Goal: Transaction & Acquisition: Purchase product/service

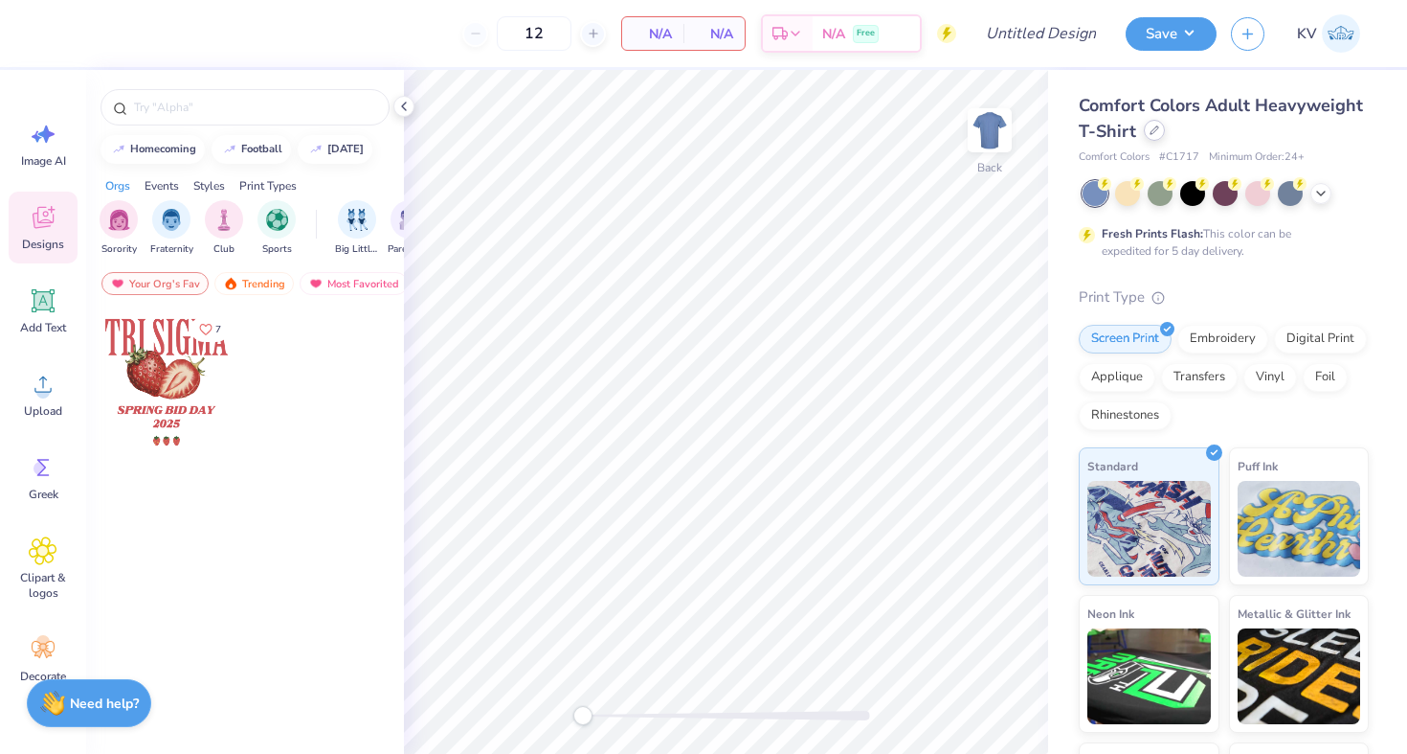
click at [1158, 128] on div at bounding box center [1154, 130] width 21 height 21
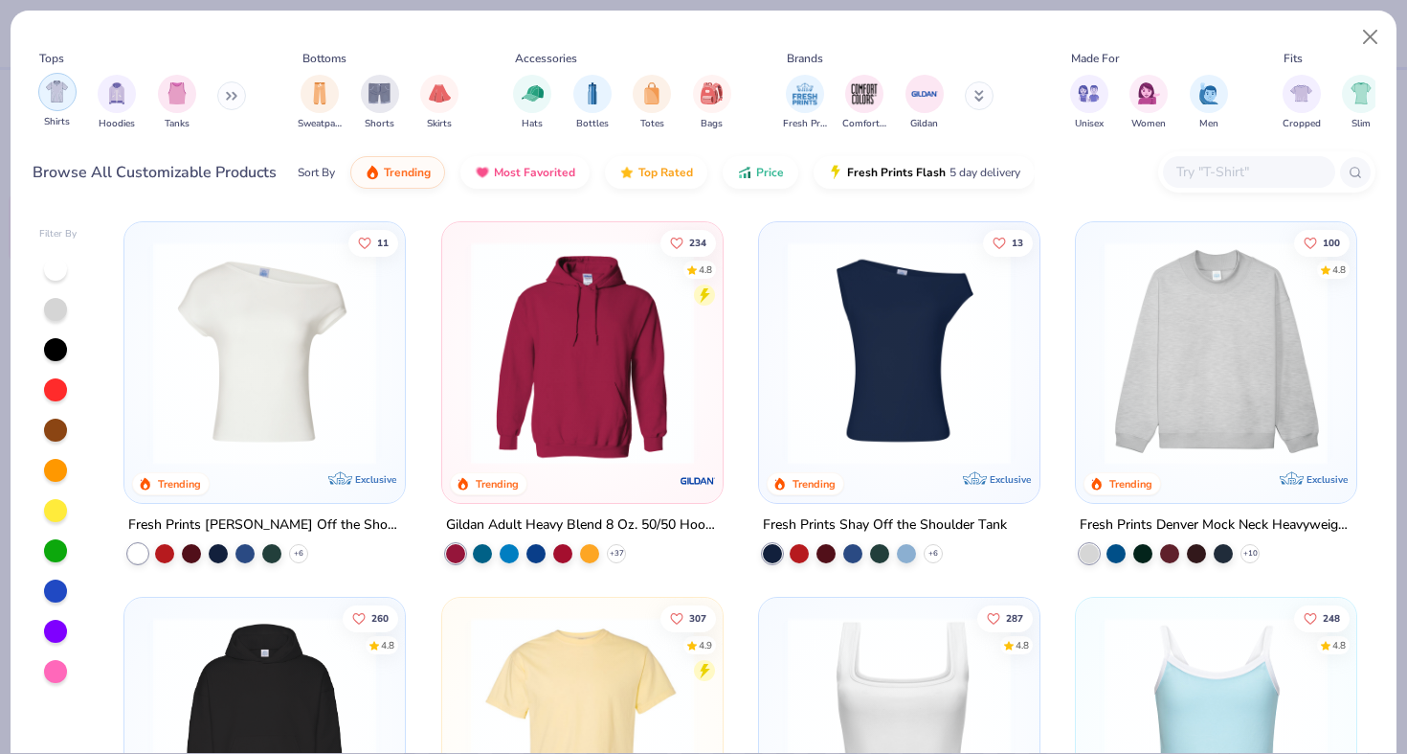
click at [51, 93] on img "filter for Shirts" at bounding box center [57, 91] width 22 height 22
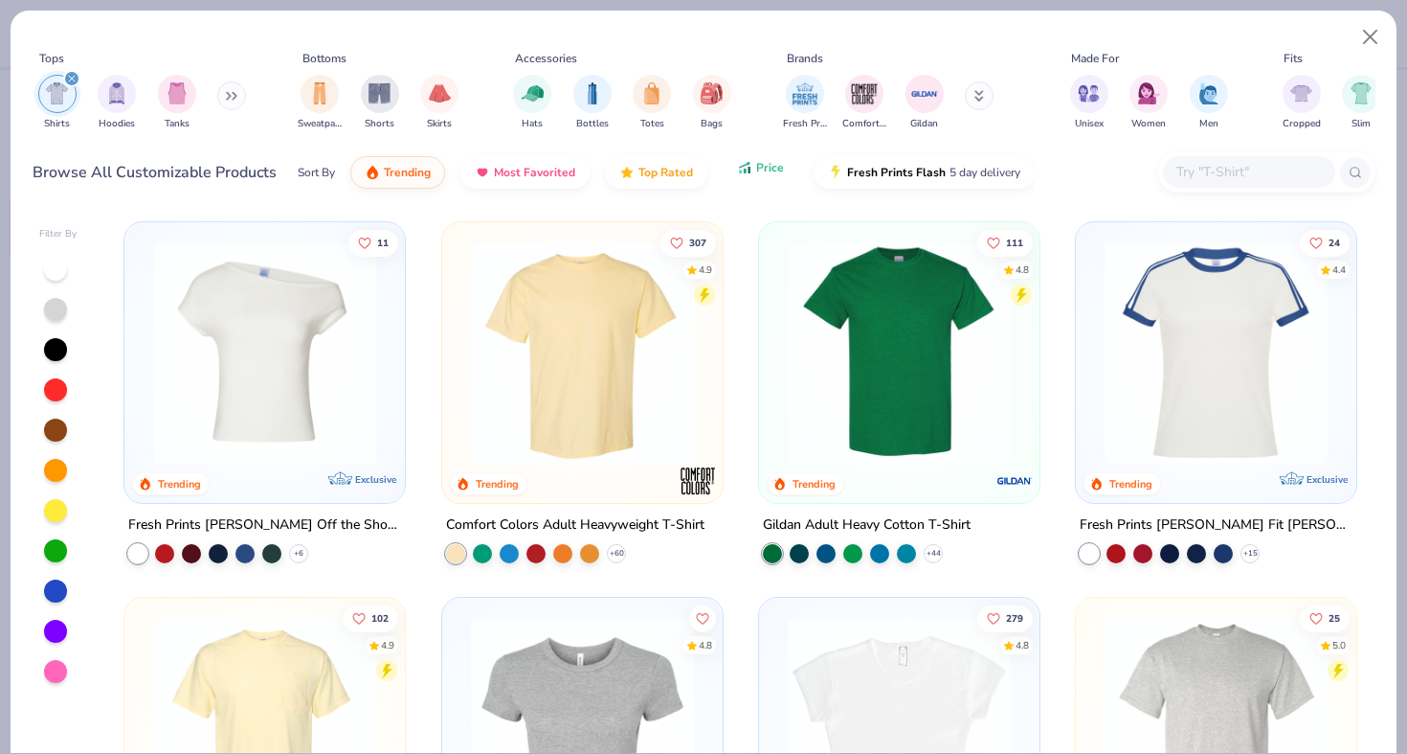
click at [763, 173] on span "Price" at bounding box center [770, 167] width 28 height 15
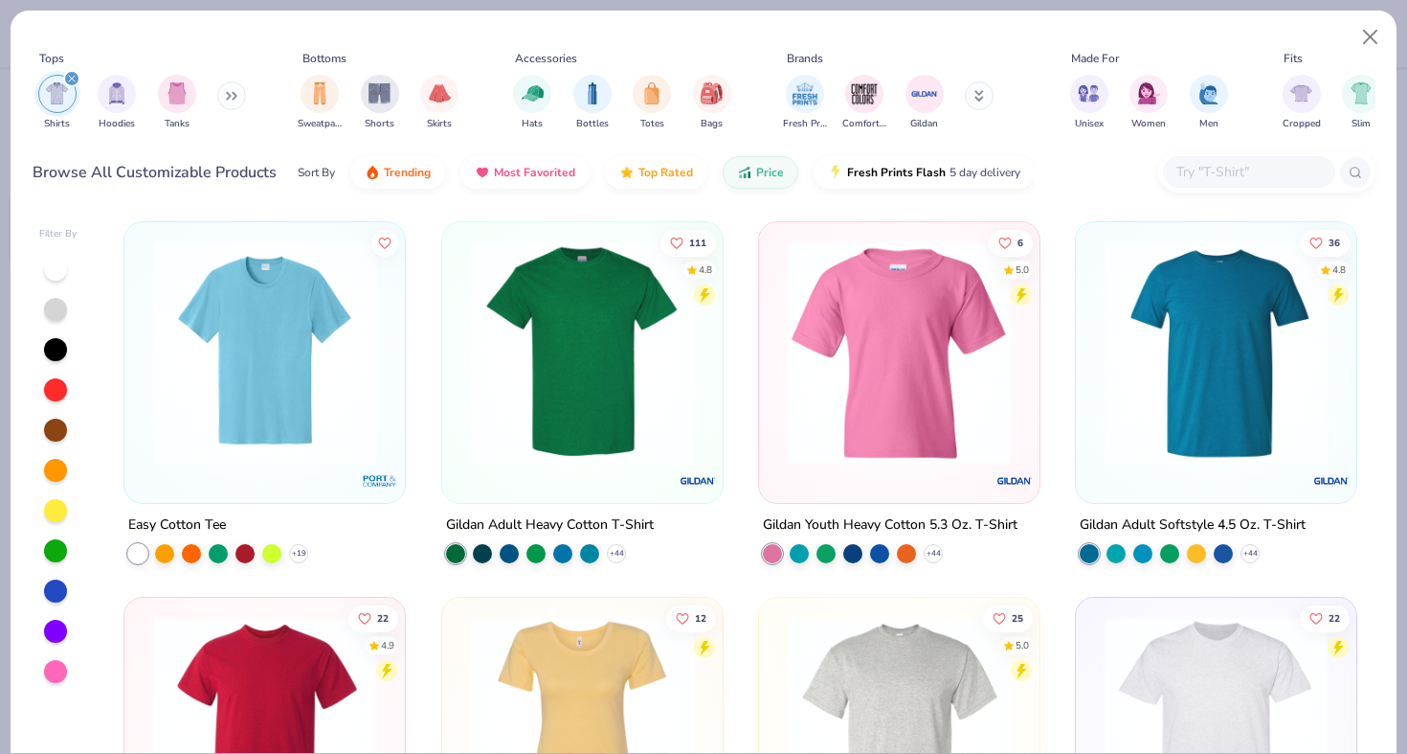
click at [345, 373] on img at bounding box center [265, 352] width 242 height 223
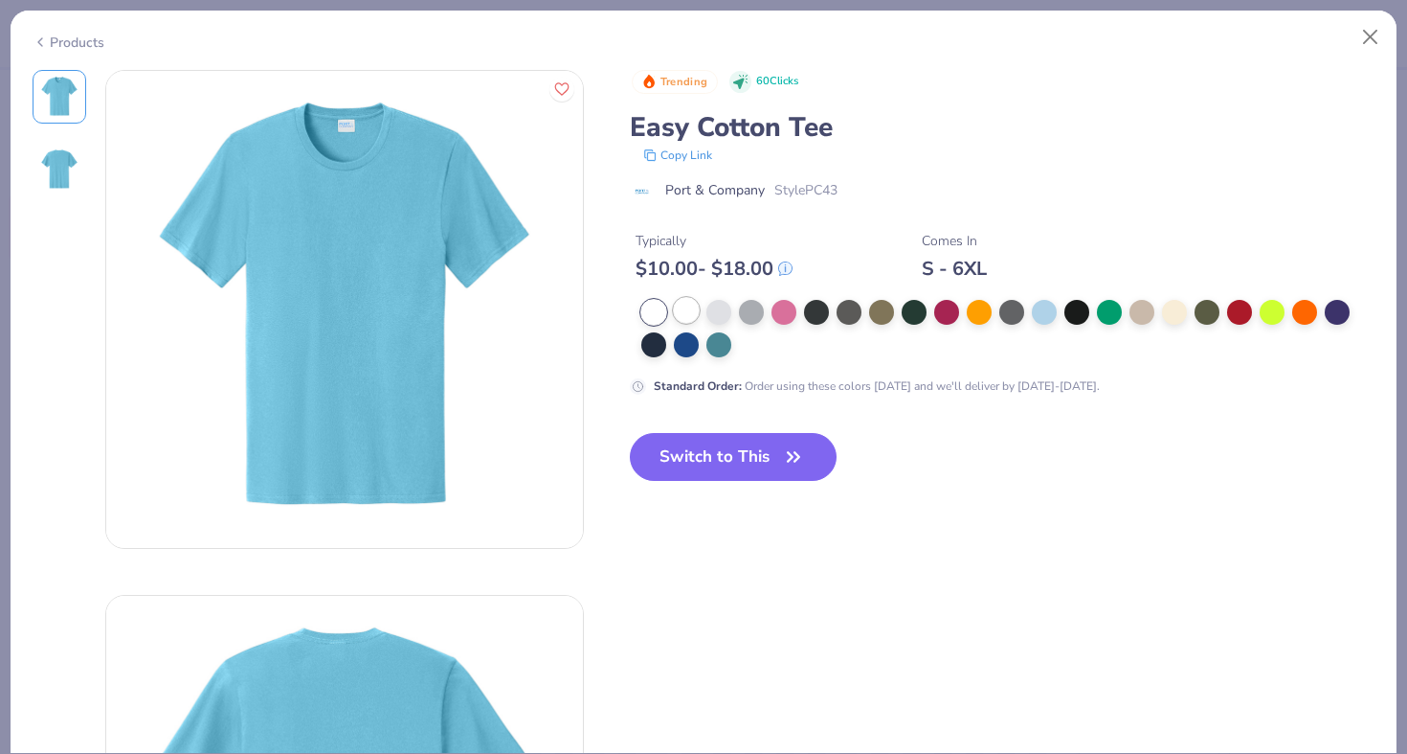
click at [679, 318] on div at bounding box center [686, 310] width 25 height 25
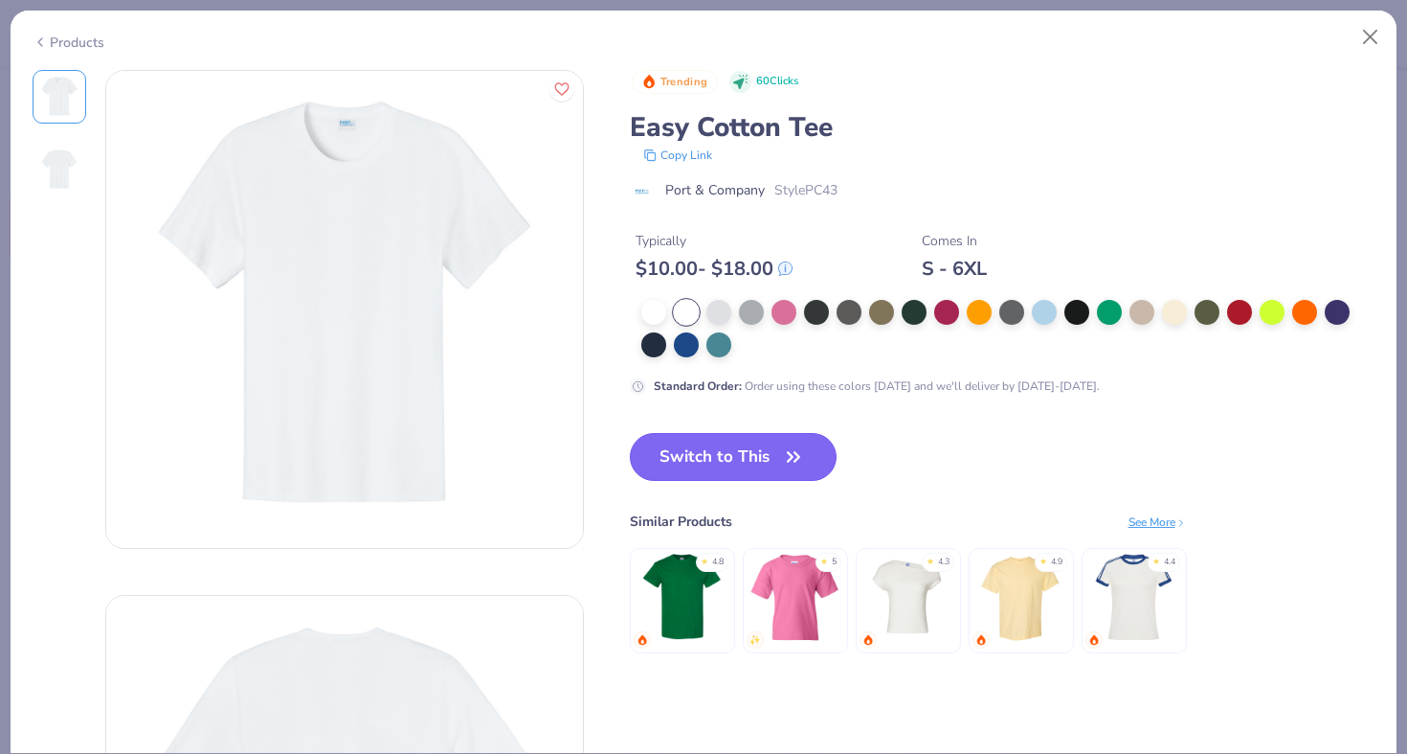
click at [698, 453] on button "Switch to This" at bounding box center [734, 457] width 208 height 48
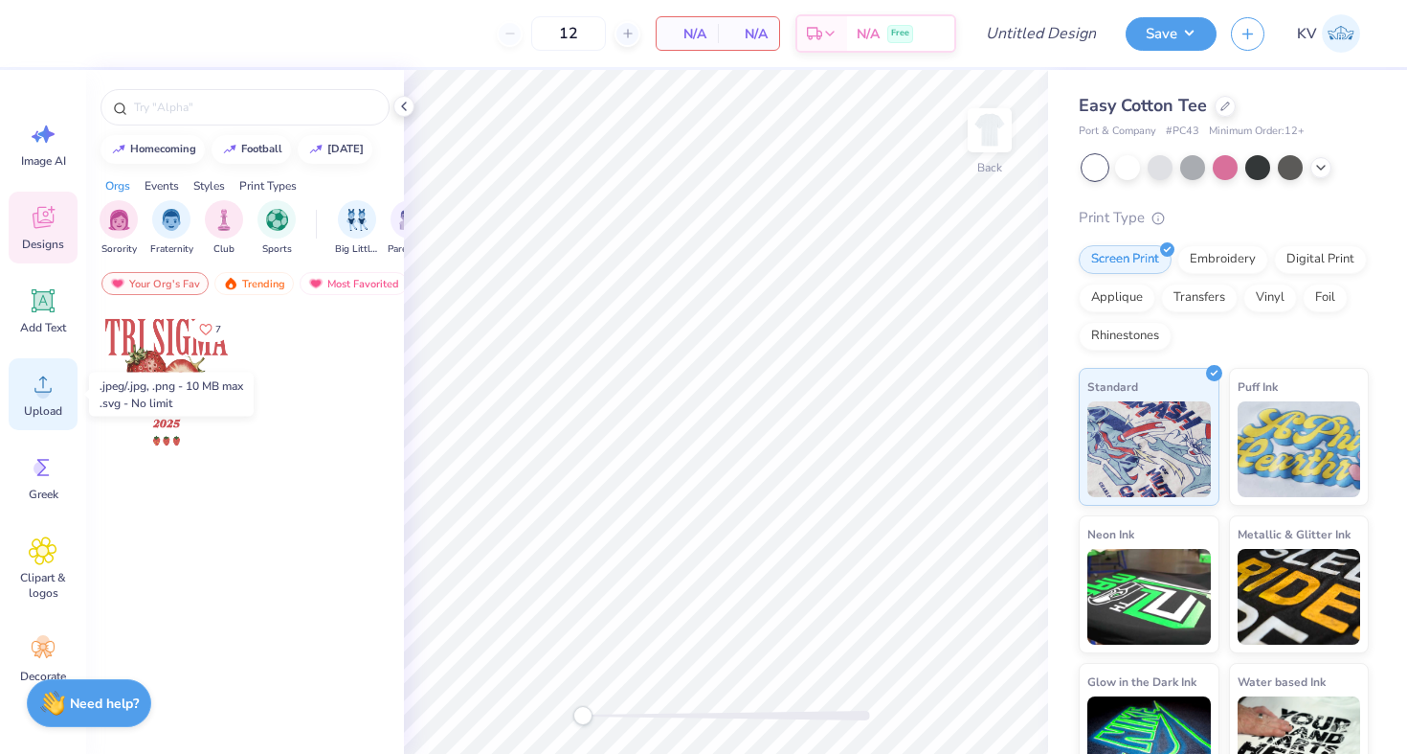
click at [41, 390] on circle at bounding box center [42, 391] width 13 height 13
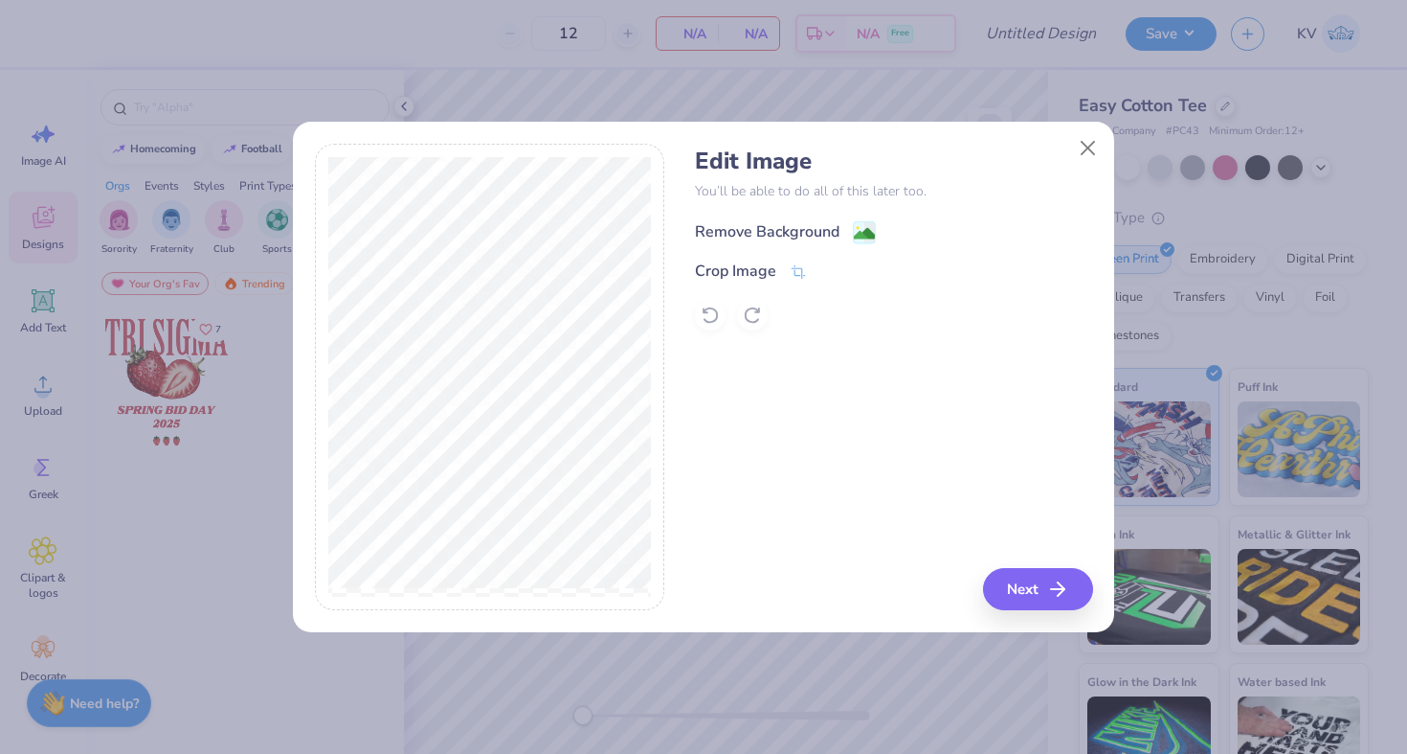
click at [851, 231] on div "Remove Background" at bounding box center [785, 232] width 181 height 24
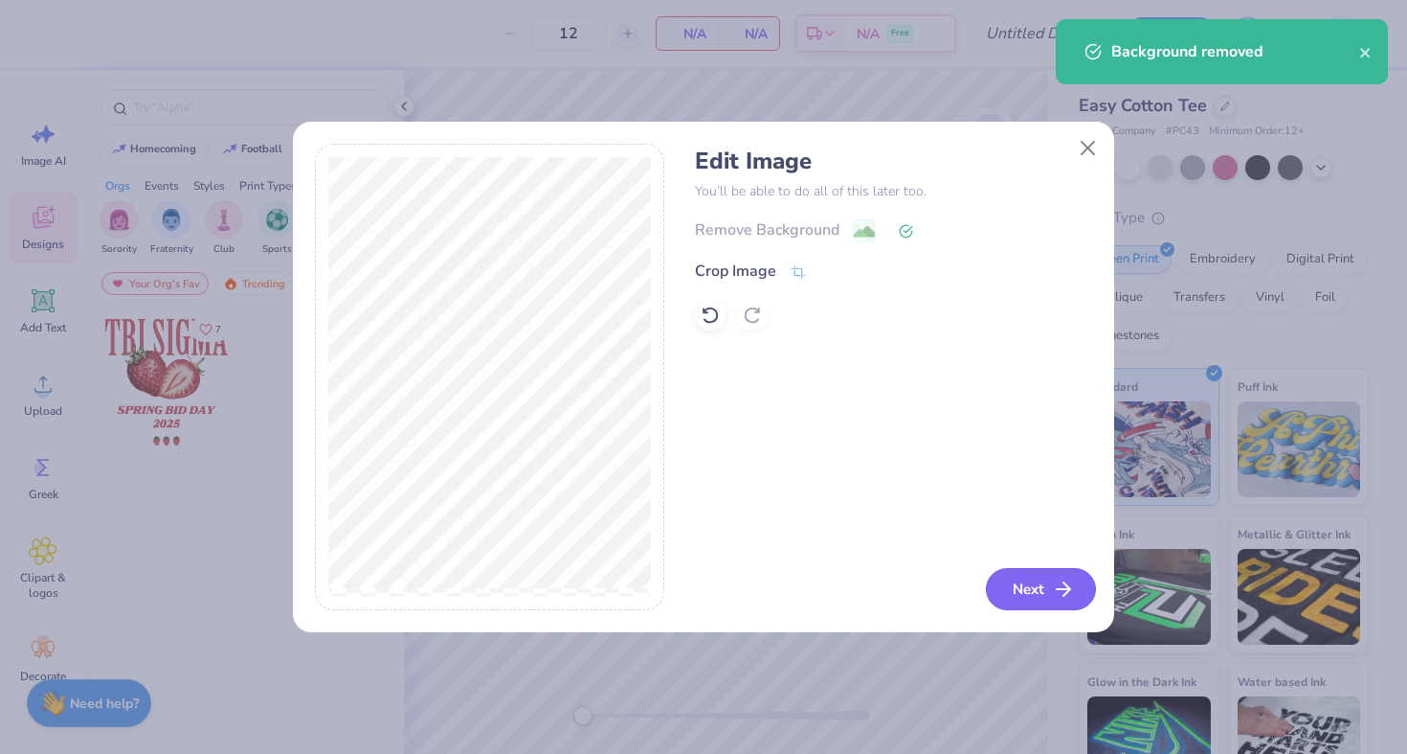
click at [1024, 601] on button "Next" at bounding box center [1041, 589] width 110 height 42
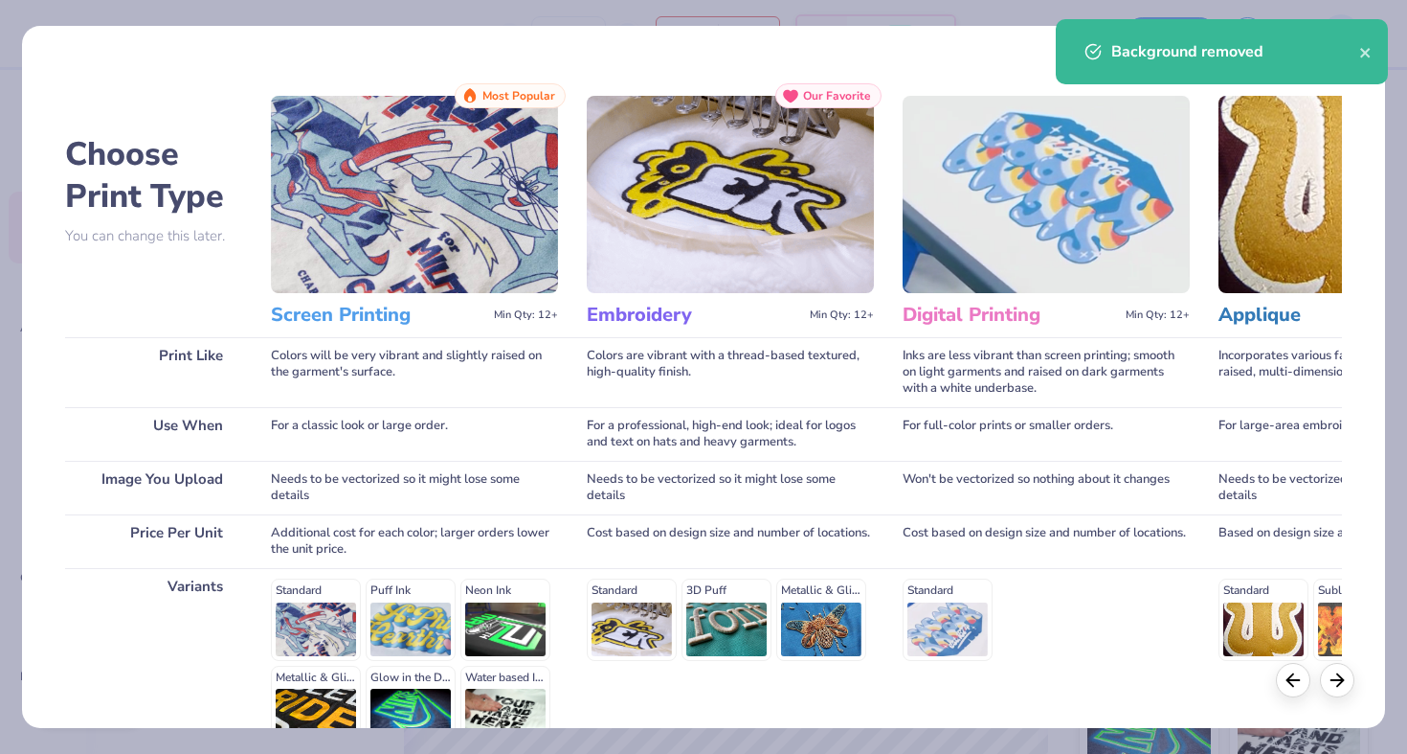
scroll to position [201, 0]
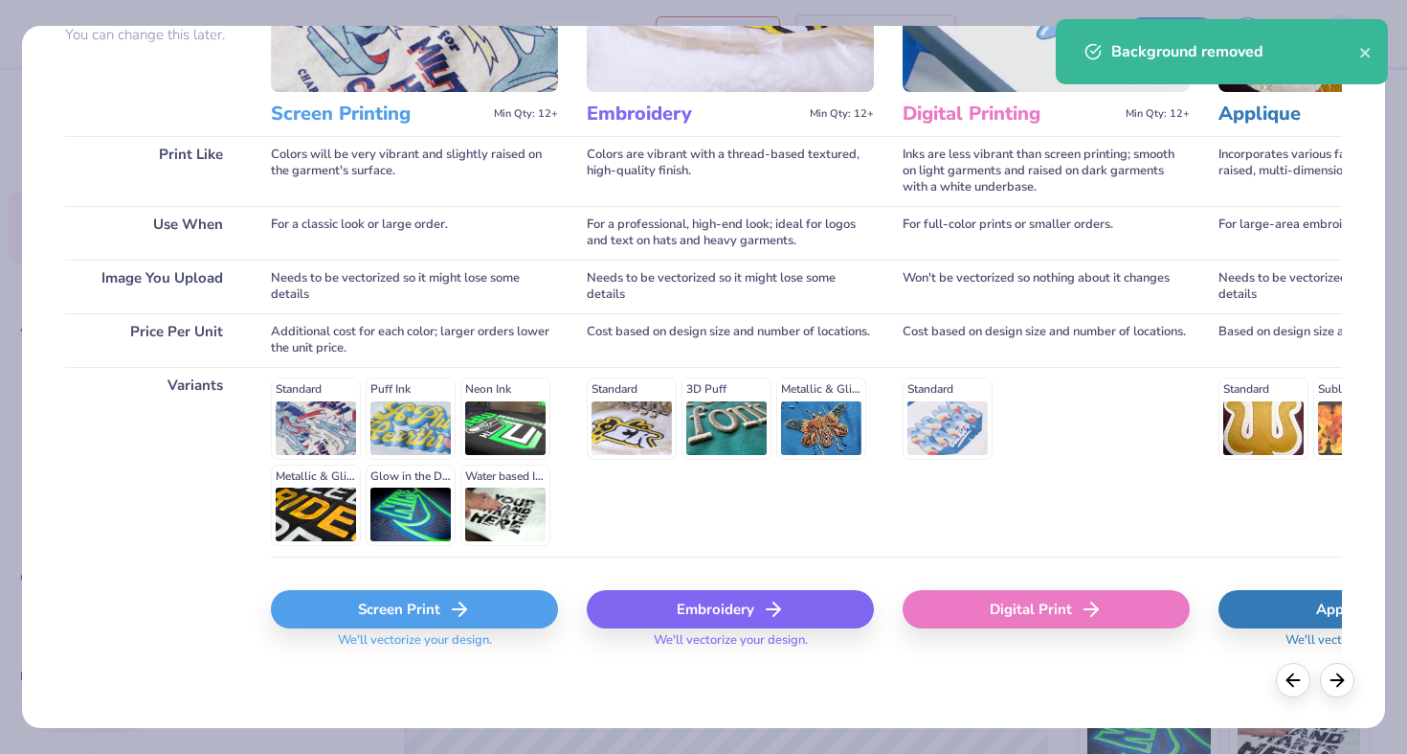
click at [369, 606] on div "Screen Print" at bounding box center [414, 609] width 287 height 38
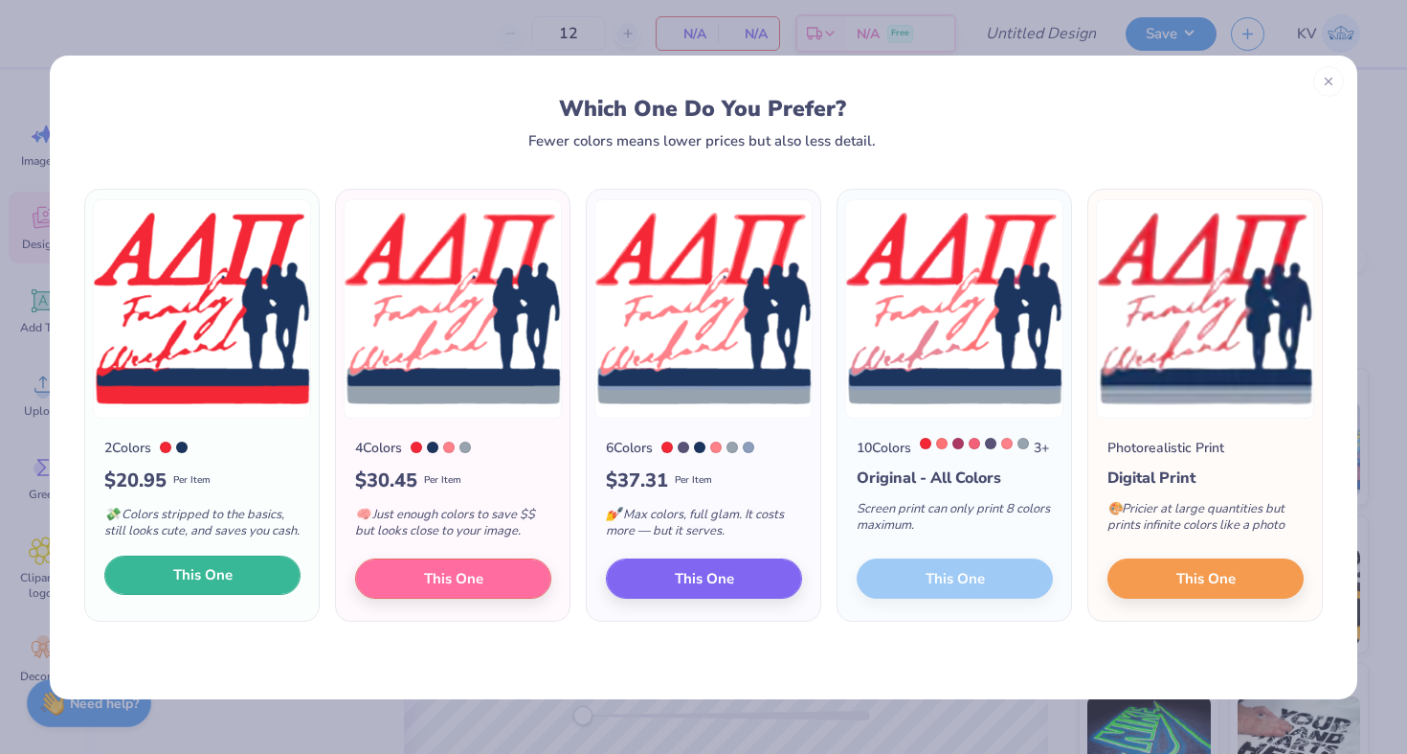
click at [231, 586] on span "This One" at bounding box center [202, 575] width 59 height 22
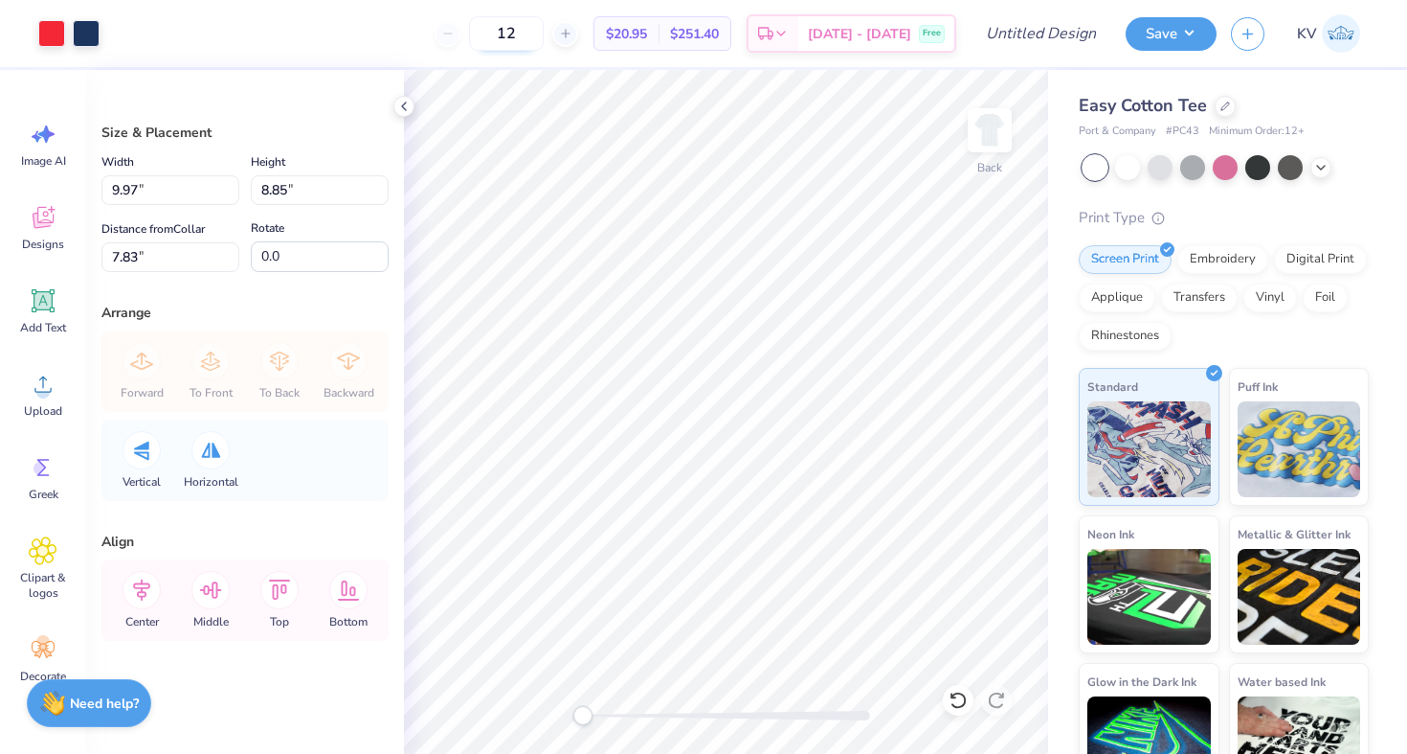
click at [544, 31] on input "12" at bounding box center [506, 33] width 75 height 34
type input "110"
type input "3.86"
type input "3.42"
type input "13.25"
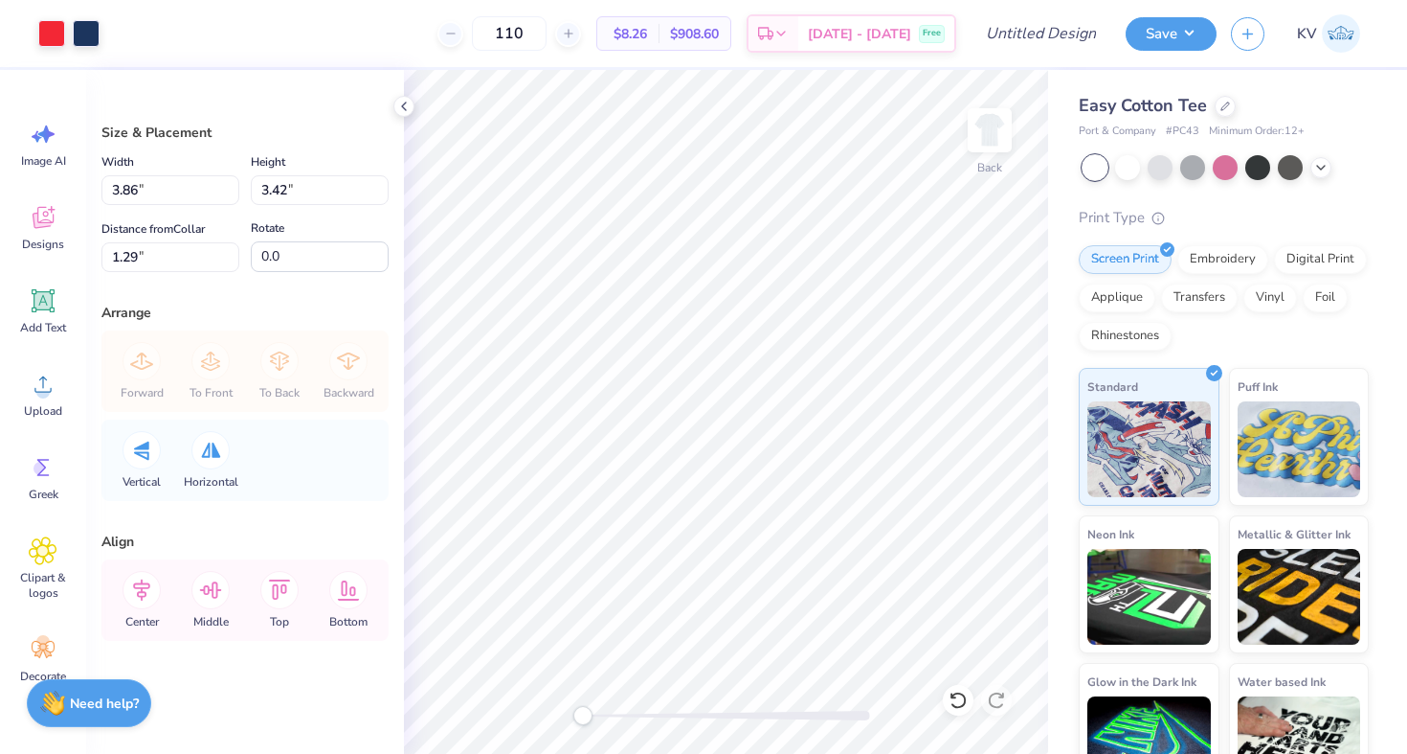
type input "3.08"
type input "2.73"
type input "1.98"
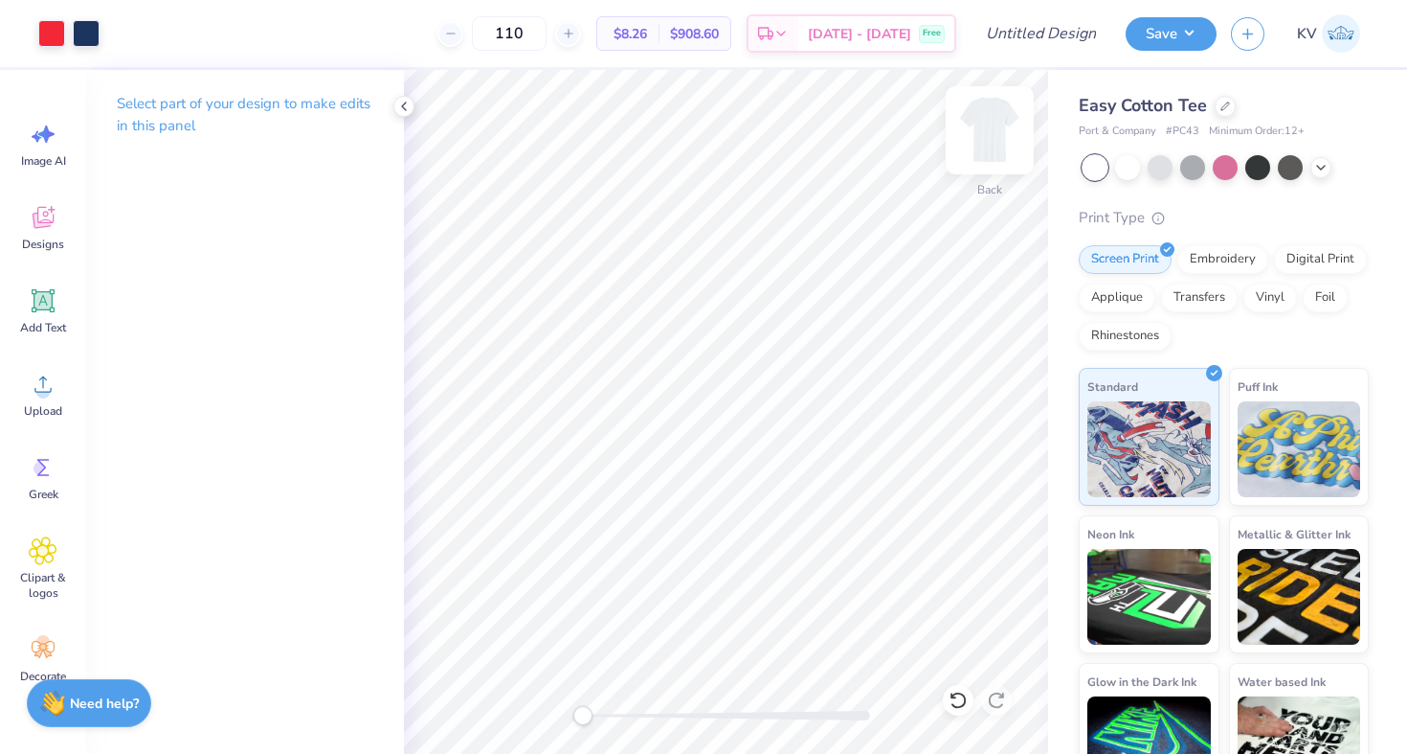
click at [984, 125] on img at bounding box center [990, 130] width 77 height 77
click at [52, 382] on icon at bounding box center [43, 384] width 29 height 29
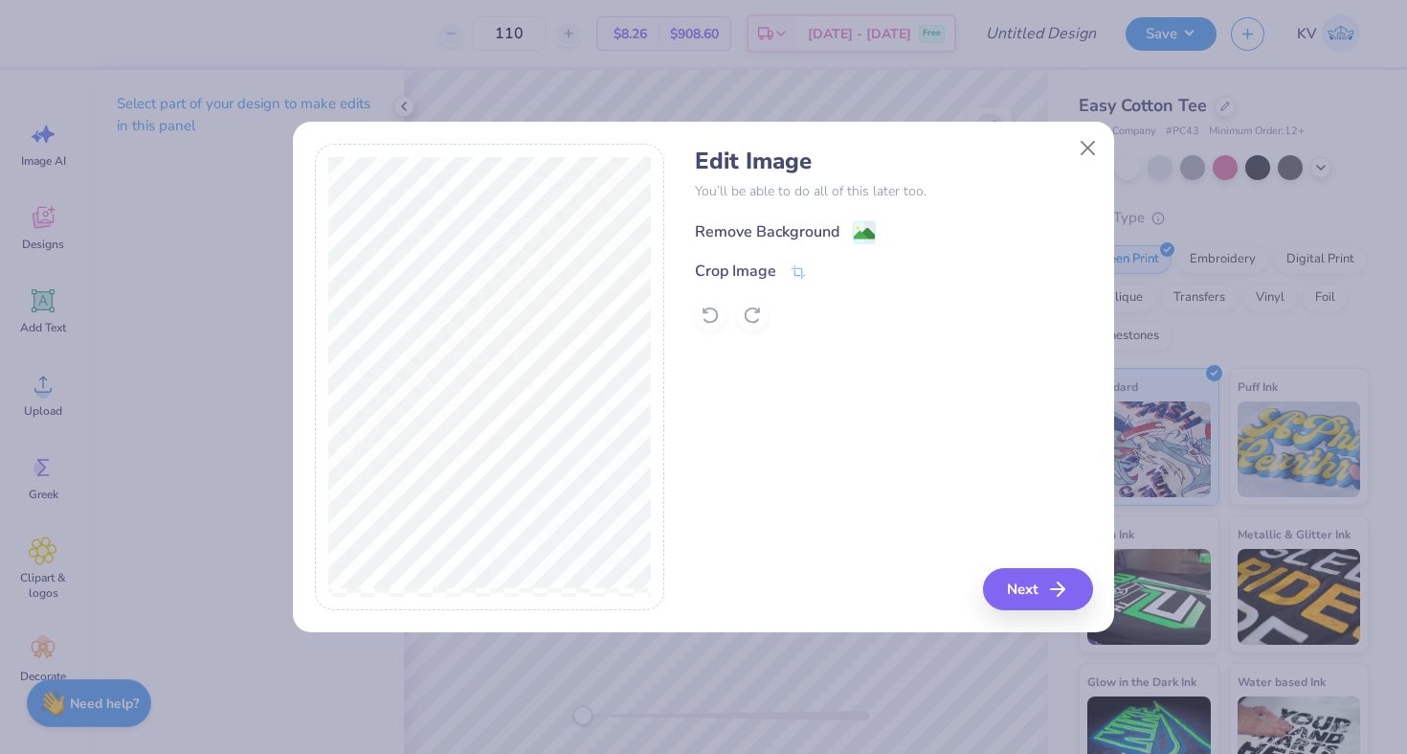
click at [866, 220] on span at bounding box center [864, 232] width 23 height 24
click at [903, 228] on icon at bounding box center [906, 231] width 14 height 14
click at [764, 225] on div "Remove Background" at bounding box center [893, 230] width 397 height 24
click at [1015, 596] on button "Next" at bounding box center [1041, 589] width 110 height 42
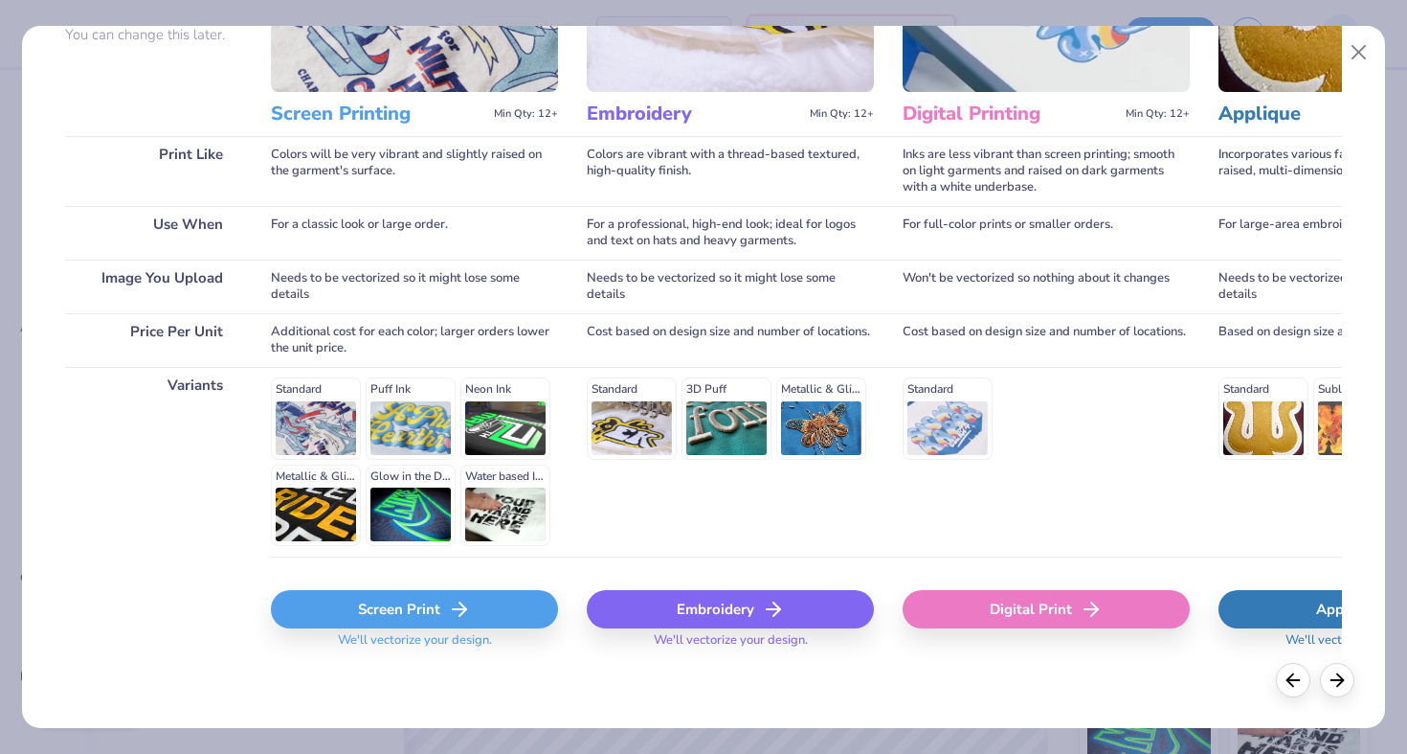
click at [316, 621] on div "Screen Print" at bounding box center [414, 609] width 287 height 38
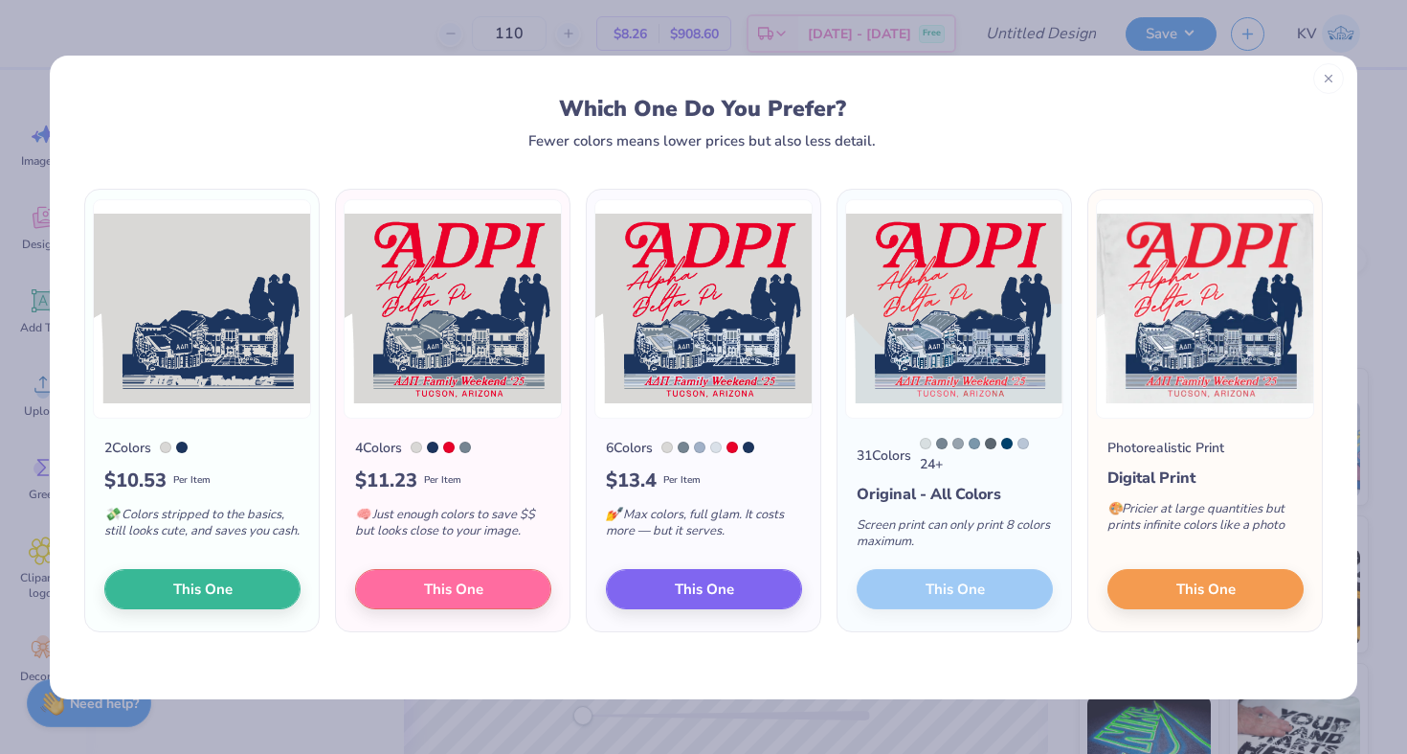
click at [1328, 79] on icon at bounding box center [1328, 78] width 13 height 13
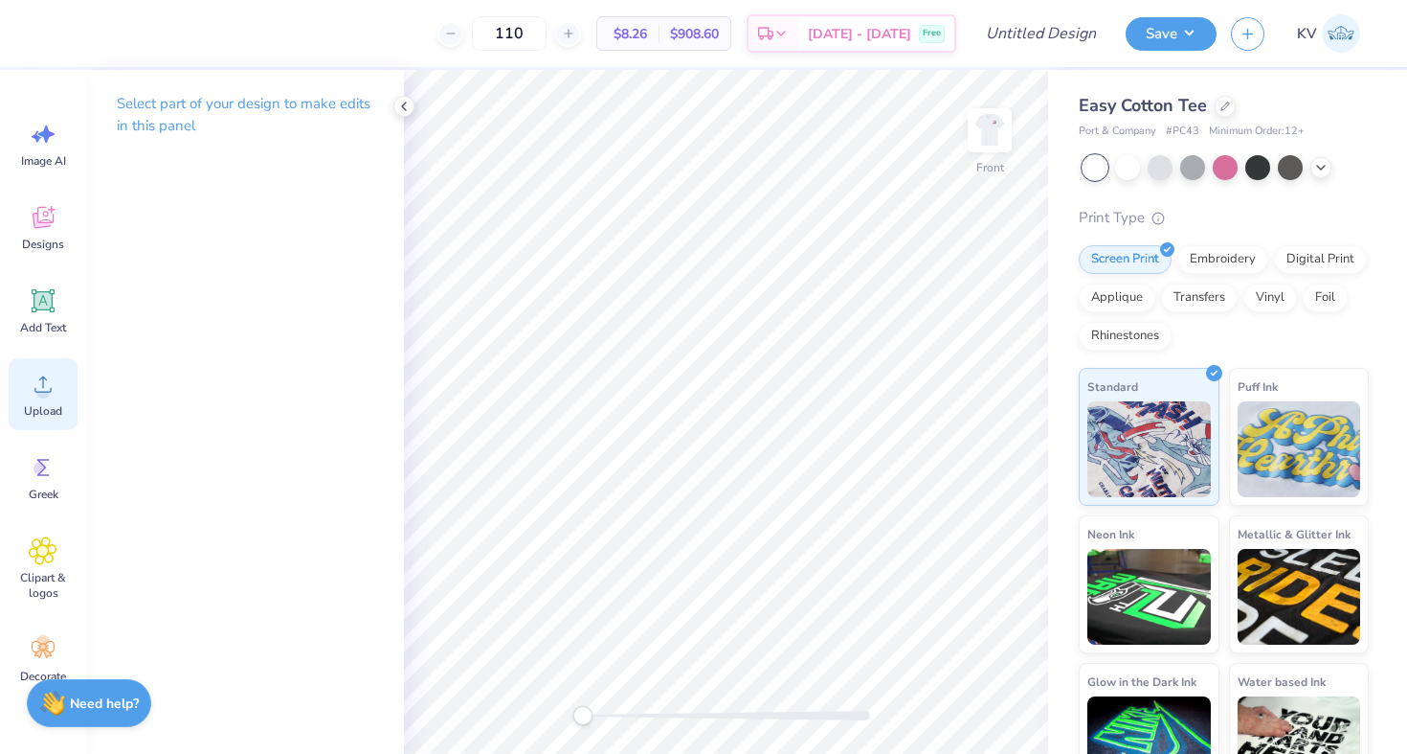
click at [38, 376] on icon at bounding box center [43, 384] width 29 height 29
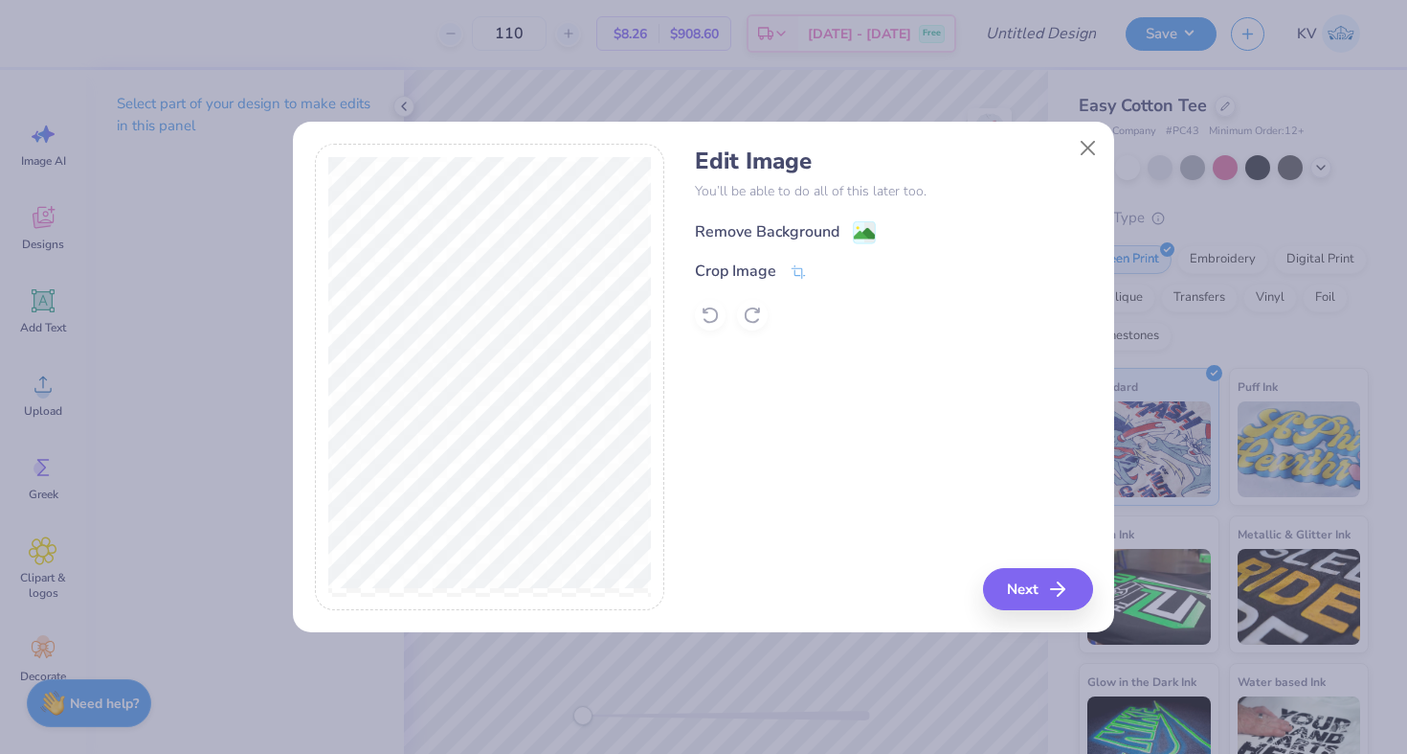
click at [856, 233] on image at bounding box center [864, 233] width 21 height 21
click at [1091, 145] on button "Close" at bounding box center [1088, 148] width 36 height 36
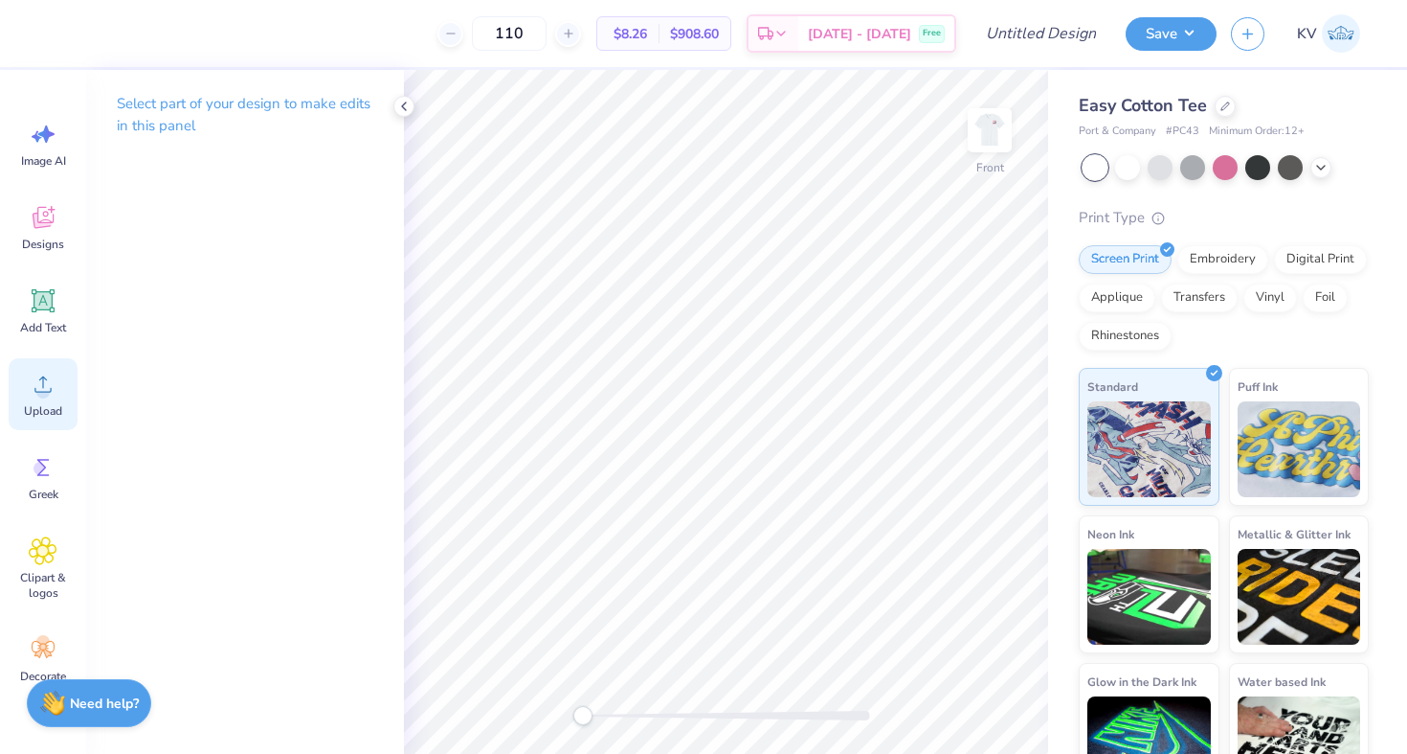
click at [64, 403] on div "Upload" at bounding box center [43, 394] width 69 height 72
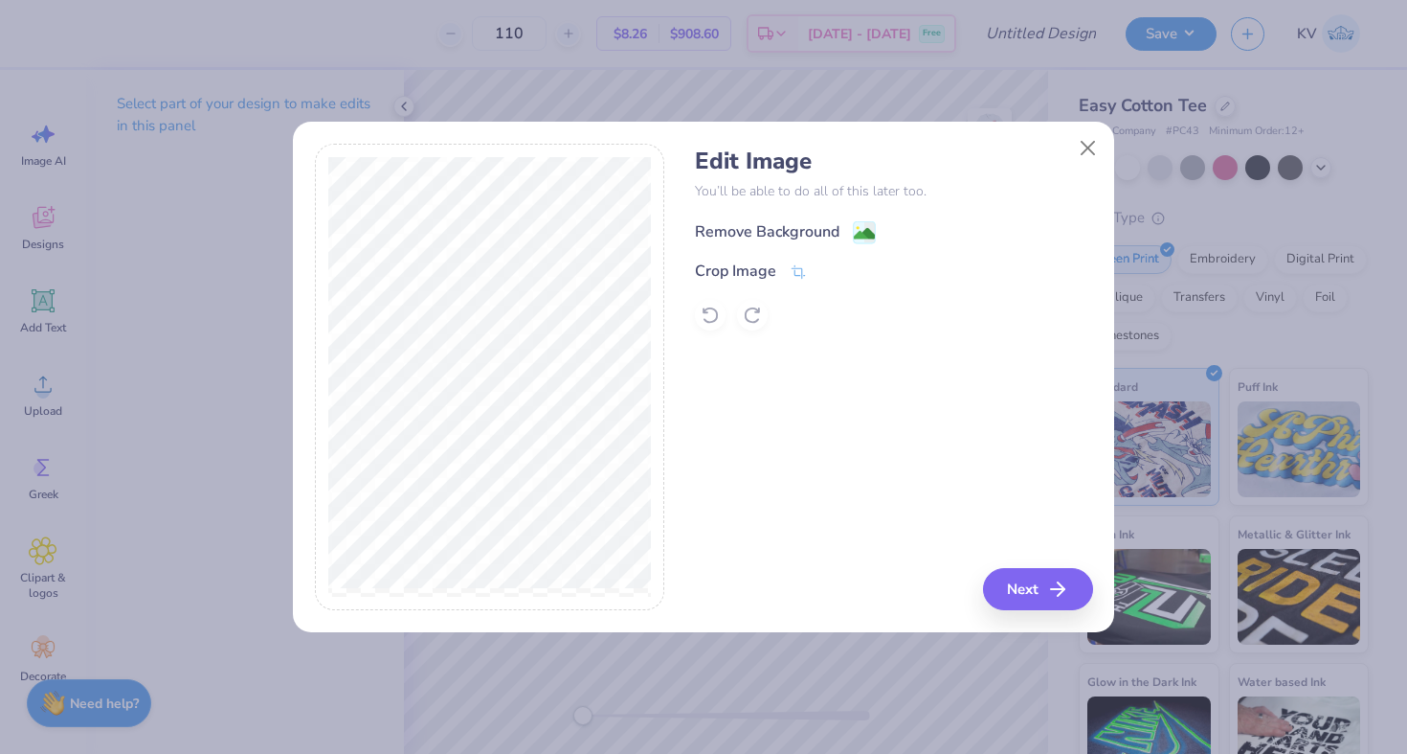
click at [866, 225] on image at bounding box center [864, 233] width 21 height 21
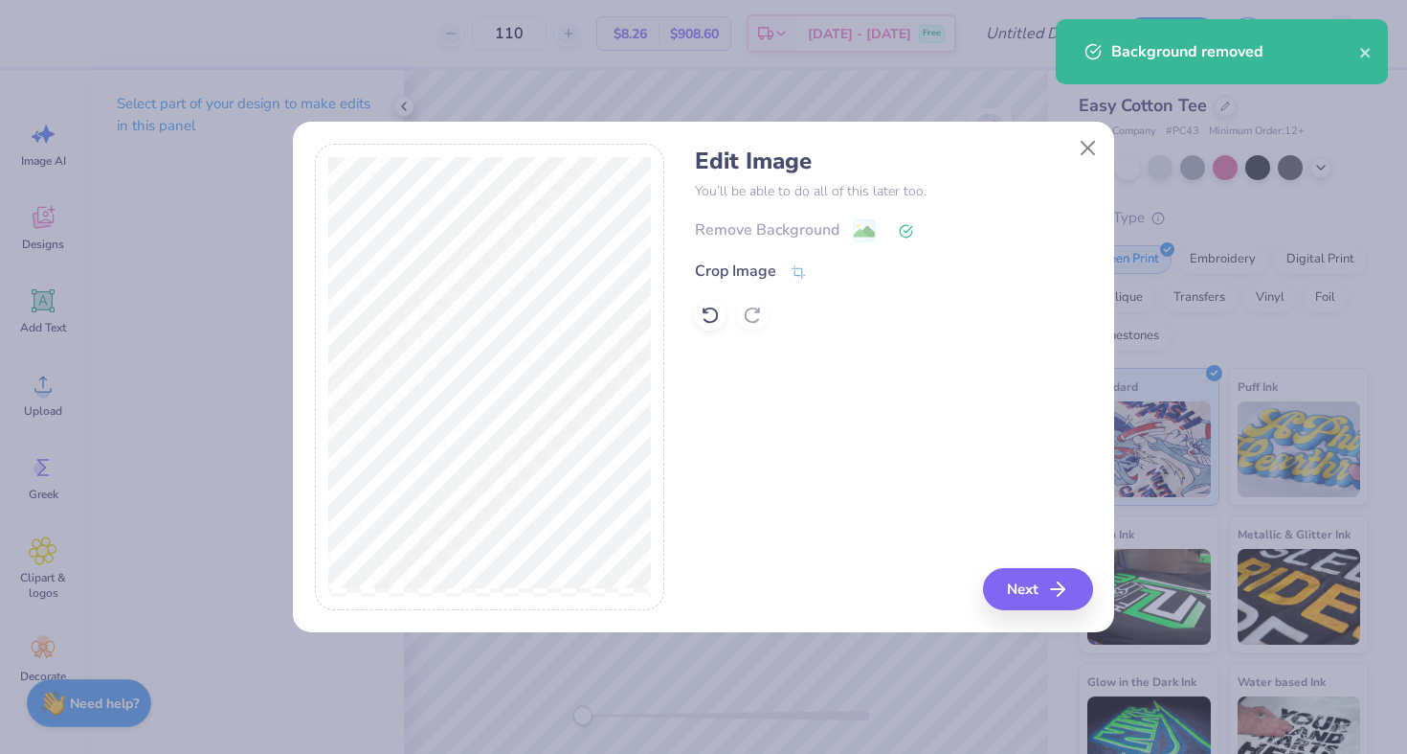
click at [866, 233] on div "Remove Background" at bounding box center [893, 230] width 397 height 24
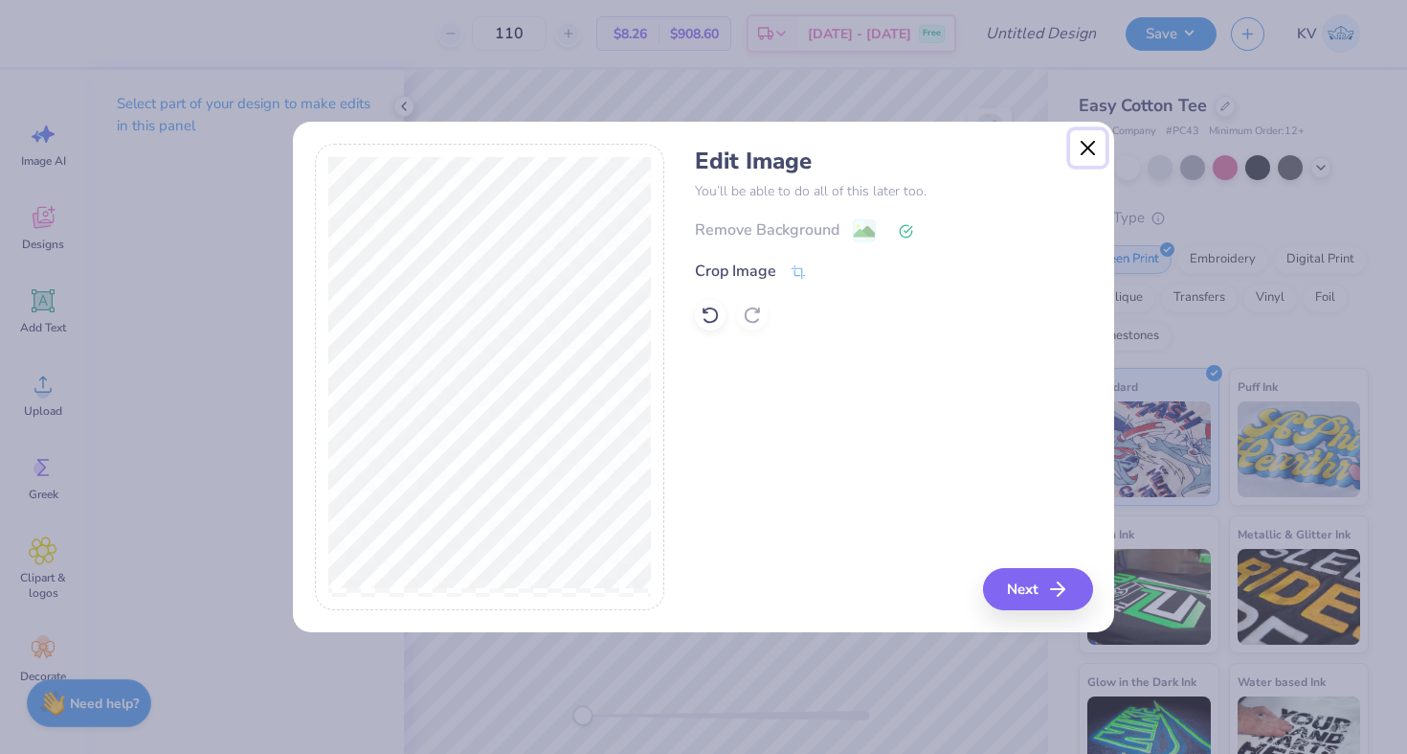
click at [1094, 140] on button "Close" at bounding box center [1088, 148] width 36 height 36
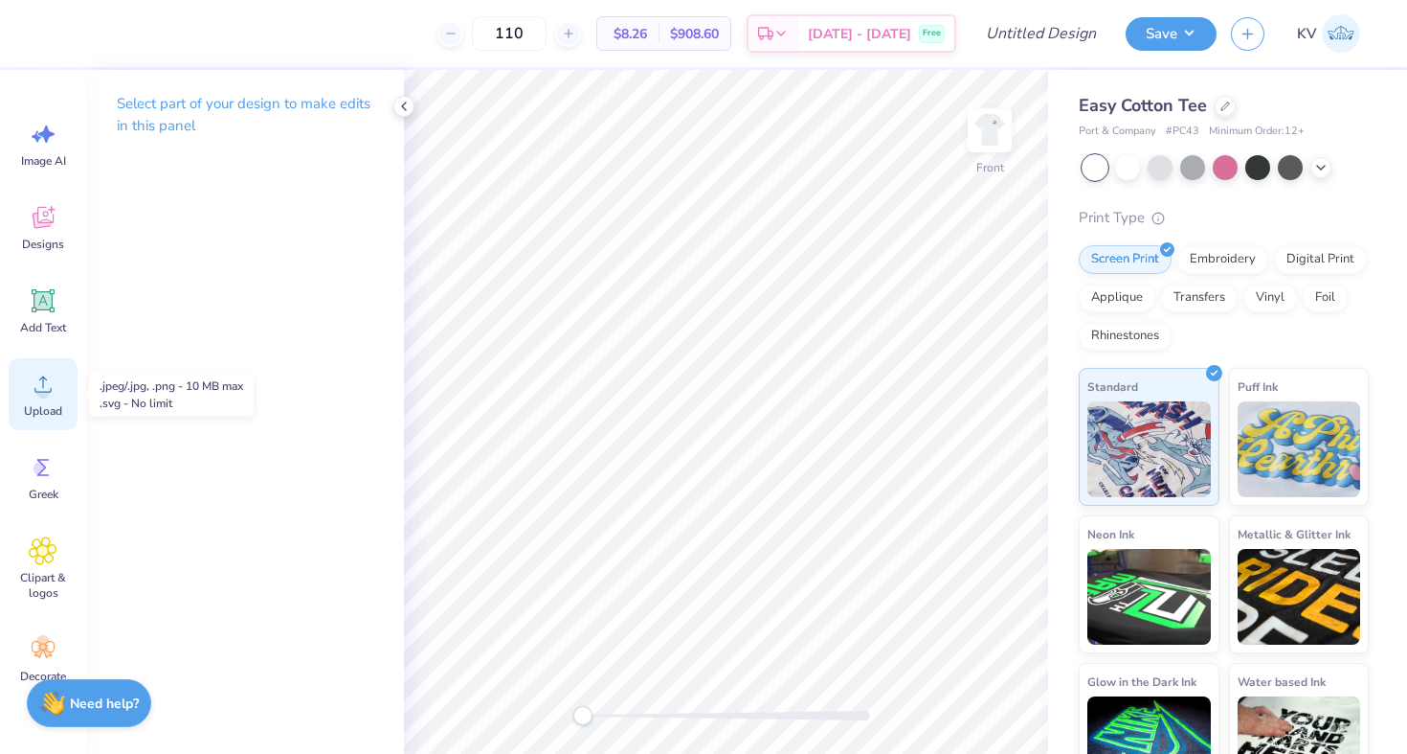
click at [43, 382] on icon at bounding box center [43, 384] width 29 height 29
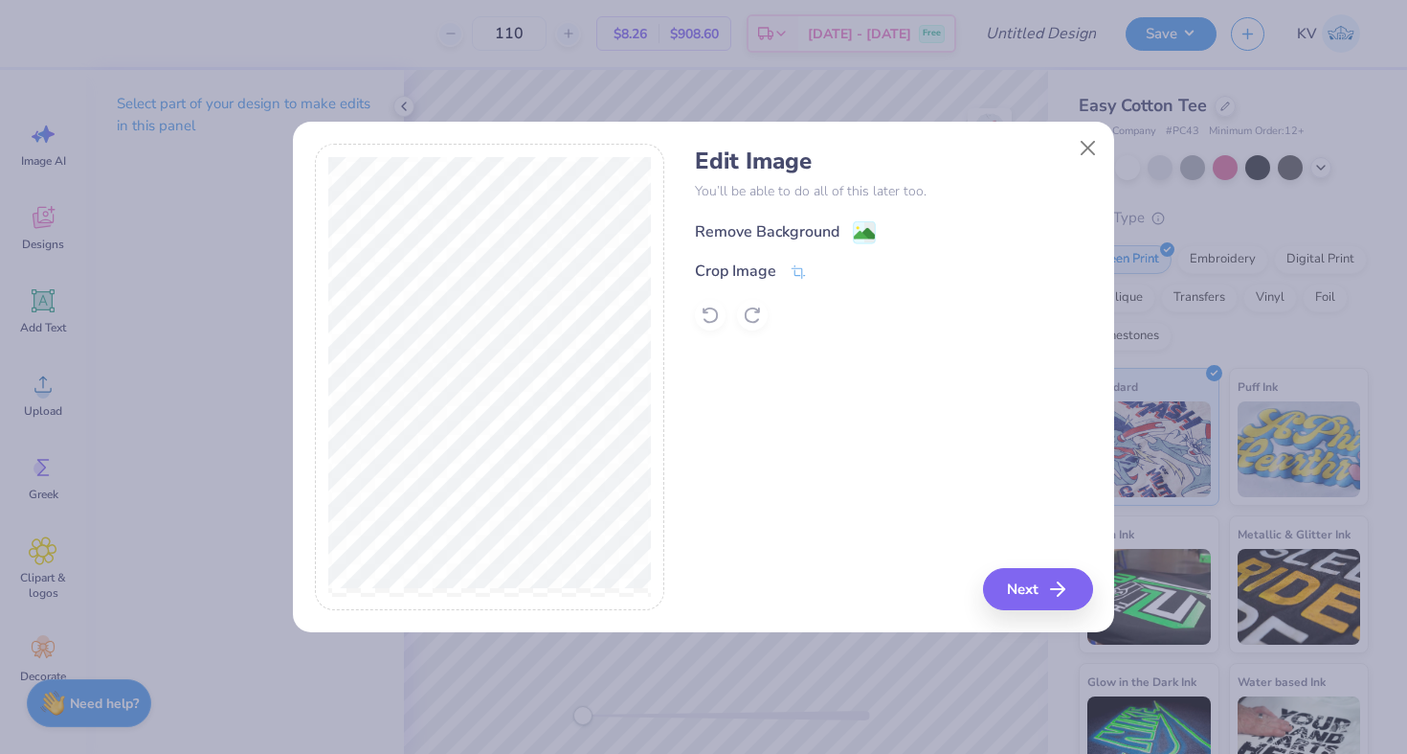
click at [860, 221] on rect at bounding box center [865, 232] width 22 height 22
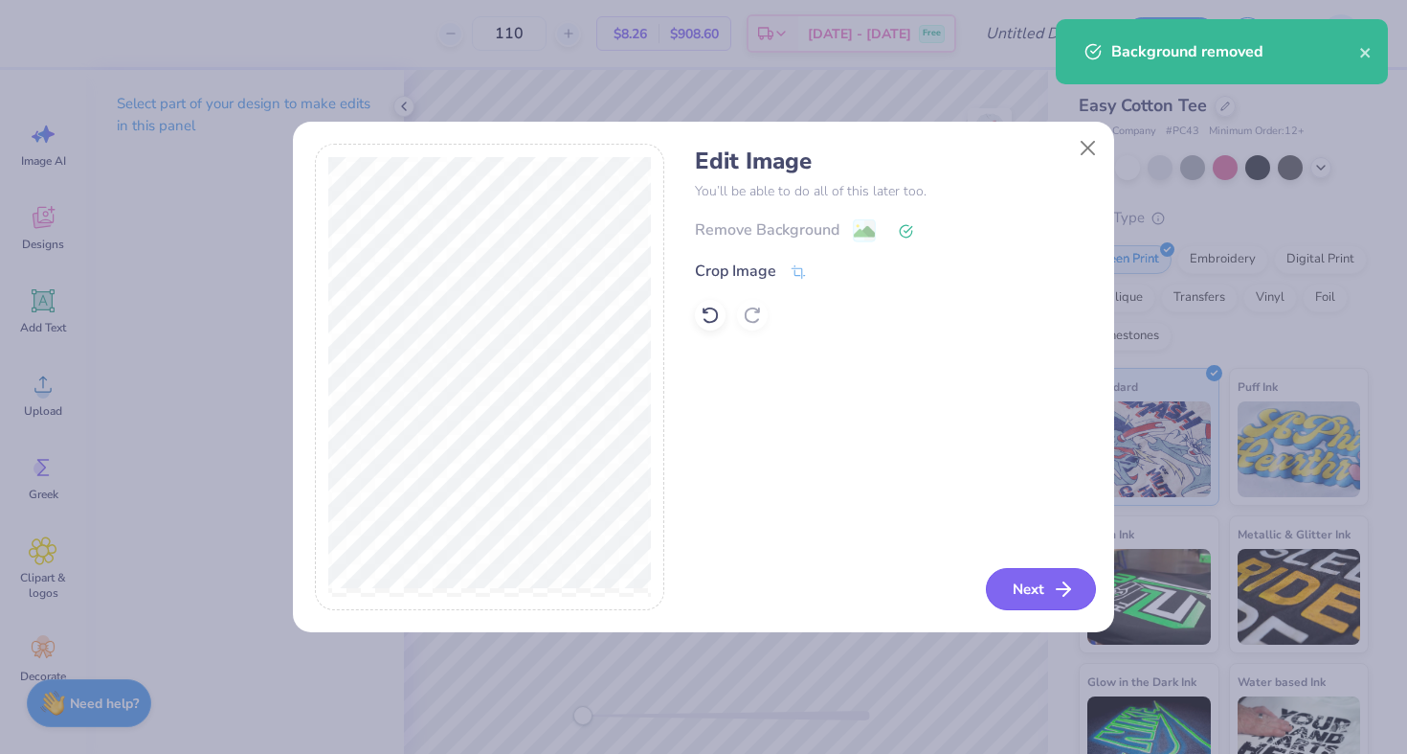
click at [1054, 586] on icon "button" at bounding box center [1063, 588] width 23 height 23
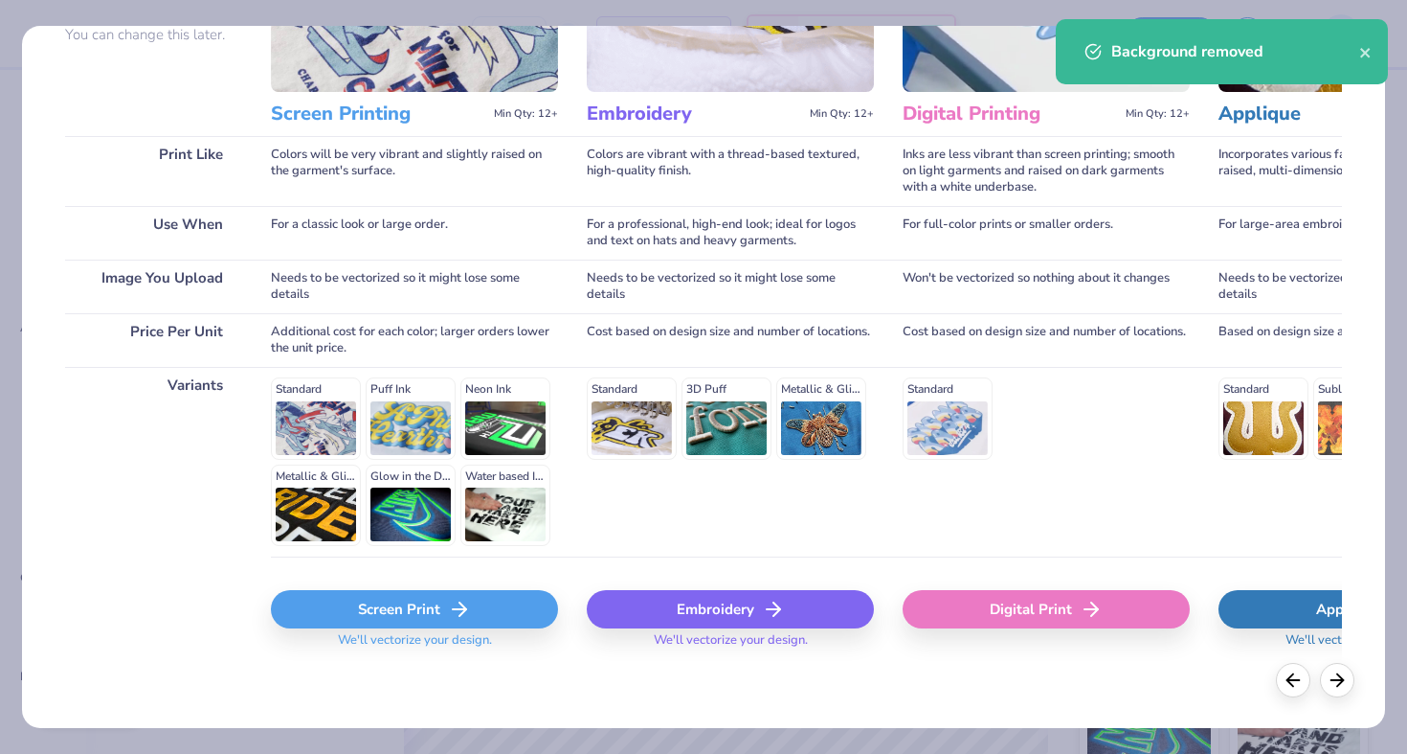
click at [418, 600] on div "Screen Print" at bounding box center [414, 609] width 287 height 38
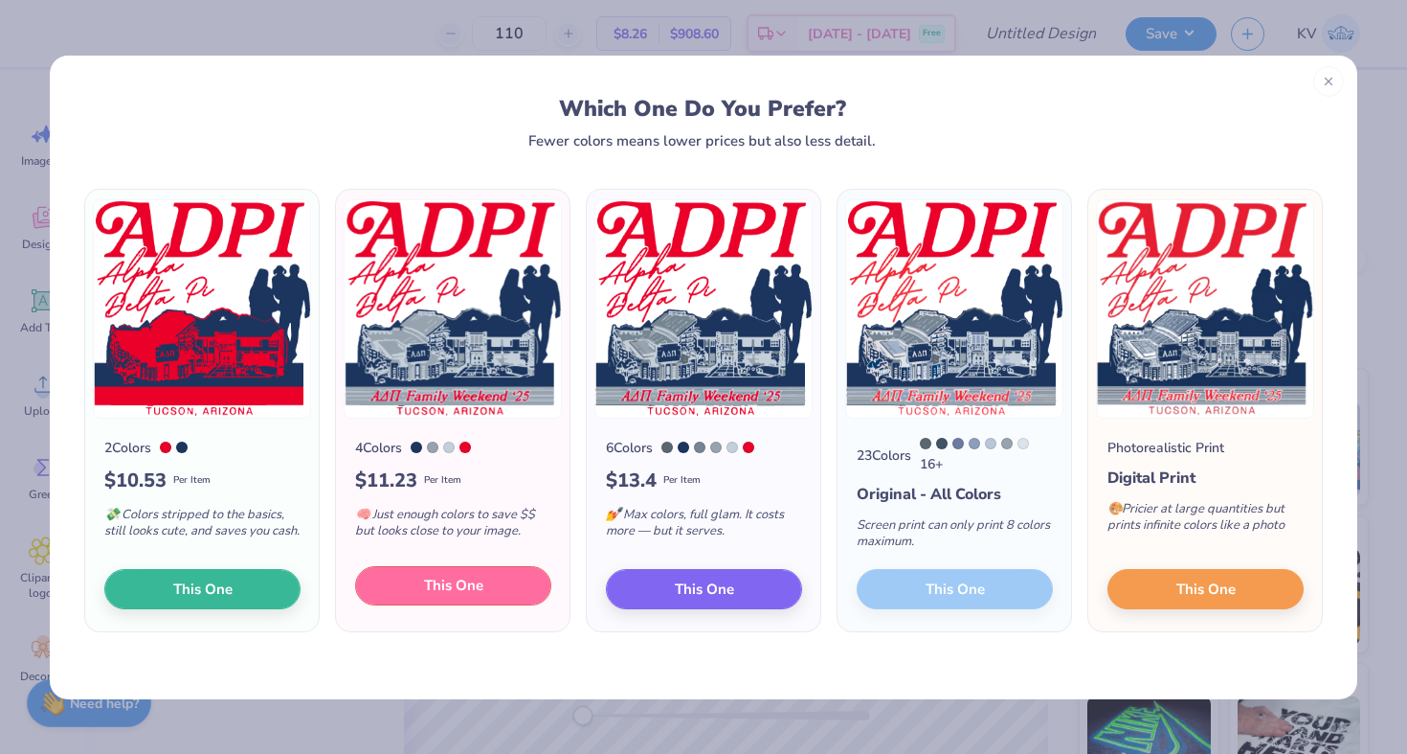
click at [462, 595] on span "This One" at bounding box center [453, 585] width 59 height 22
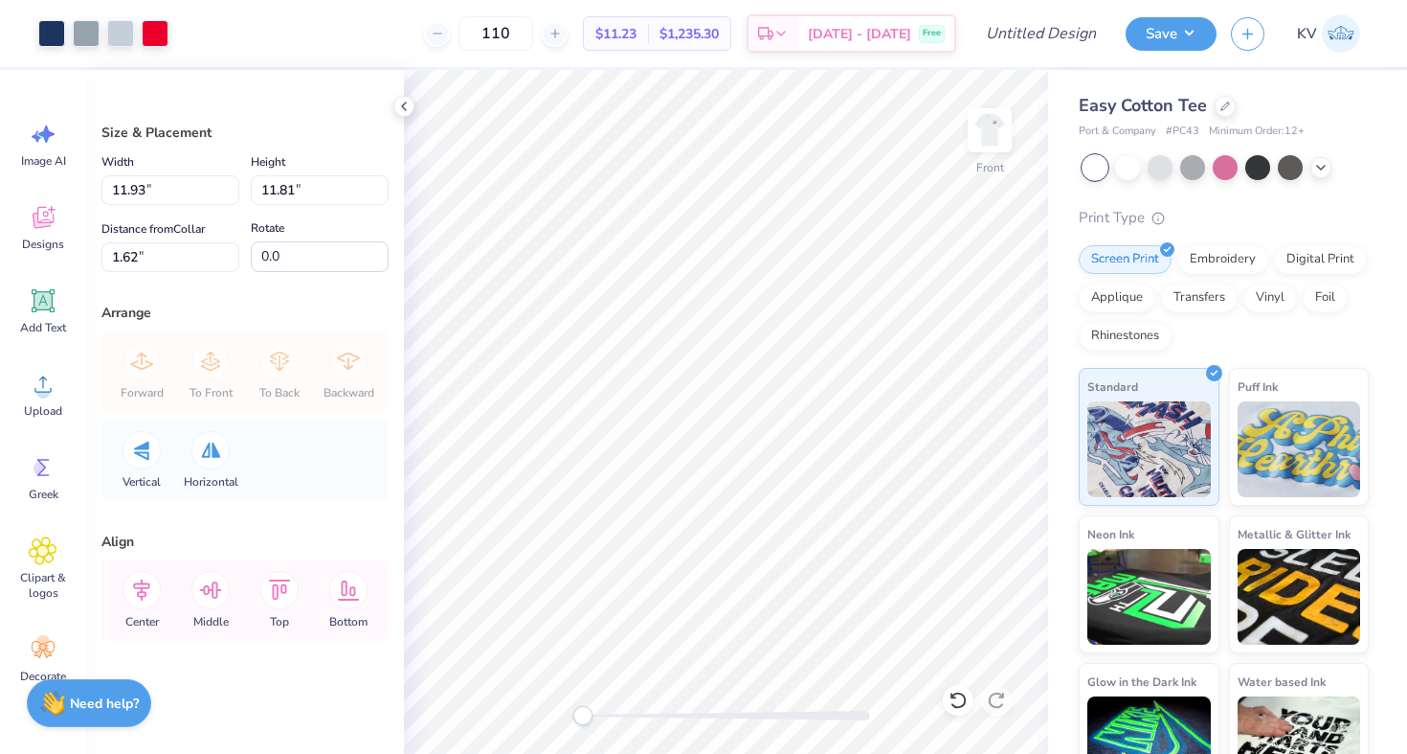
type input "11.93"
type input "11.81"
type input "1.62"
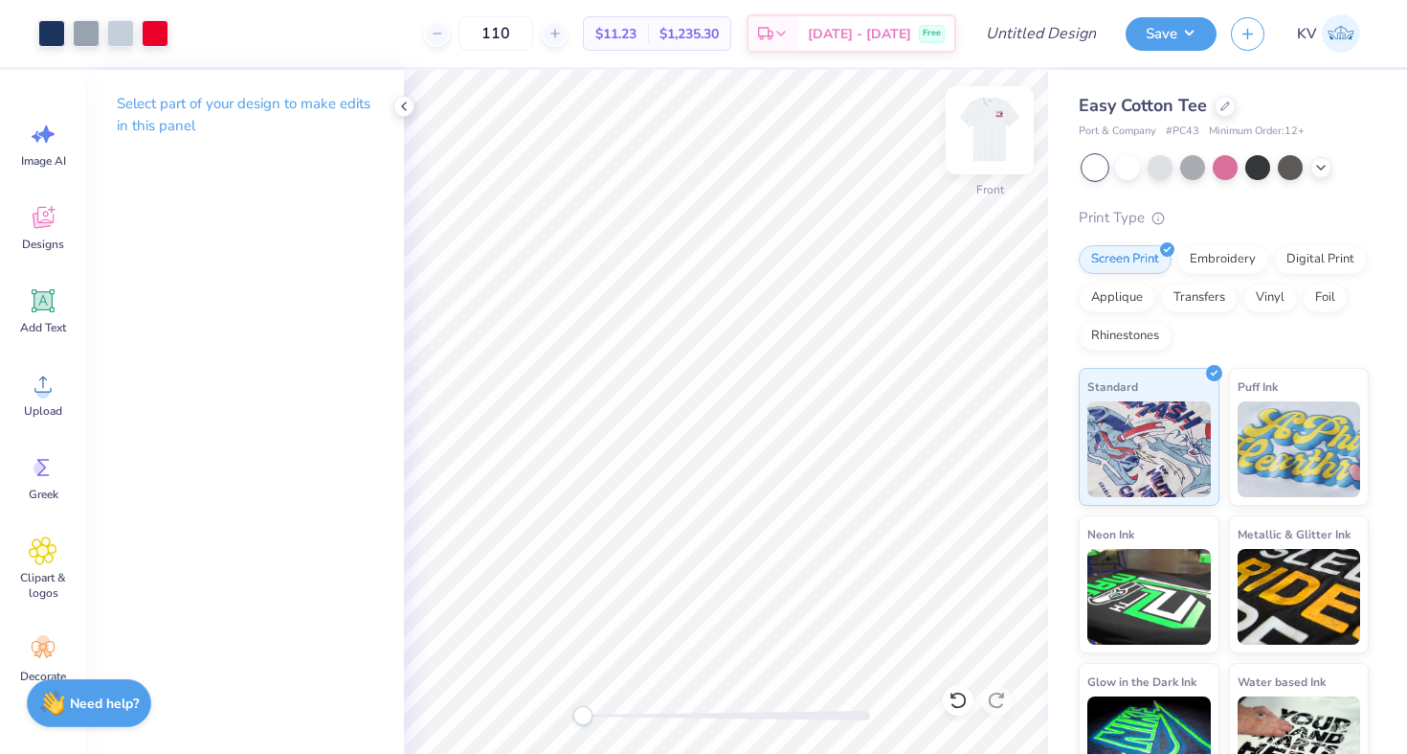
click at [984, 142] on img at bounding box center [990, 130] width 77 height 77
click at [990, 117] on img at bounding box center [990, 130] width 77 height 77
click at [789, 34] on icon at bounding box center [781, 36] width 15 height 15
click at [1226, 108] on icon at bounding box center [1226, 105] width 10 height 10
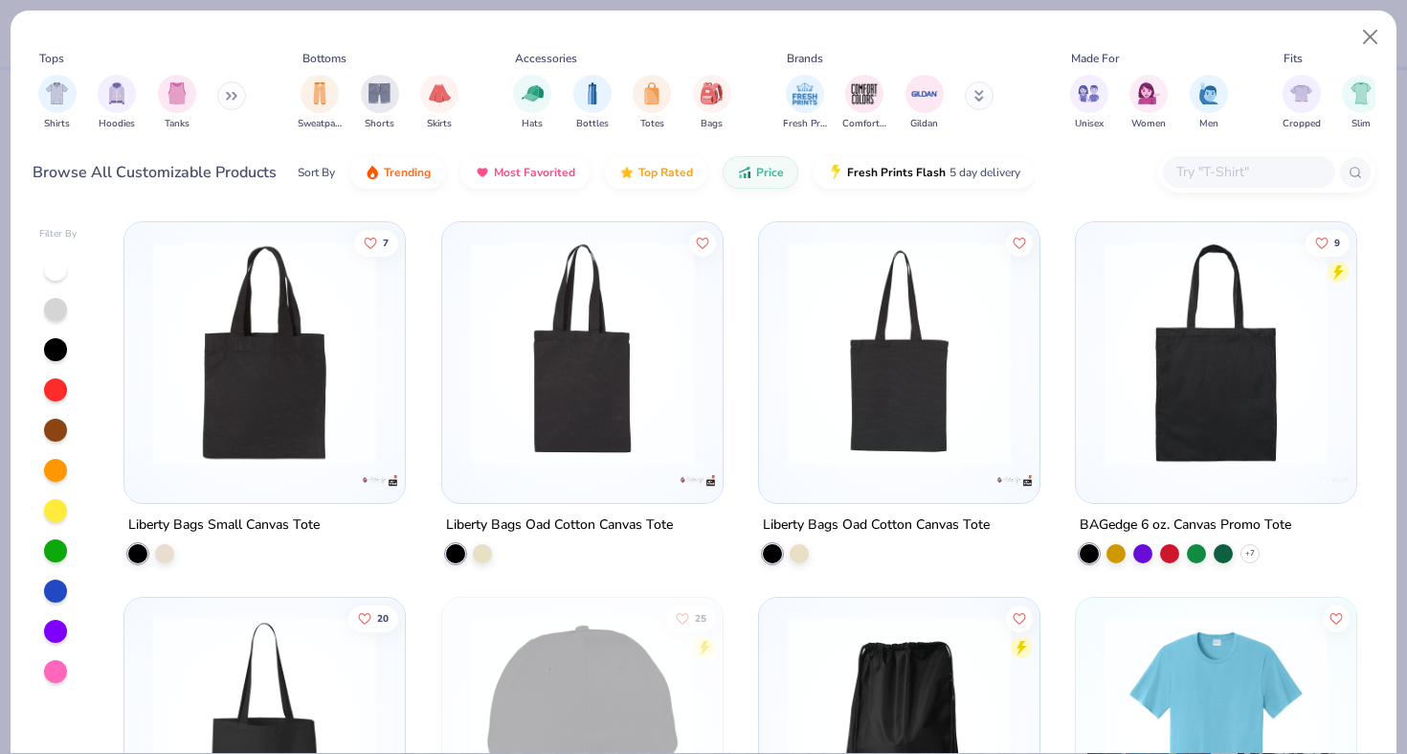
click at [1203, 163] on input "text" at bounding box center [1248, 172] width 147 height 22
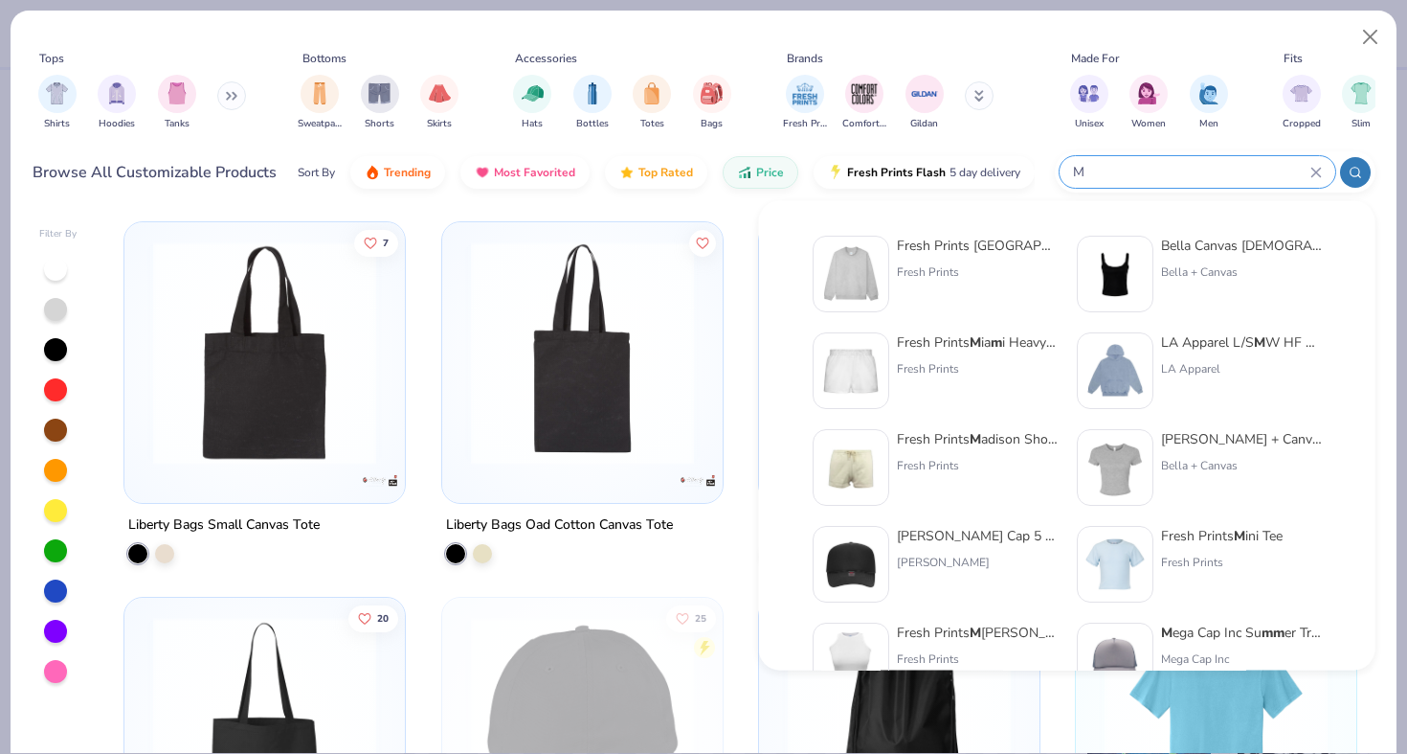
type input "M"
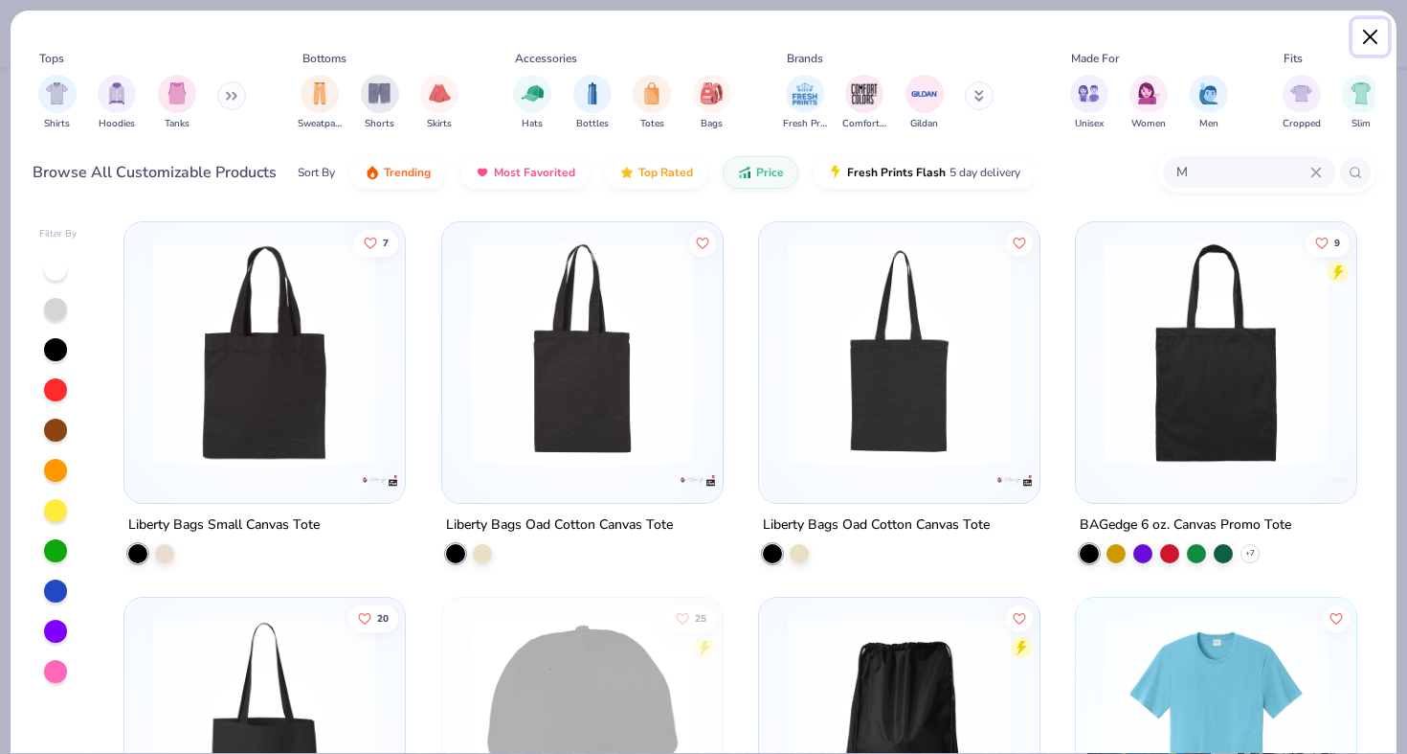
click at [1382, 40] on button "Close" at bounding box center [1371, 37] width 36 height 36
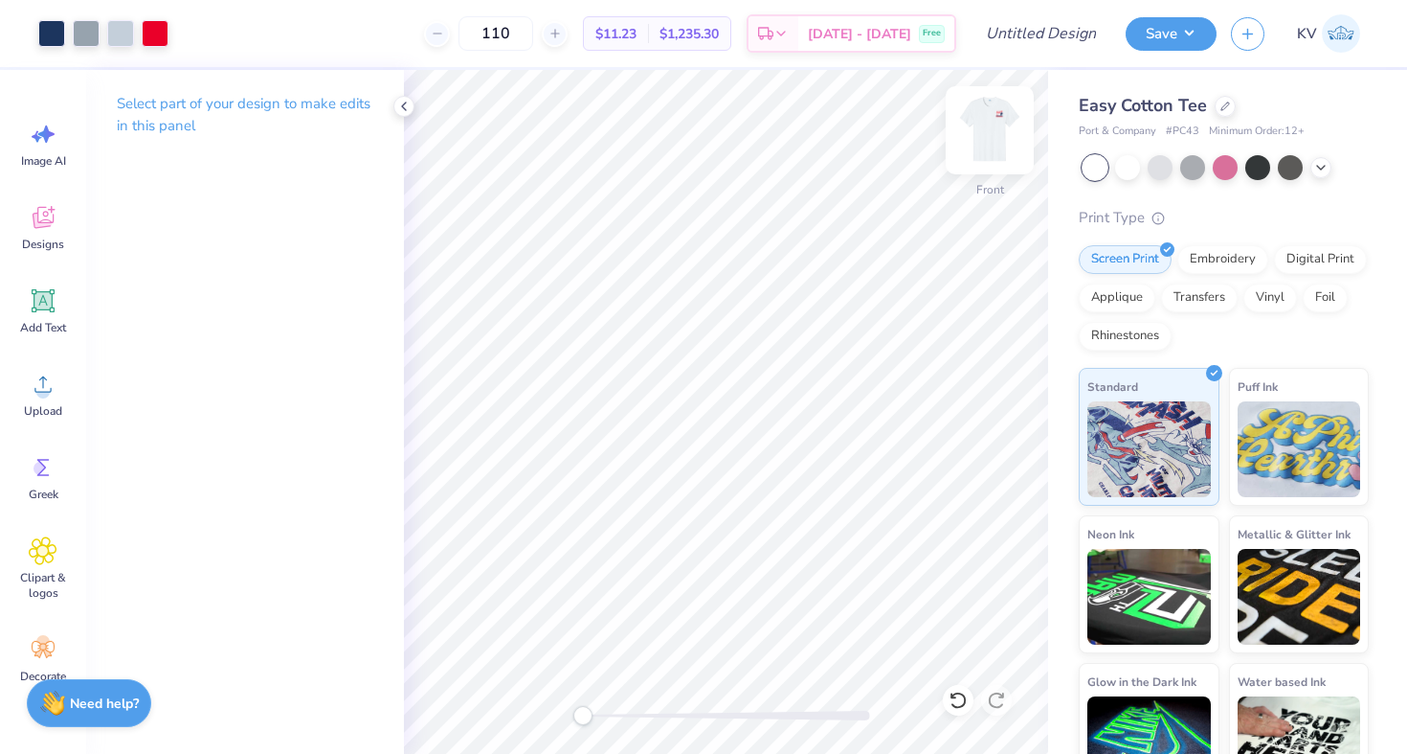
click at [971, 153] on img at bounding box center [990, 130] width 77 height 77
click at [1171, 36] on button "Save" at bounding box center [1171, 31] width 91 height 34
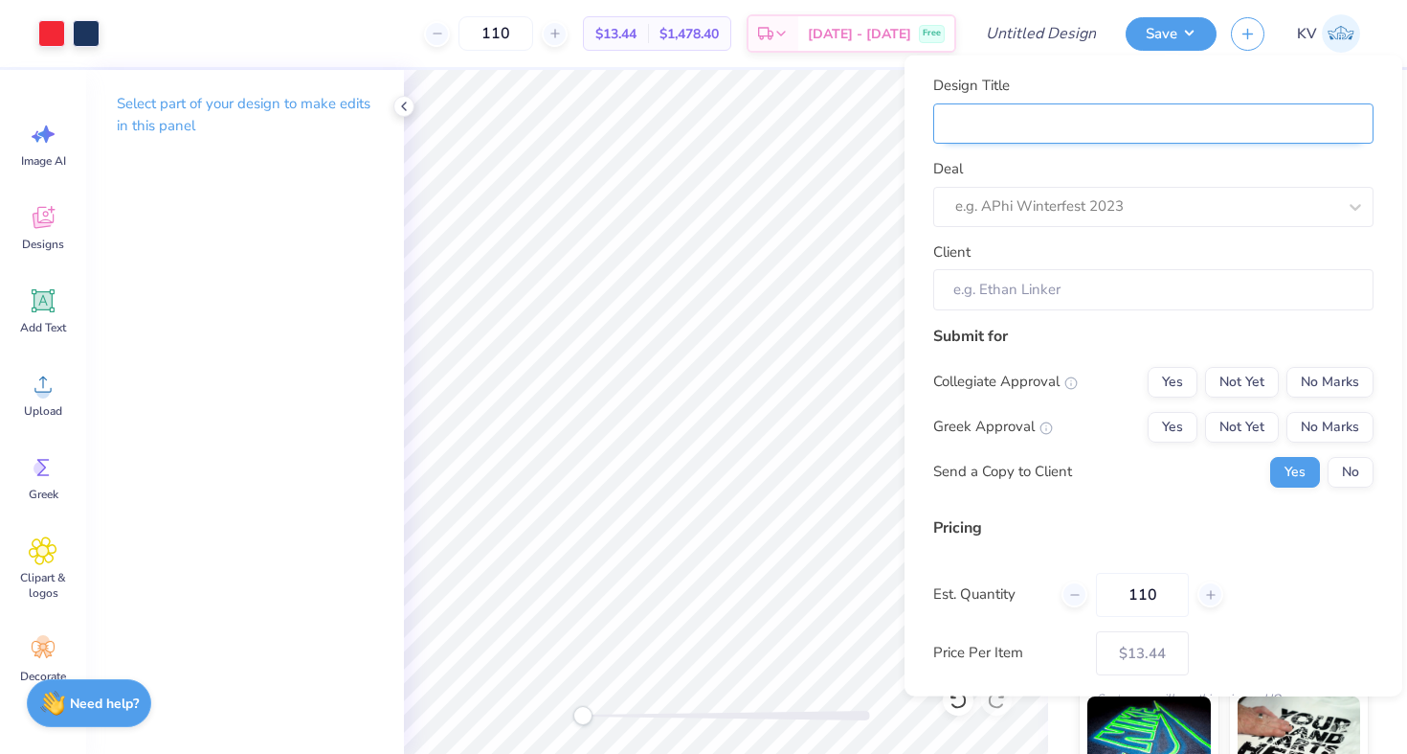
click at [1071, 113] on input "Design Title" at bounding box center [1154, 122] width 440 height 41
type input "A"
type input "AD"
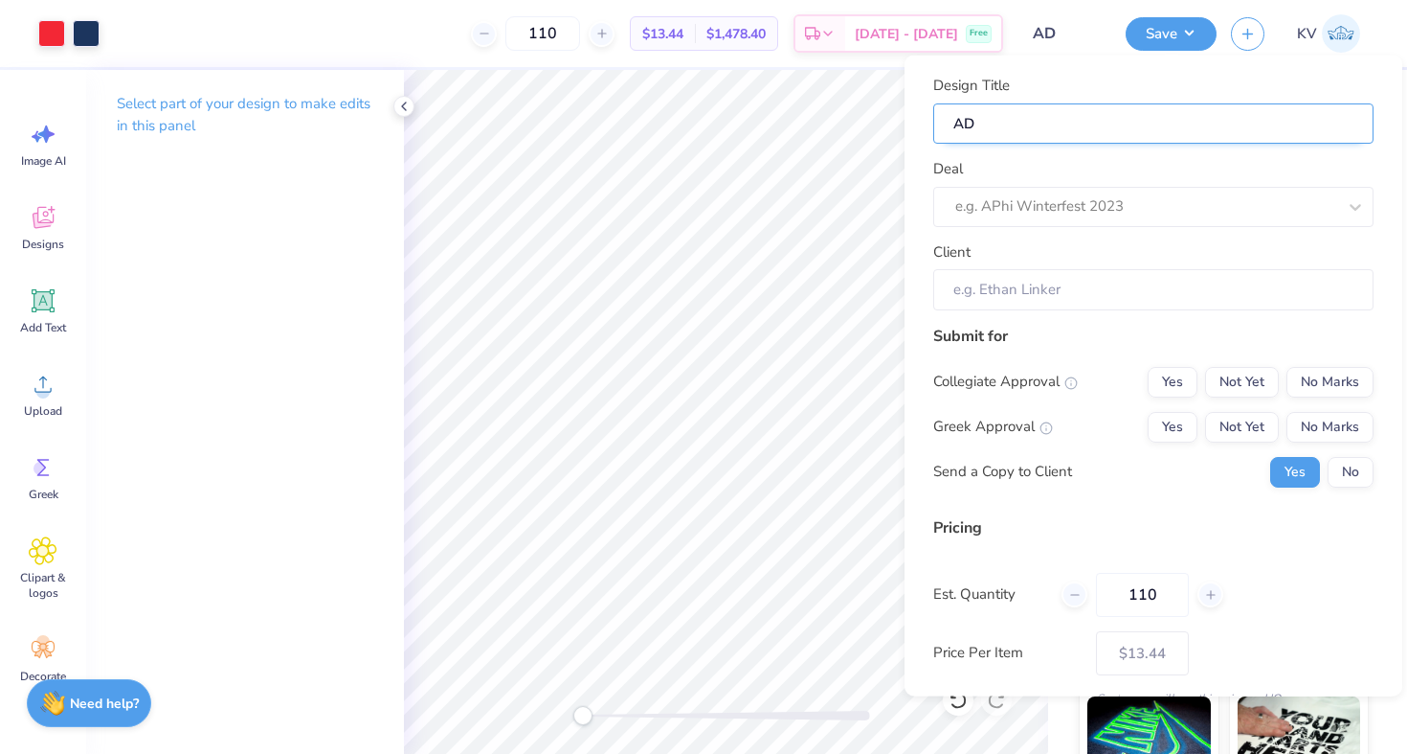
type input "ADP"
type input "ADPI"
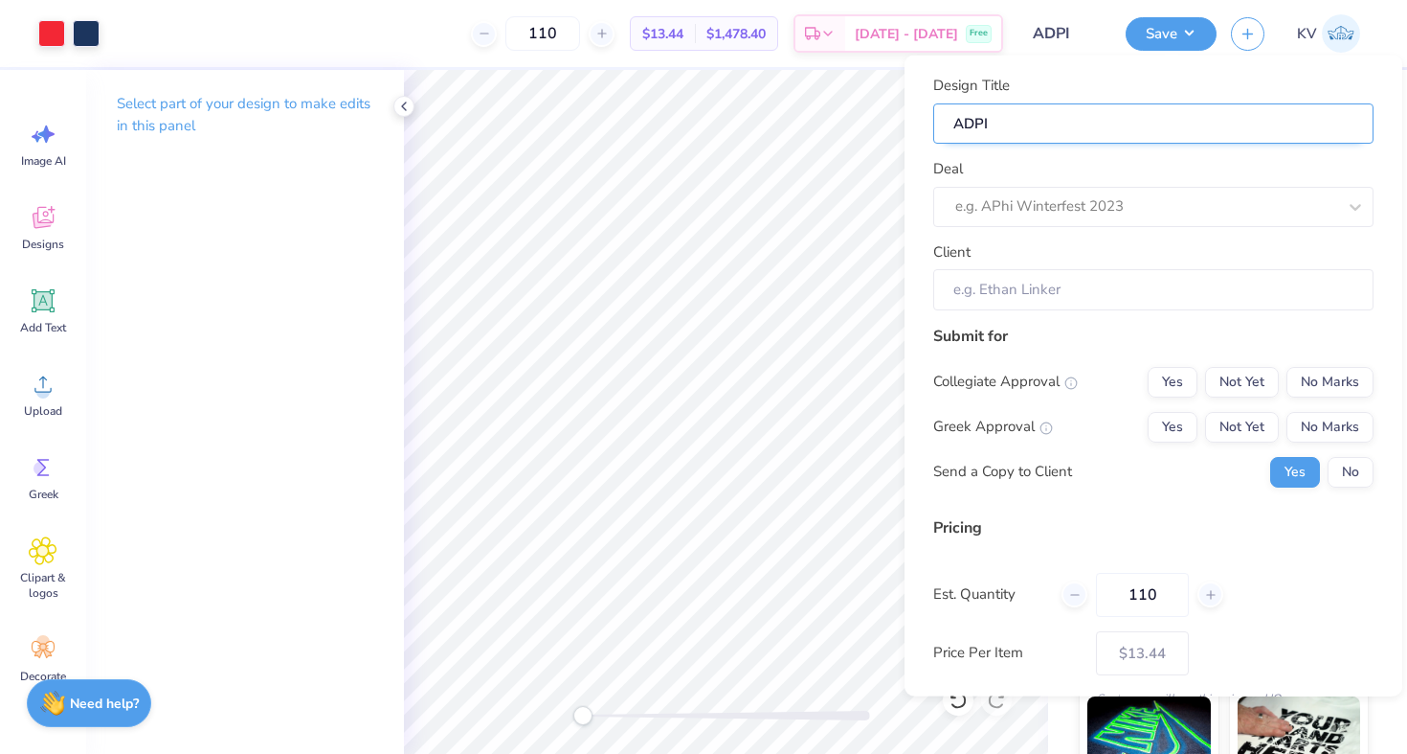
type input "ADPI"
type input "ADPI T"
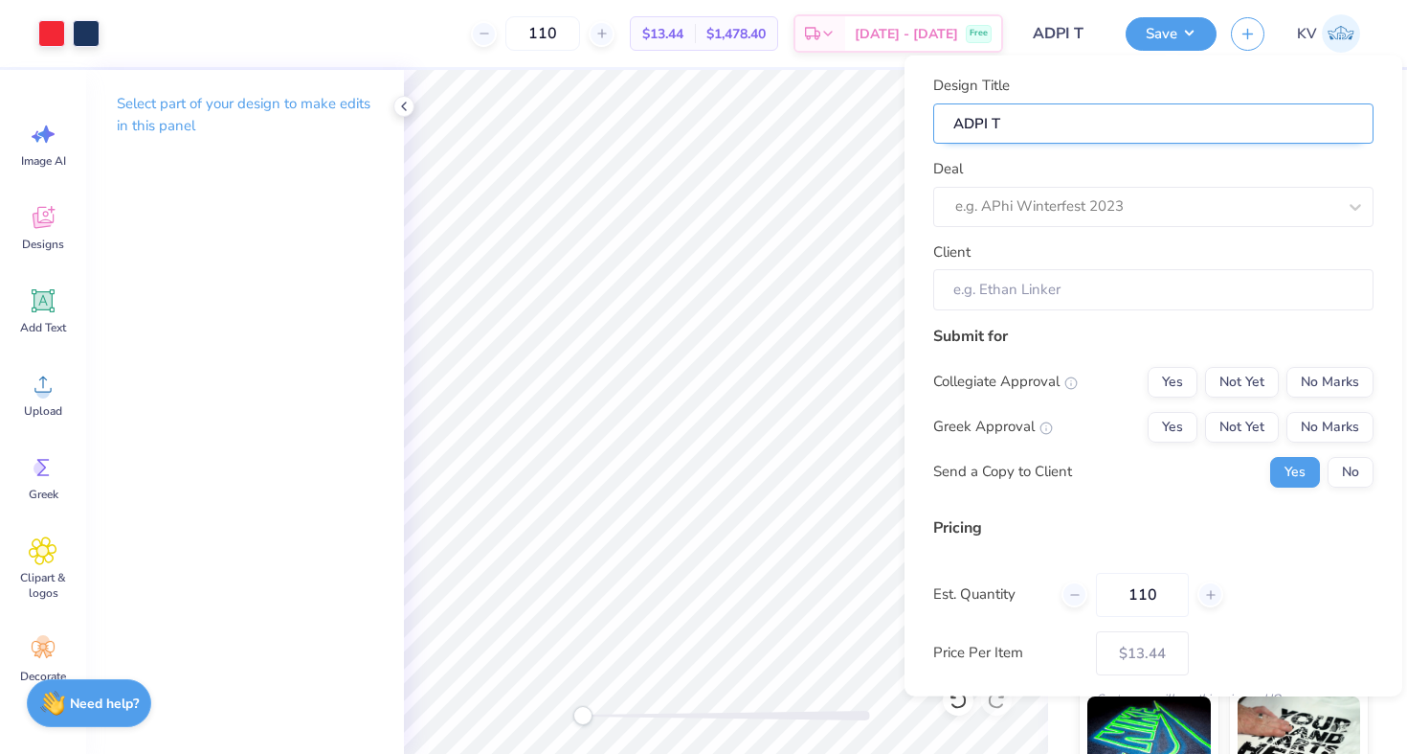
type input "ADPI T s"
type input "ADPI T sh"
type input "ADPI T shr"
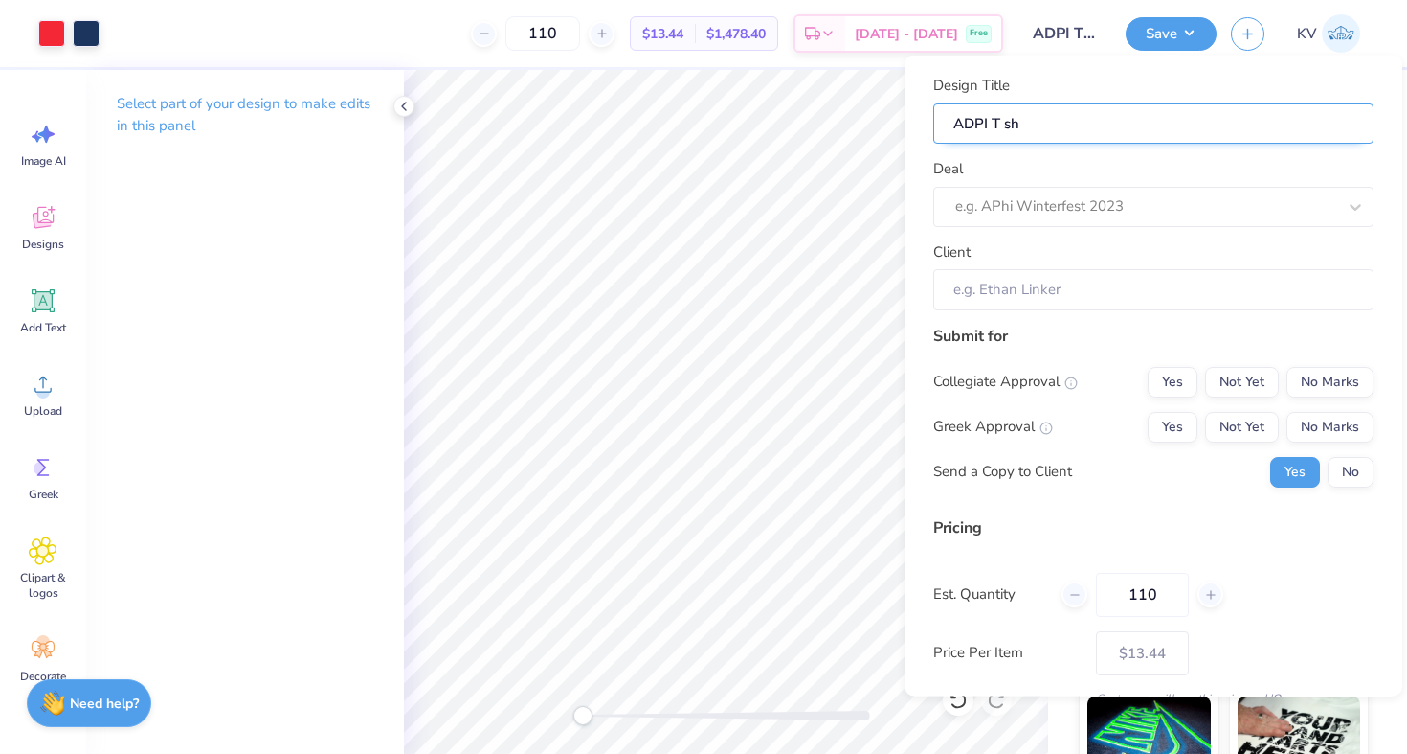
type input "ADPI T shr"
type input "ADPI T sh"
type input "ADPI T s"
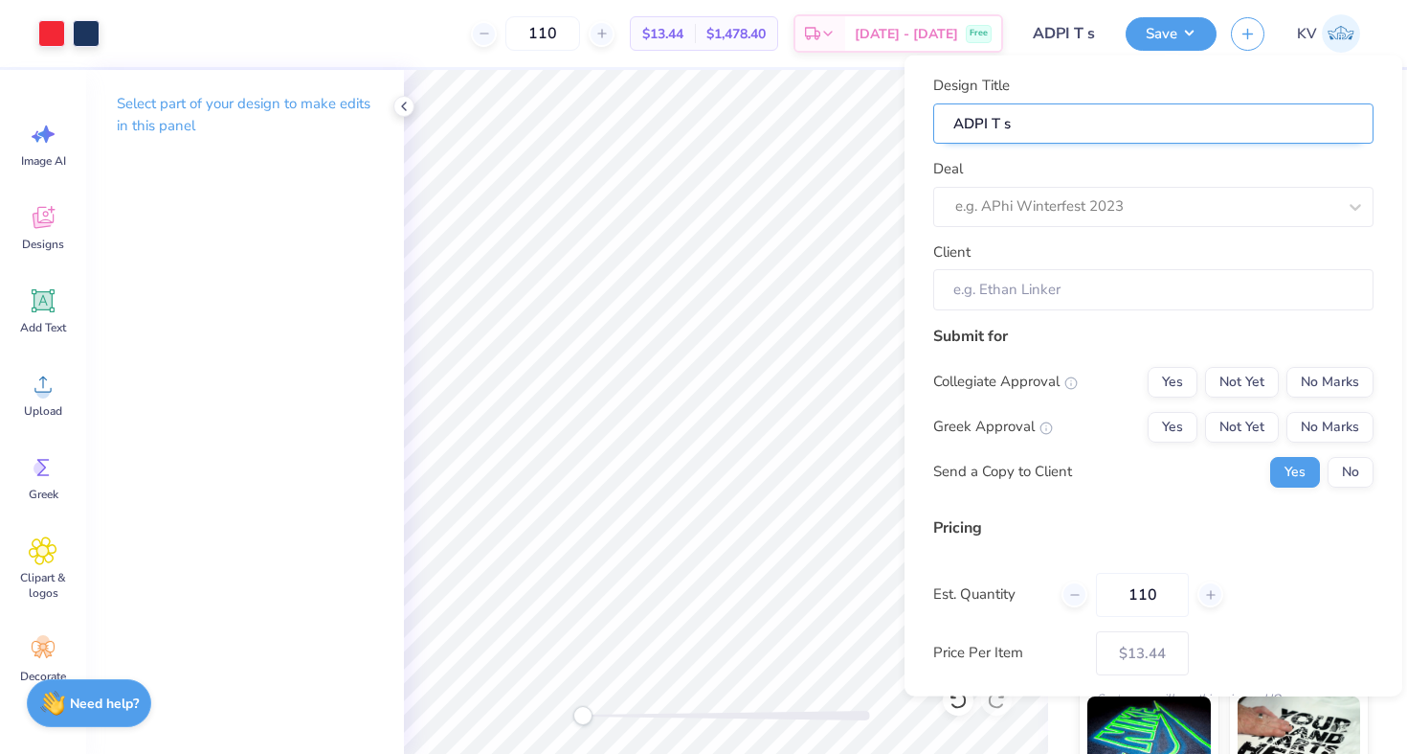
type input "ADPI T"
type input "ADPI"
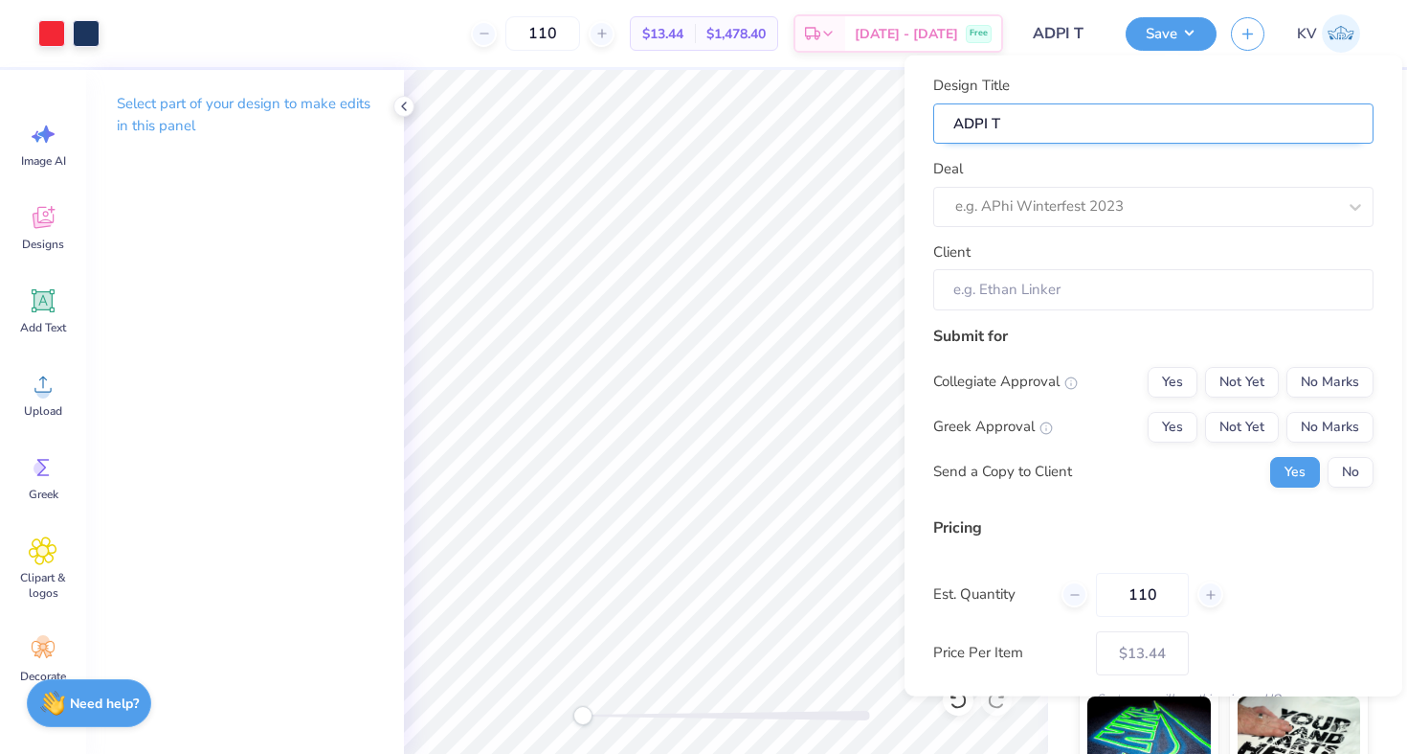
type input "ADPI"
type input "ADPI T"
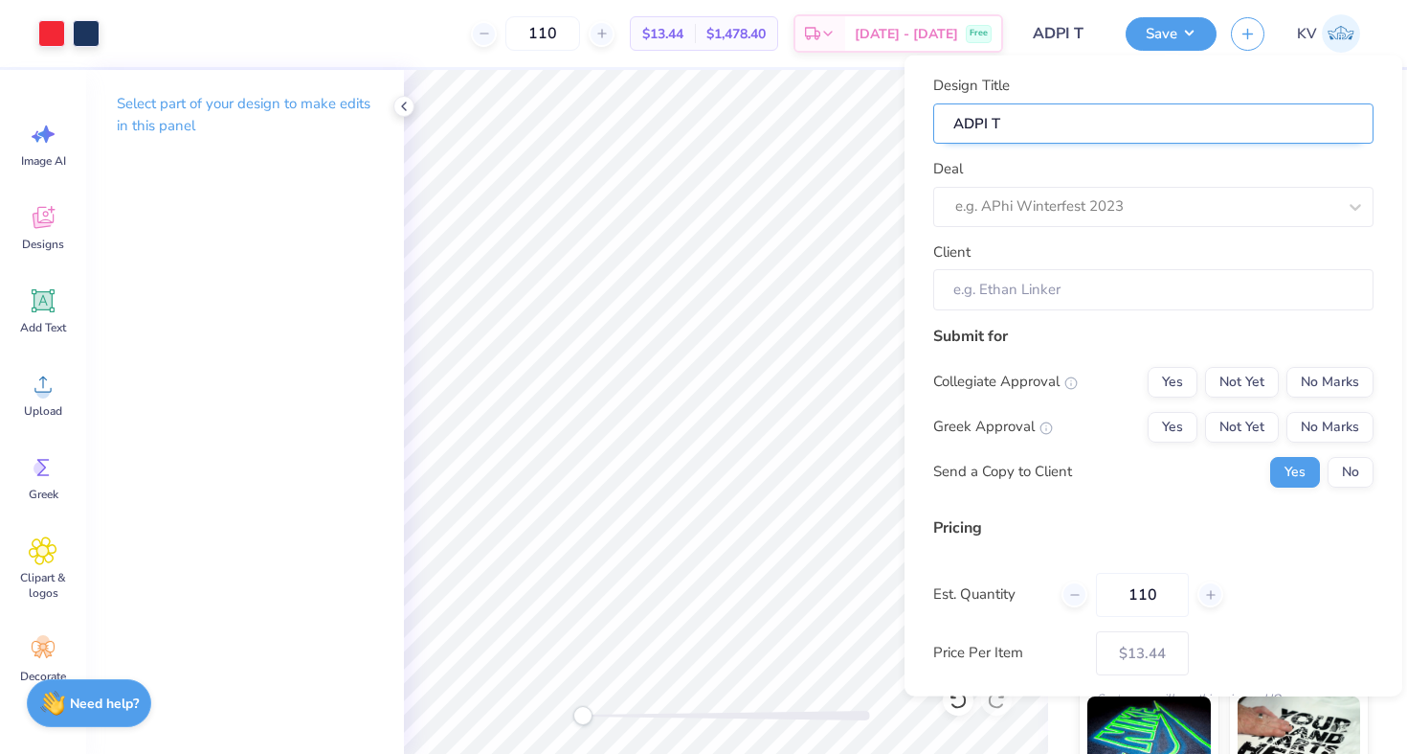
type input "ADPI T s"
type input "ADPI T sh"
type input "ADPI T shi"
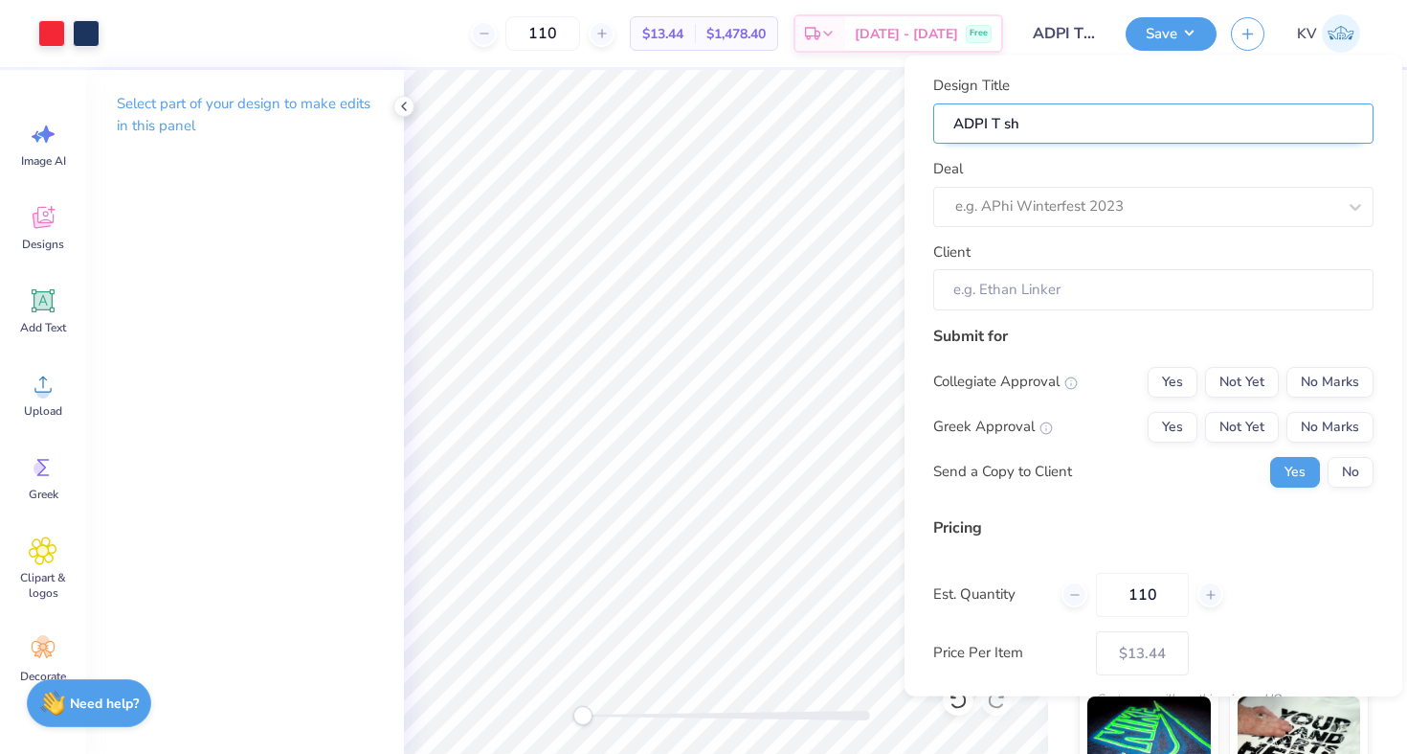
type input "ADPI T shi"
type input "ADPI T shir"
type input "ADPI T shirt"
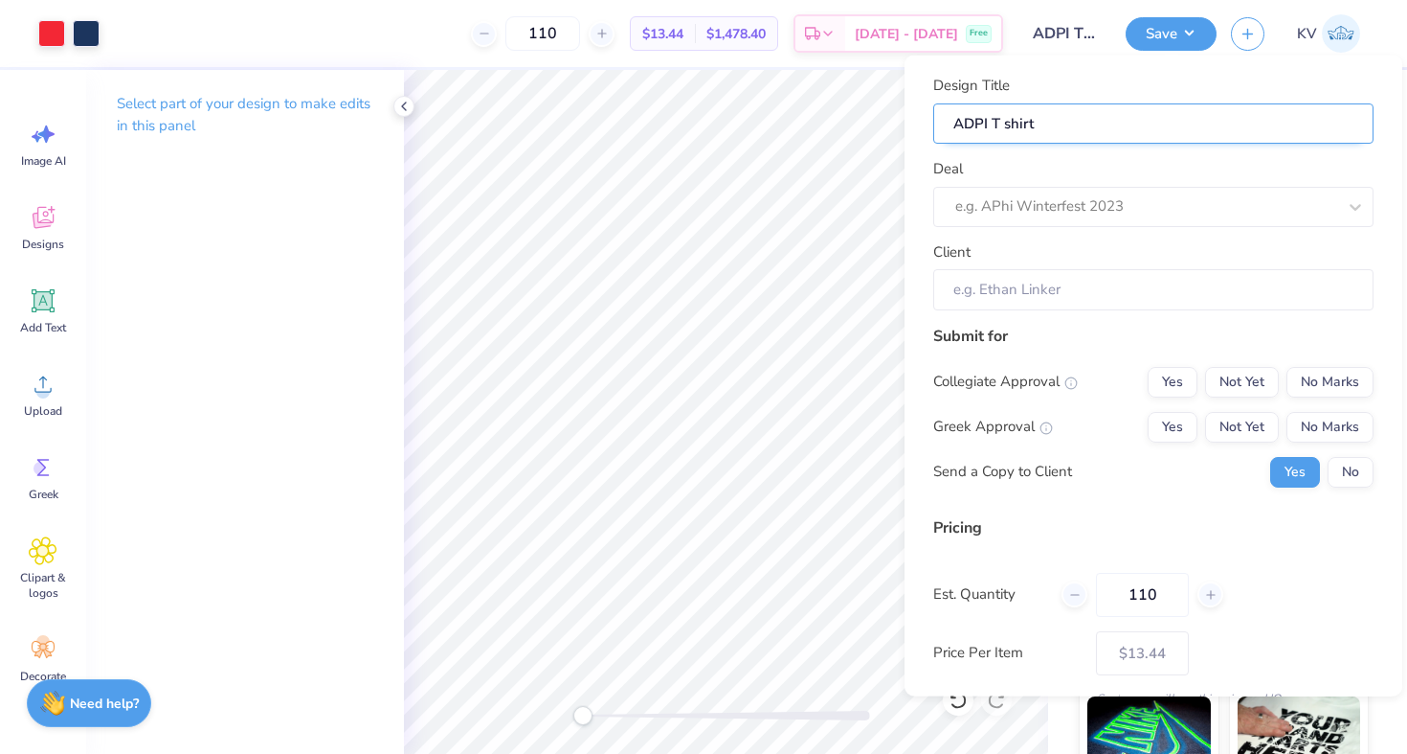
type input "ADPI T shirts"
type input "ADPI T shirts p"
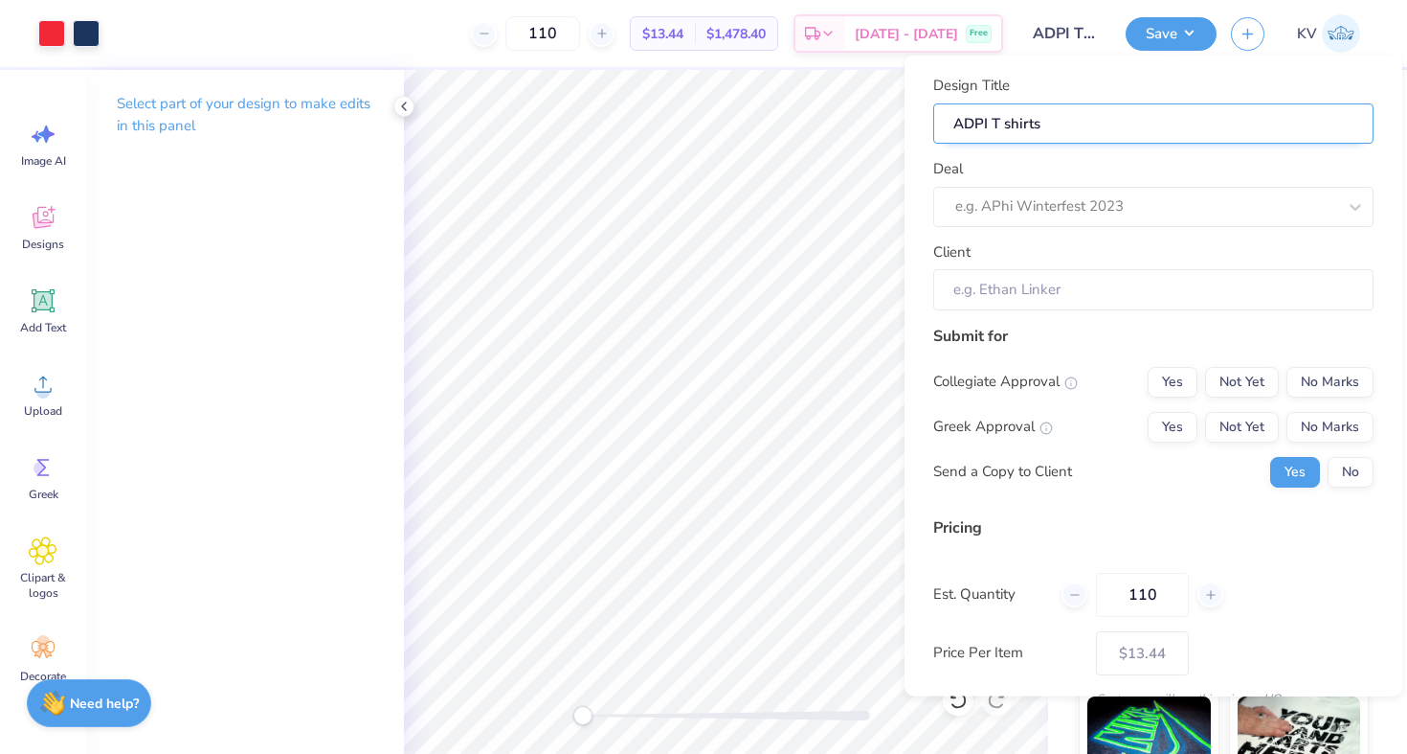
type input "ADPI T shirts p"
type input "ADPI T shirts pa"
type input "ADPI T shirts par"
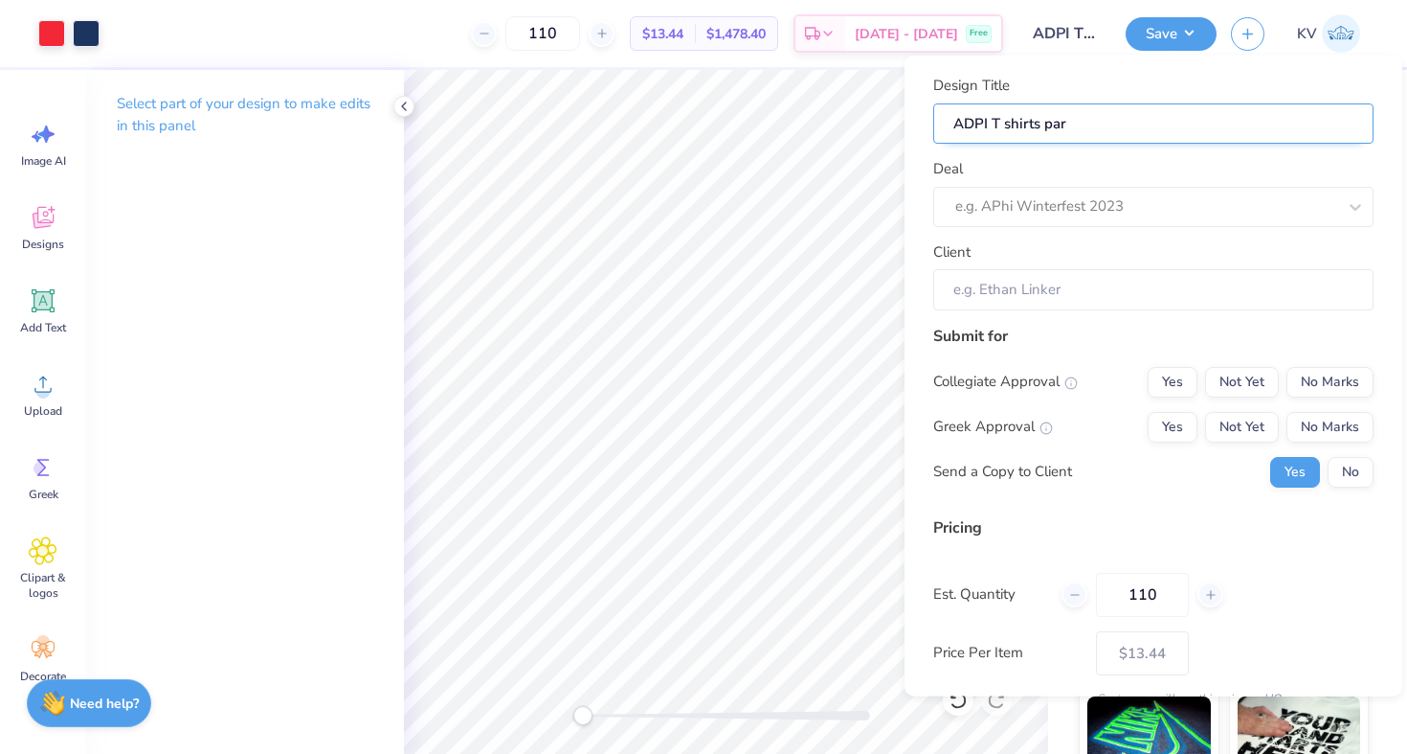
type input "ADPI T shirts pare"
type input "ADPI T shirts paren"
type input "ADPI T shirts parent"
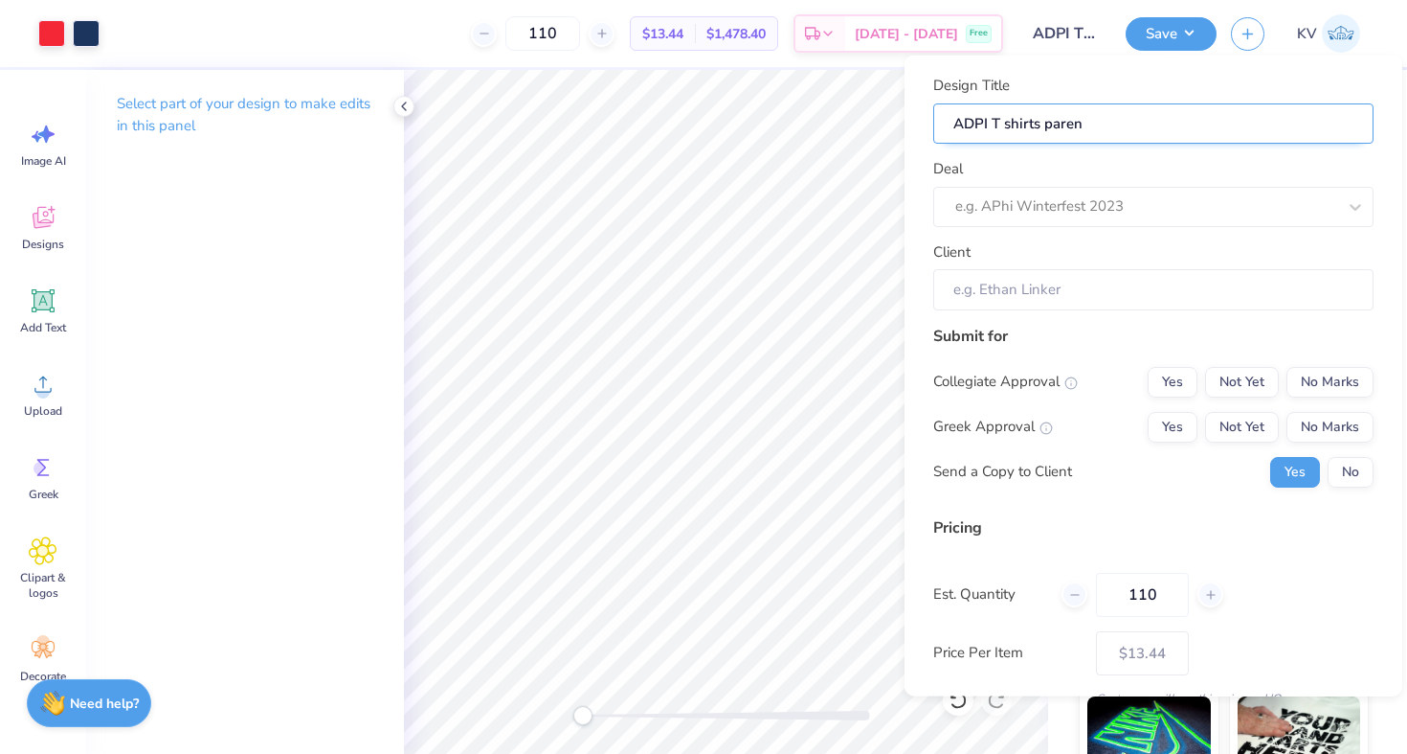
type input "ADPI T shirts parent"
type input "ADPI T shirts parents"
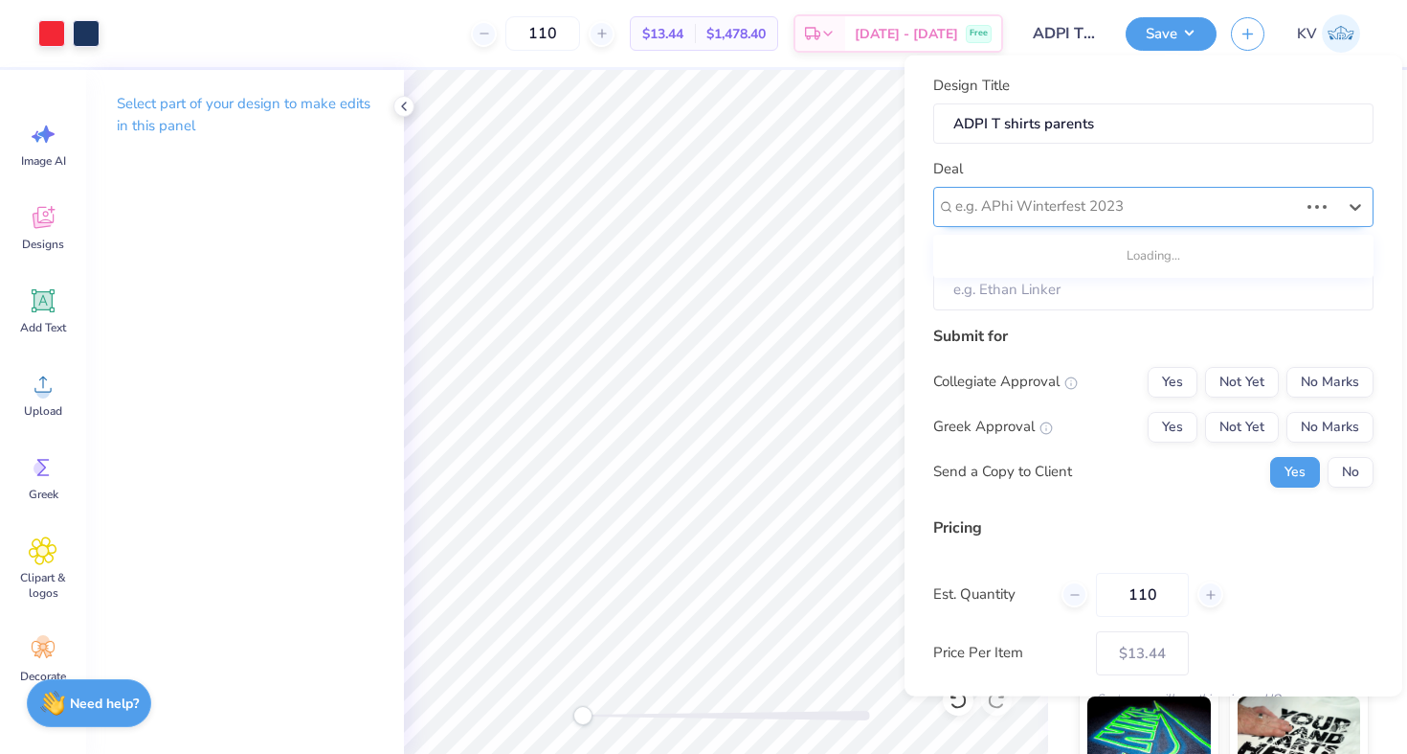
click at [1042, 214] on div at bounding box center [1127, 206] width 343 height 26
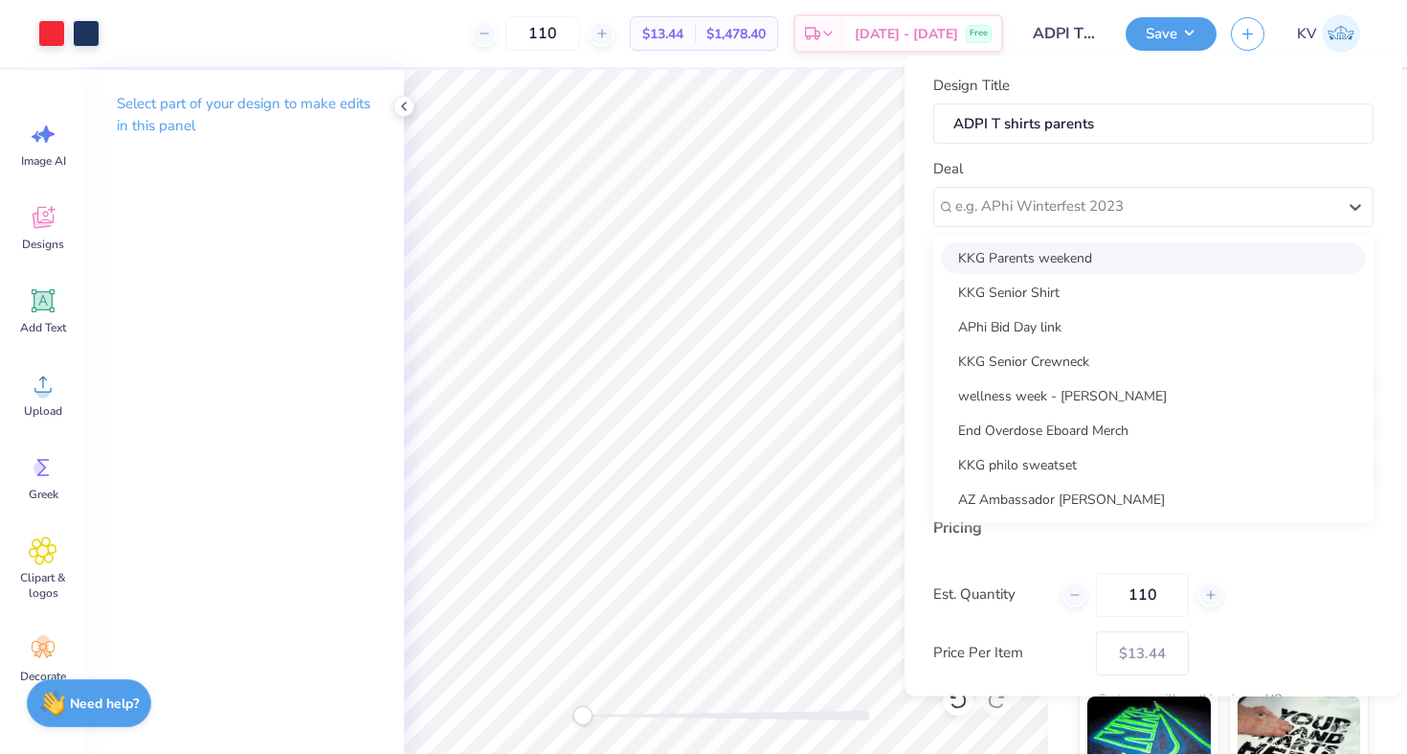
click at [1043, 258] on div "KKG Parents weekend" at bounding box center [1153, 257] width 425 height 32
type input "Natalie Adams"
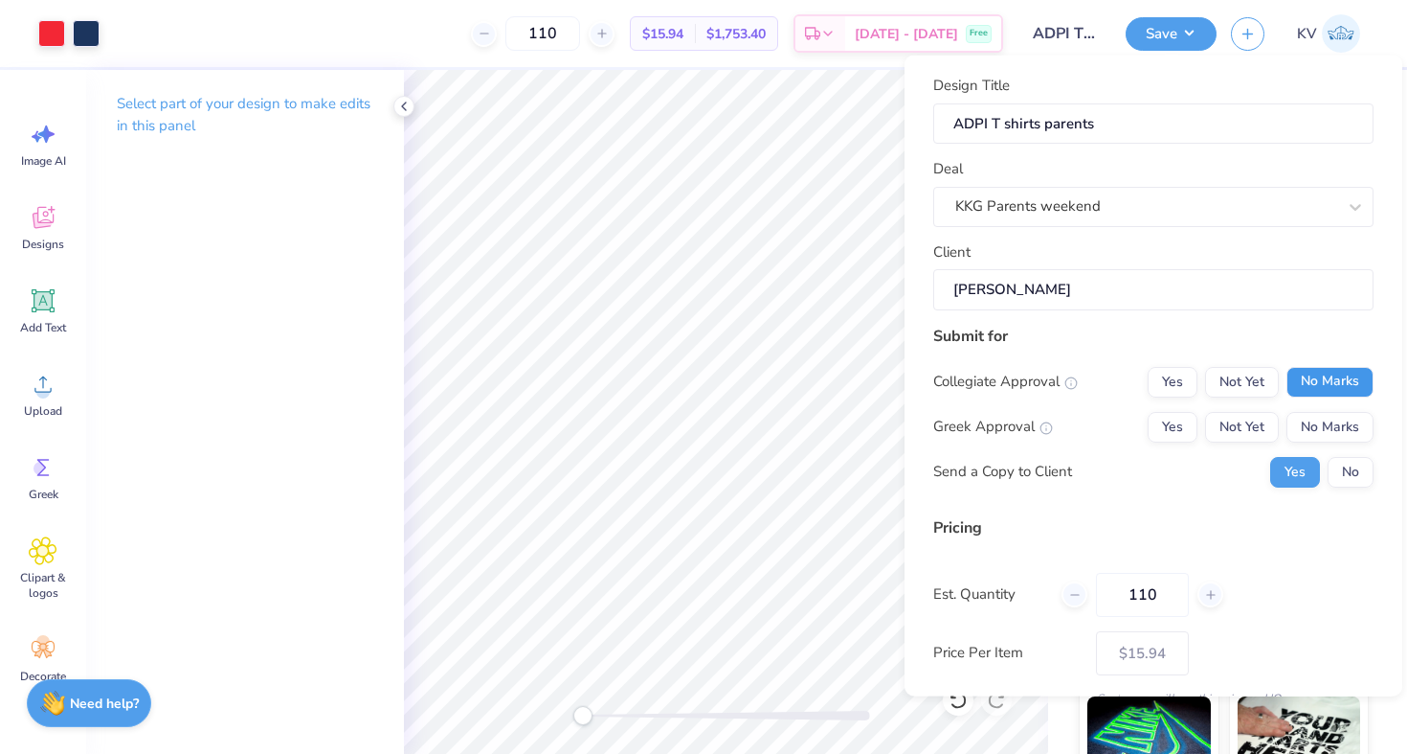
click at [1338, 386] on button "No Marks" at bounding box center [1330, 381] width 87 height 31
click at [1180, 421] on button "Yes" at bounding box center [1173, 426] width 50 height 31
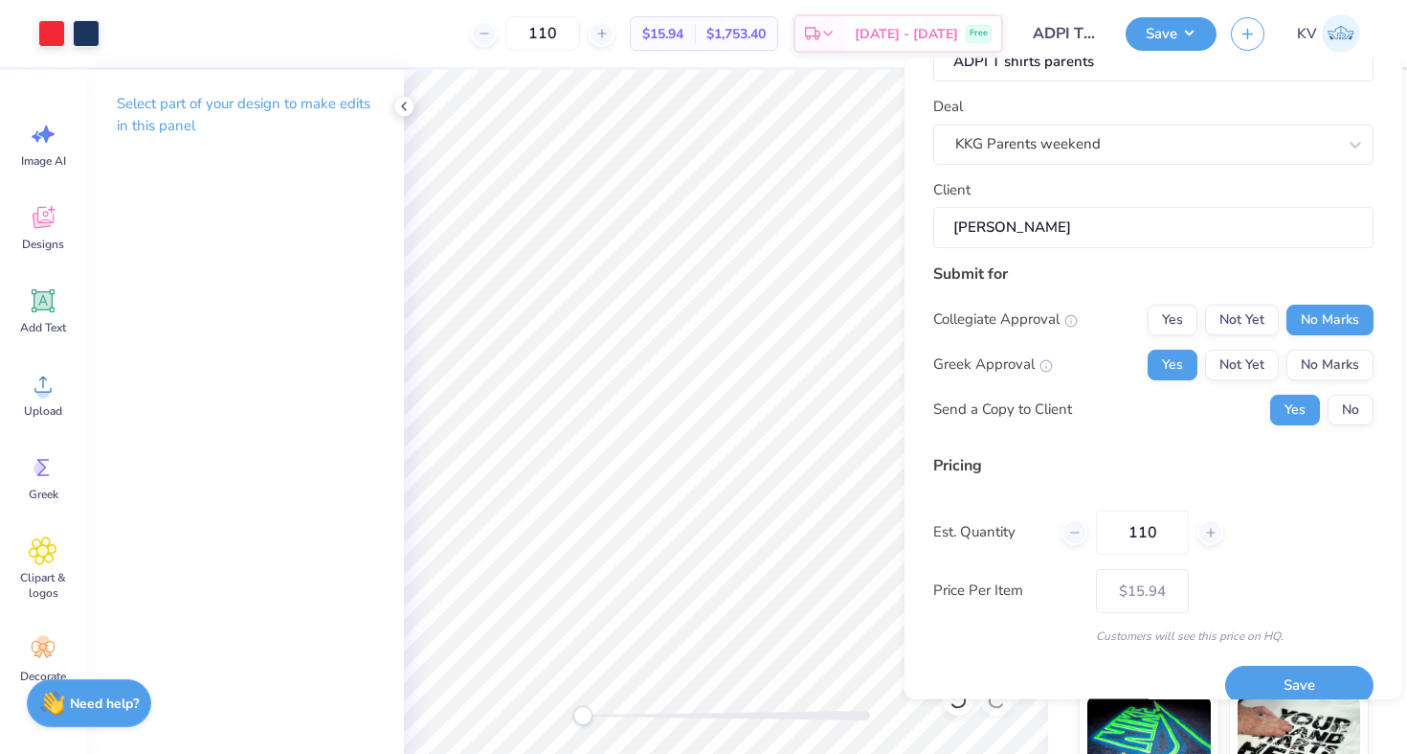
scroll to position [89, 0]
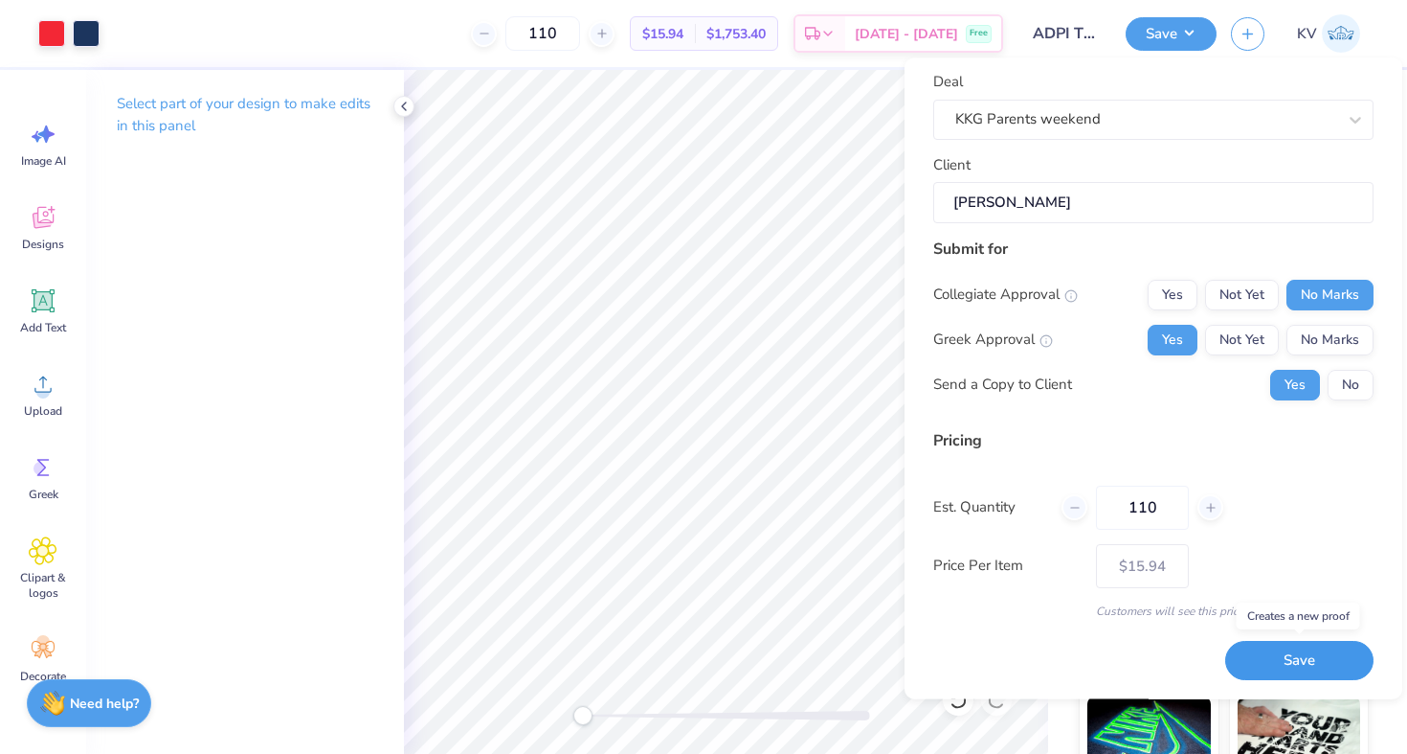
click at [1280, 656] on button "Save" at bounding box center [1300, 660] width 148 height 39
type input "– –"
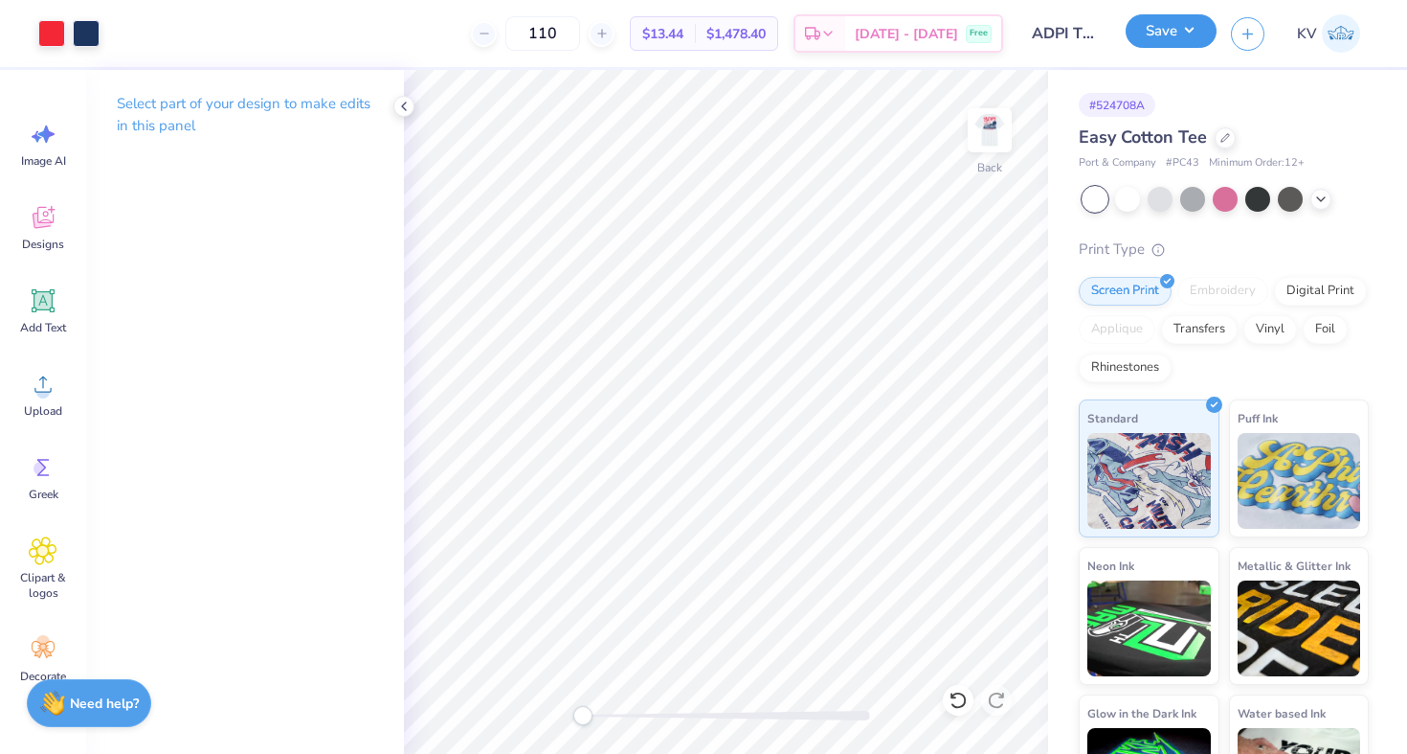
click at [1153, 34] on button "Save" at bounding box center [1171, 31] width 91 height 34
click at [1248, 32] on icon "button" at bounding box center [1248, 31] width 16 height 16
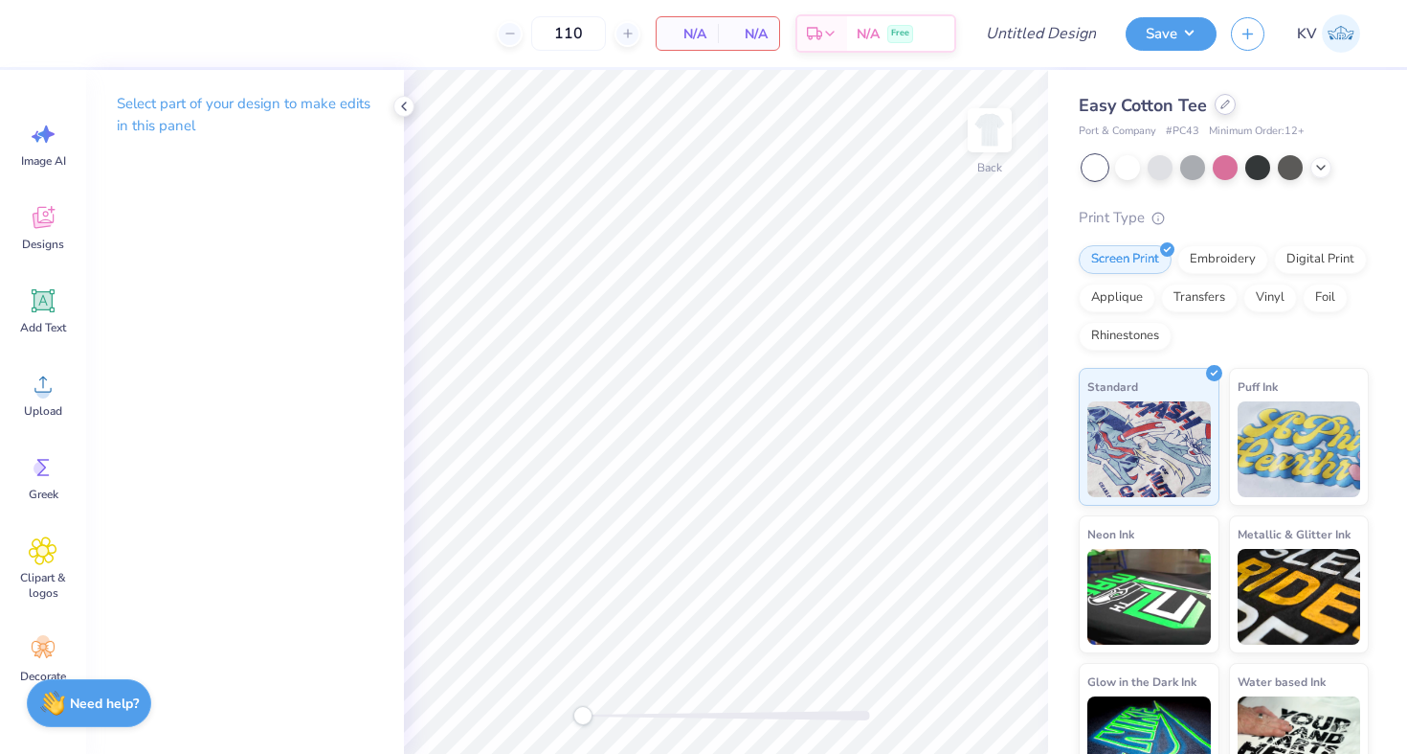
click at [1228, 98] on div at bounding box center [1225, 104] width 21 height 21
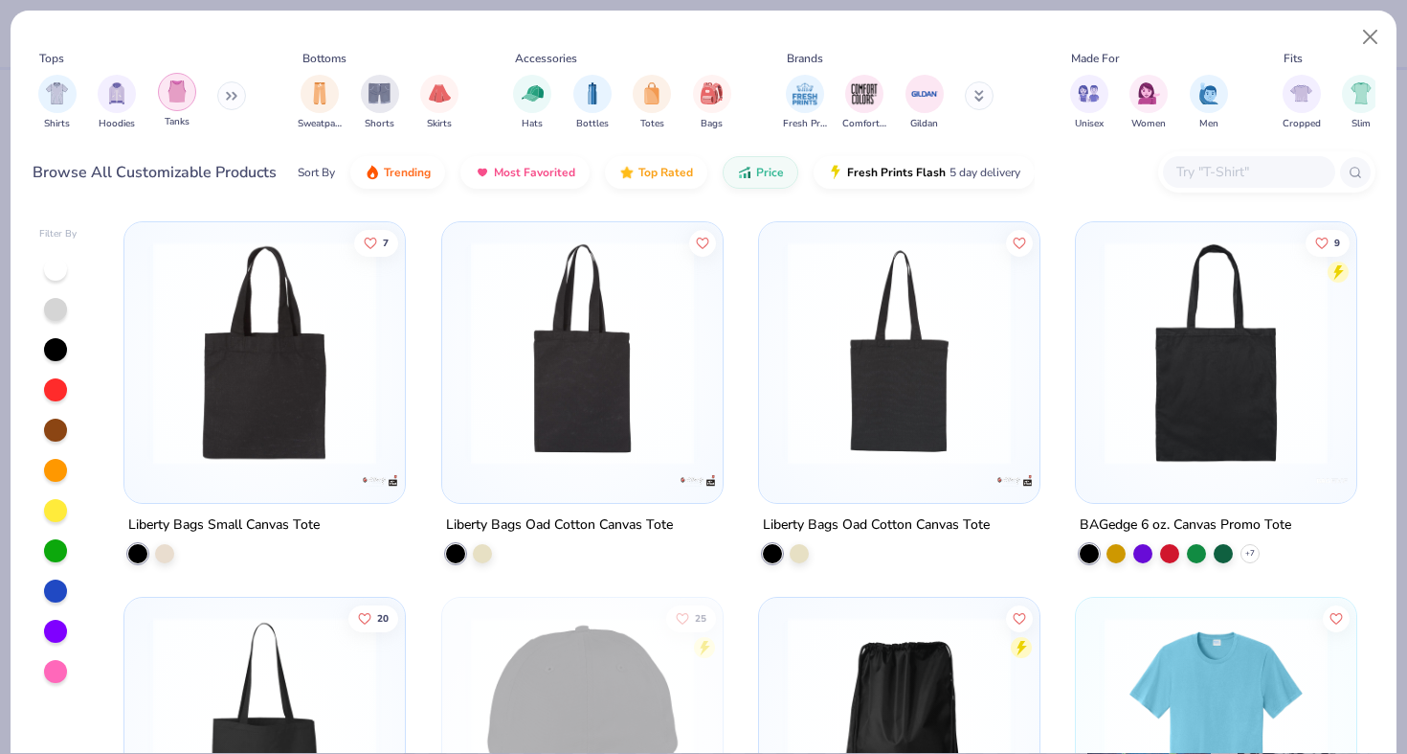
click at [191, 87] on div "filter for Tanks" at bounding box center [177, 92] width 38 height 38
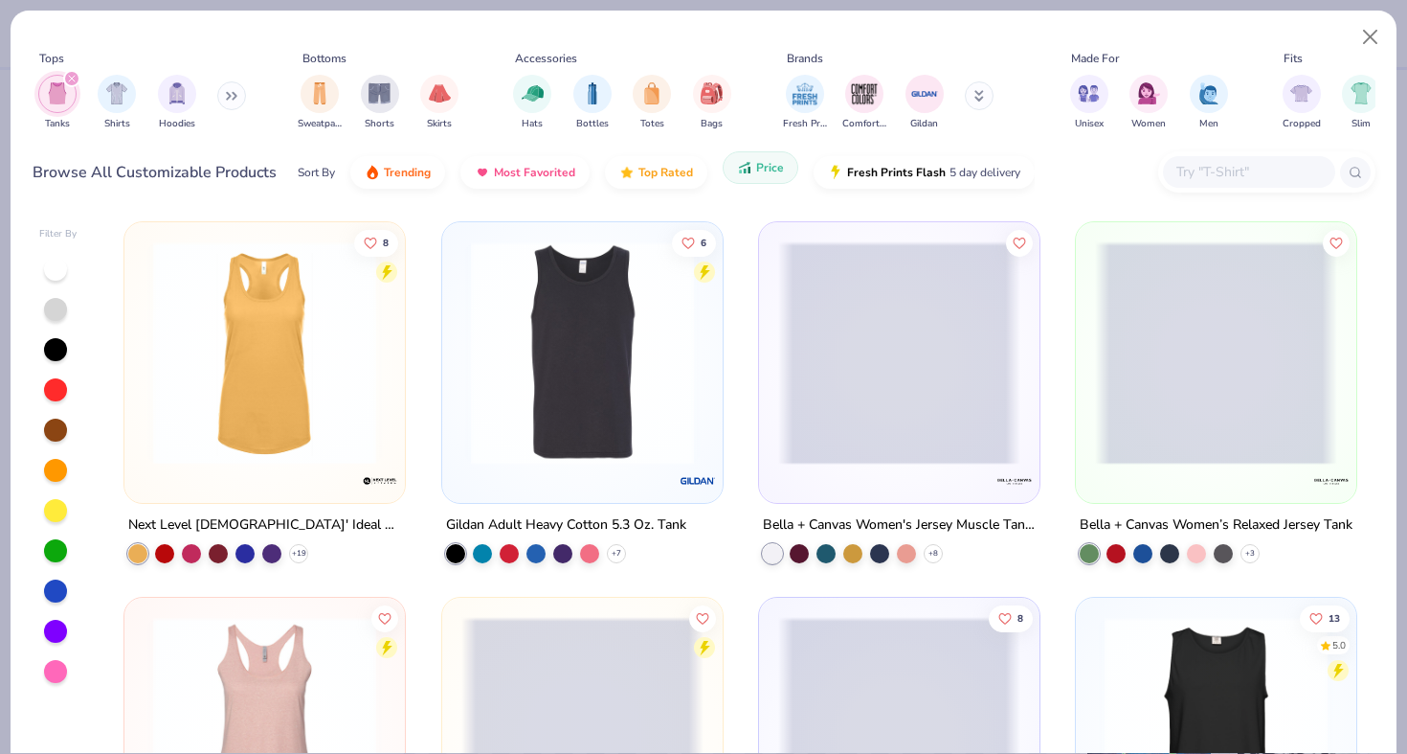
click at [768, 172] on span "Price" at bounding box center [770, 167] width 28 height 15
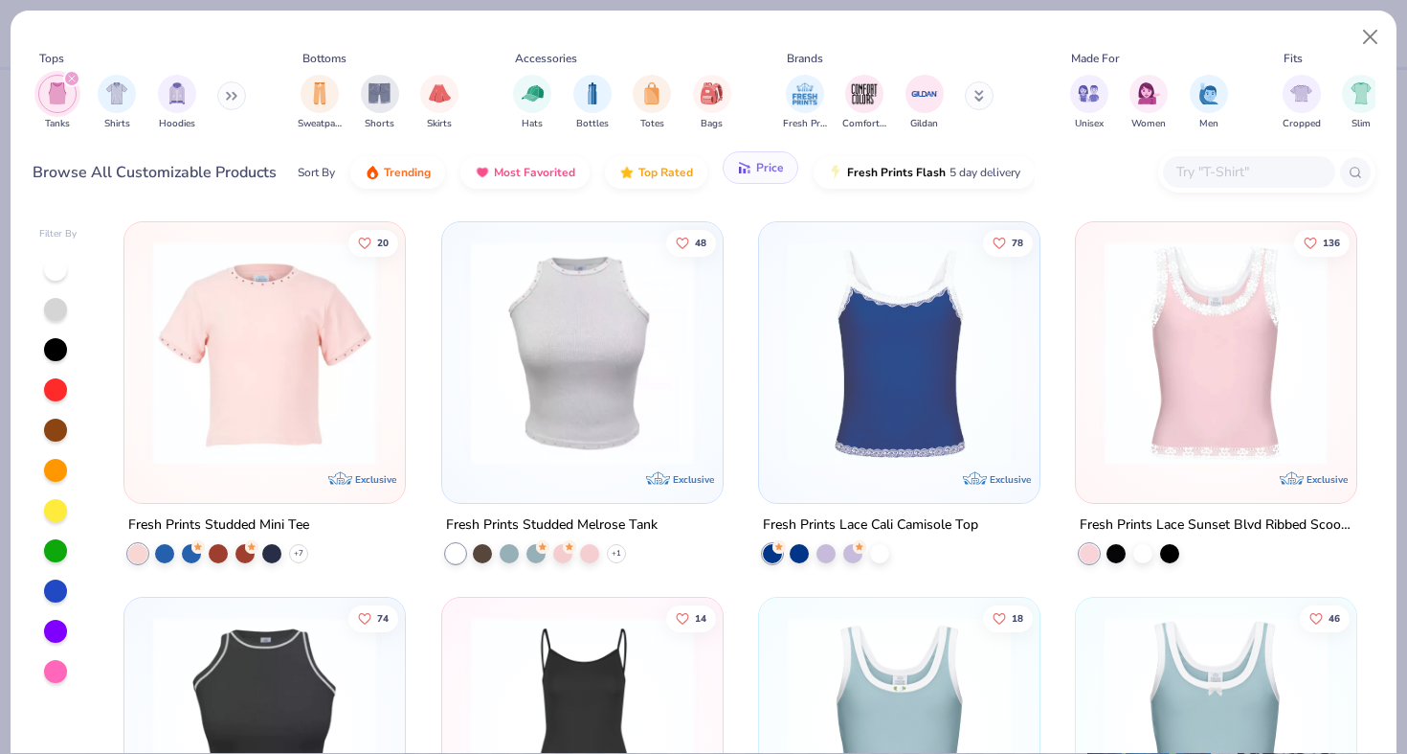
click at [752, 166] on button "Price" at bounding box center [761, 167] width 76 height 33
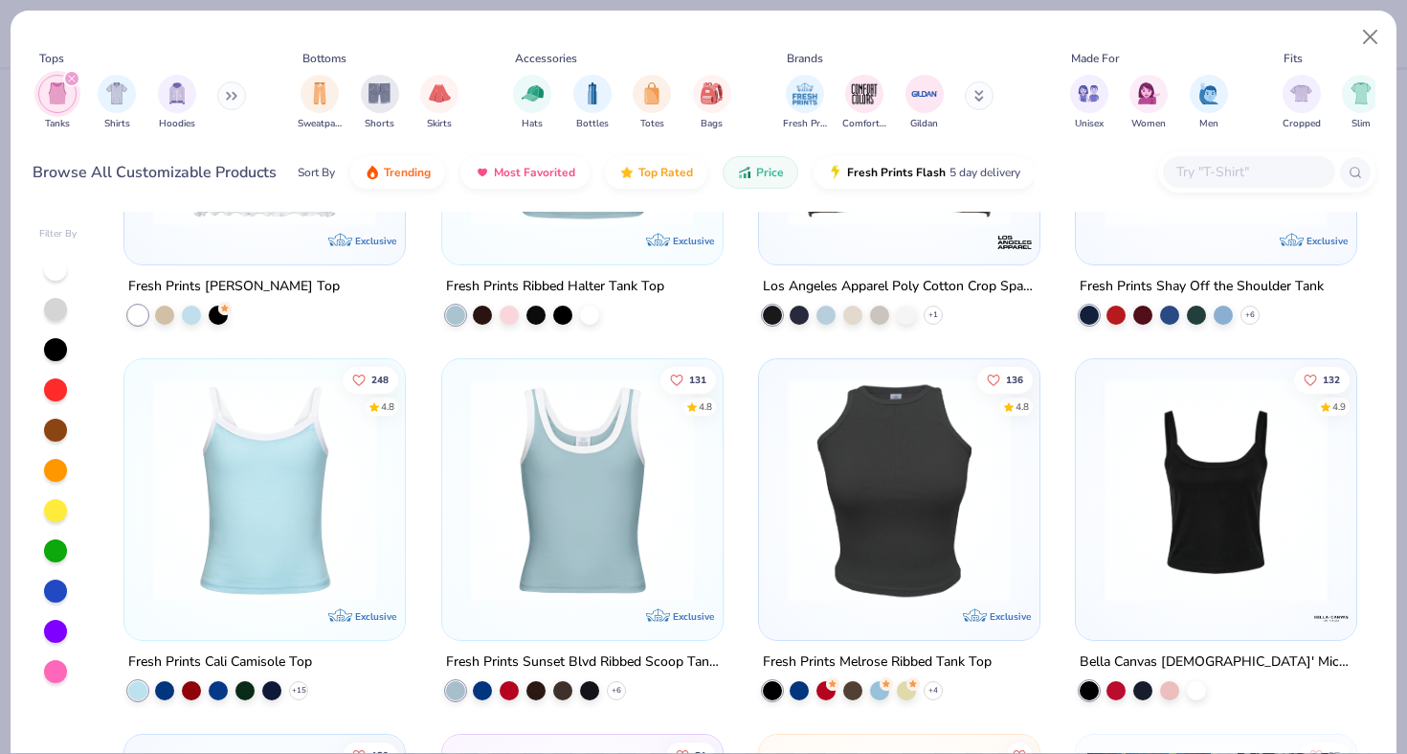
scroll to position [2550, 0]
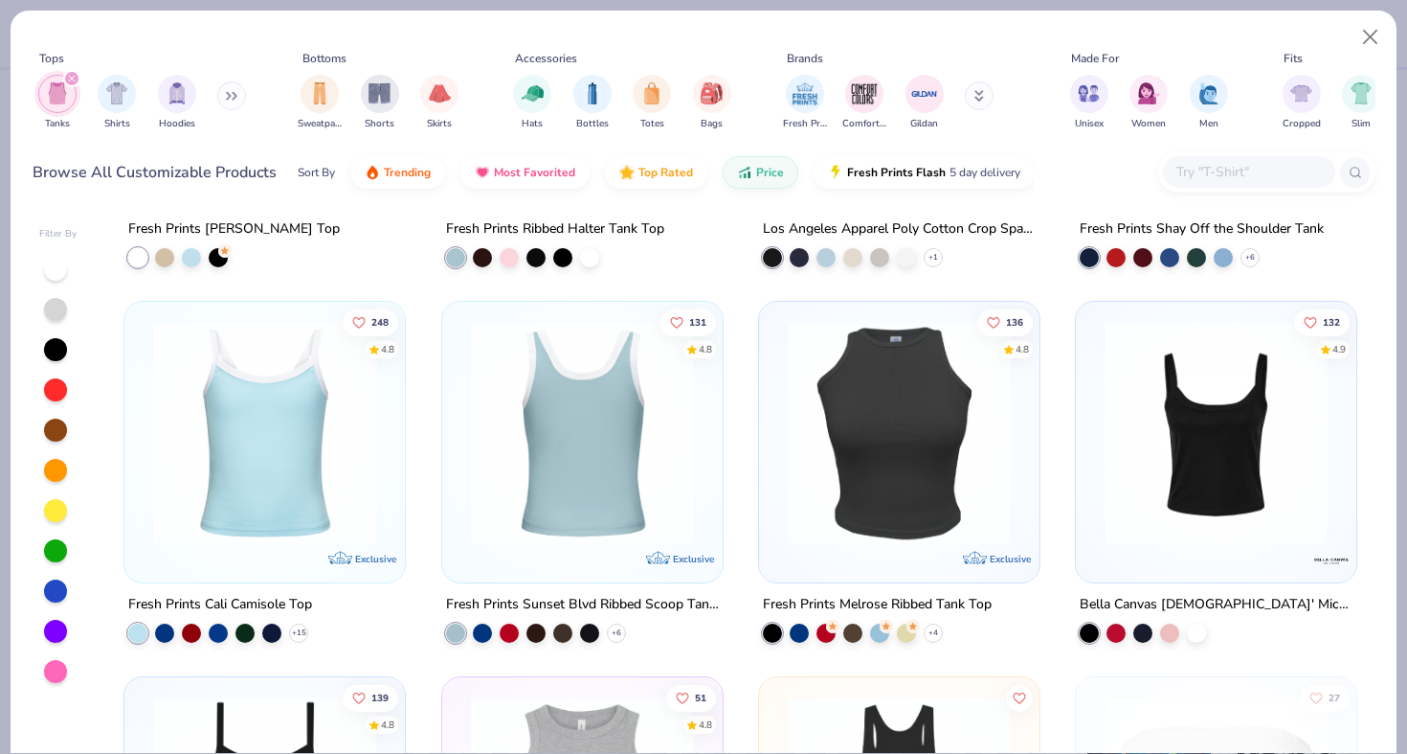
click at [243, 404] on img at bounding box center [265, 432] width 242 height 223
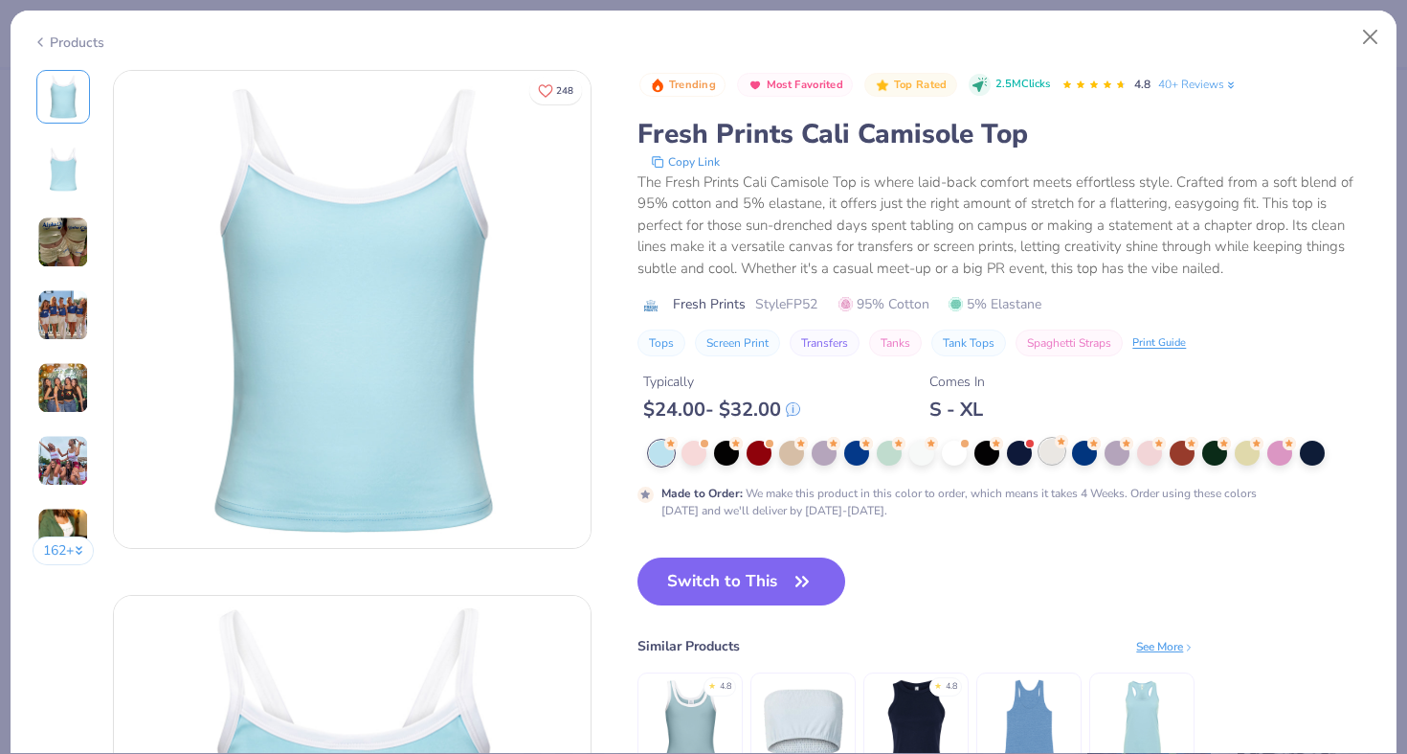
click at [1056, 448] on icon at bounding box center [1061, 441] width 13 height 13
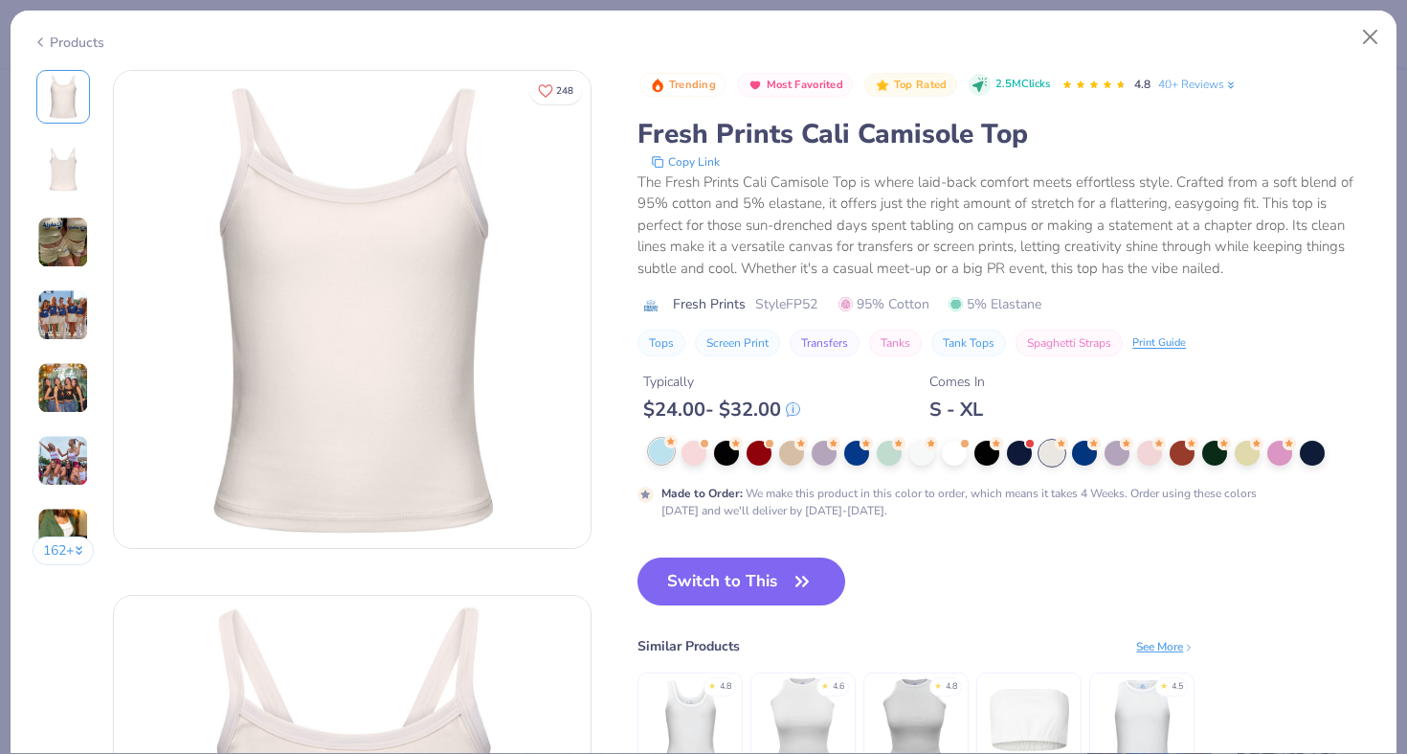
click at [670, 455] on div at bounding box center [661, 451] width 25 height 25
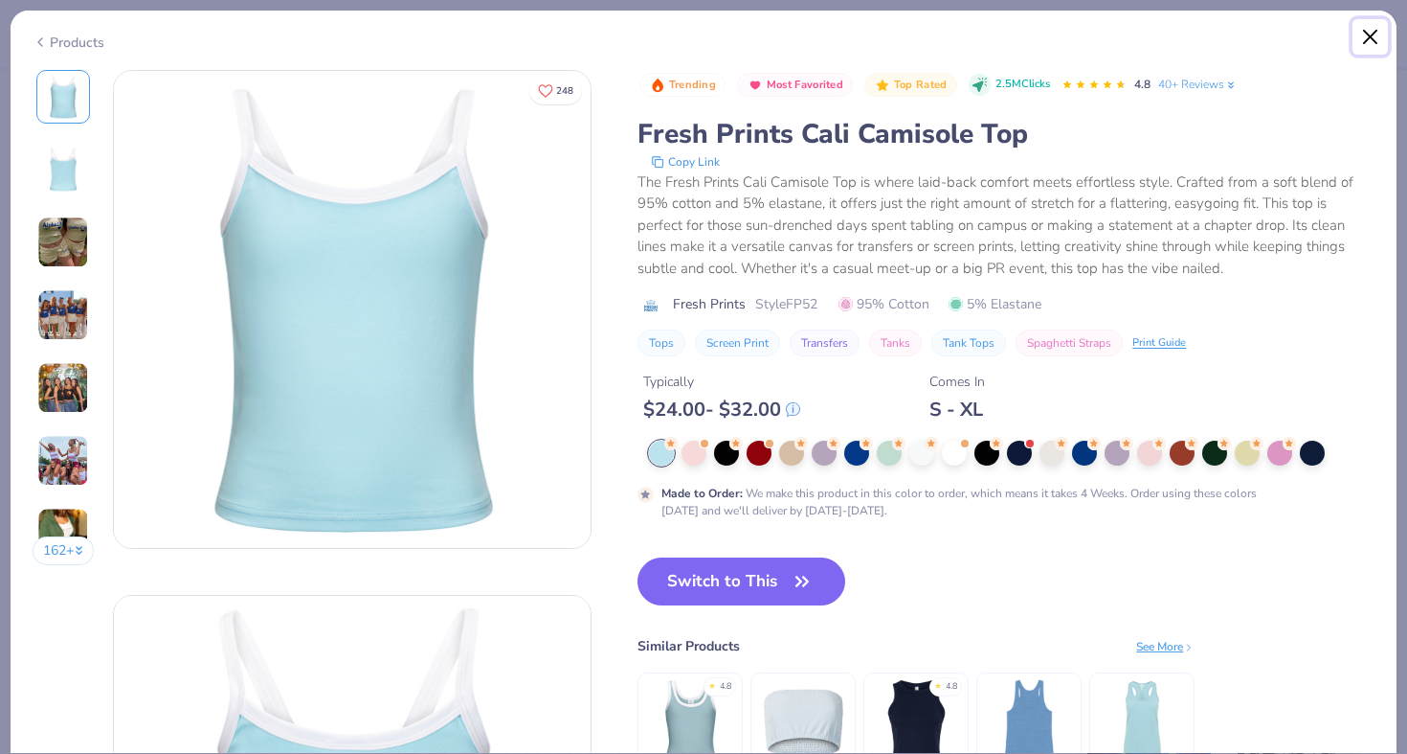
click at [1362, 35] on button "Close" at bounding box center [1371, 37] width 36 height 36
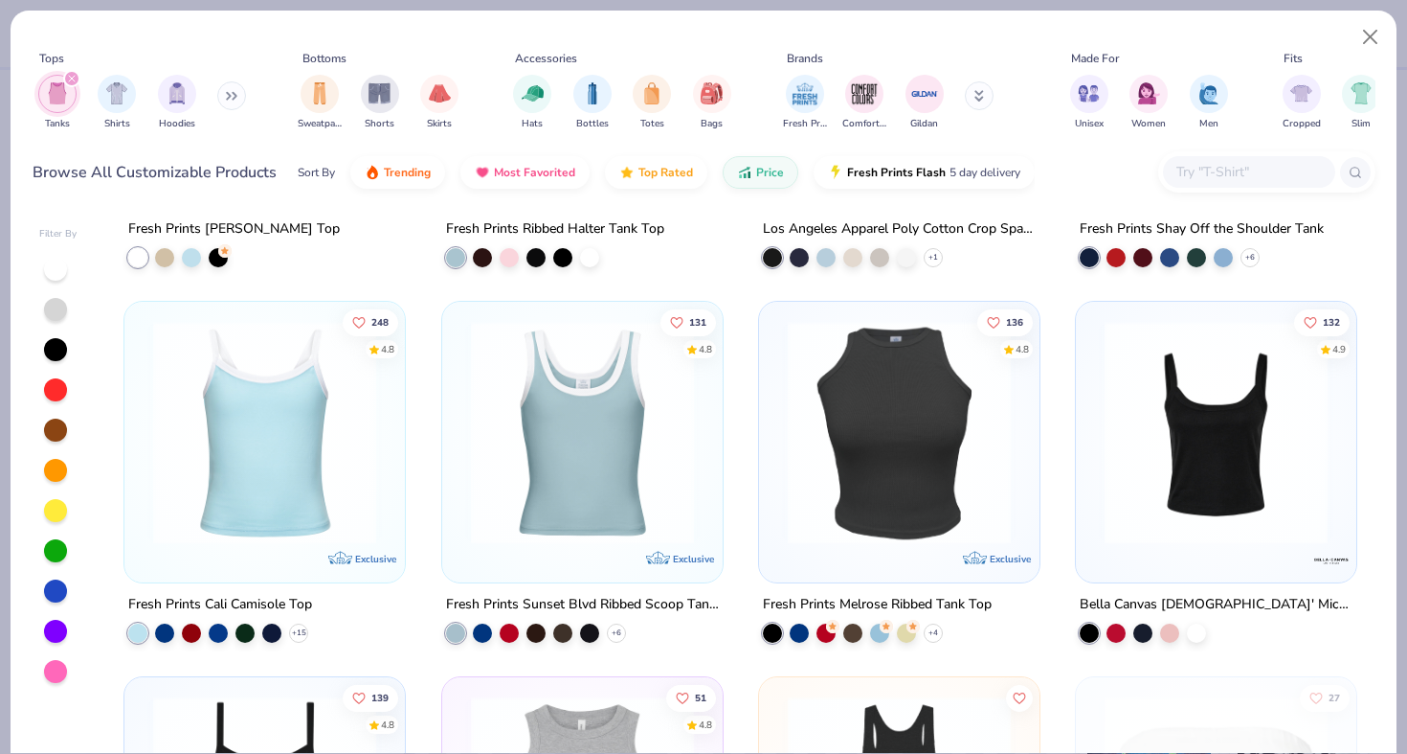
scroll to position [2154, 0]
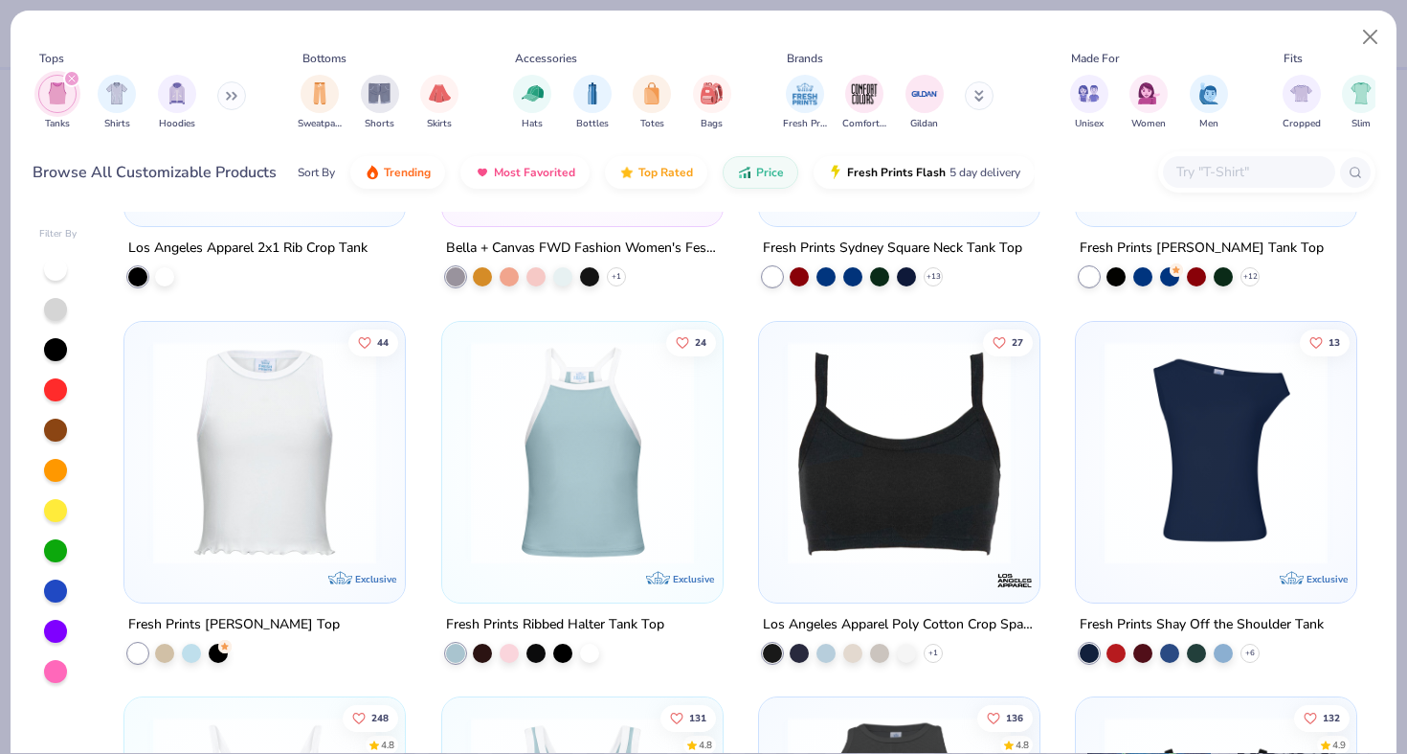
click at [1227, 179] on input "text" at bounding box center [1248, 172] width 147 height 22
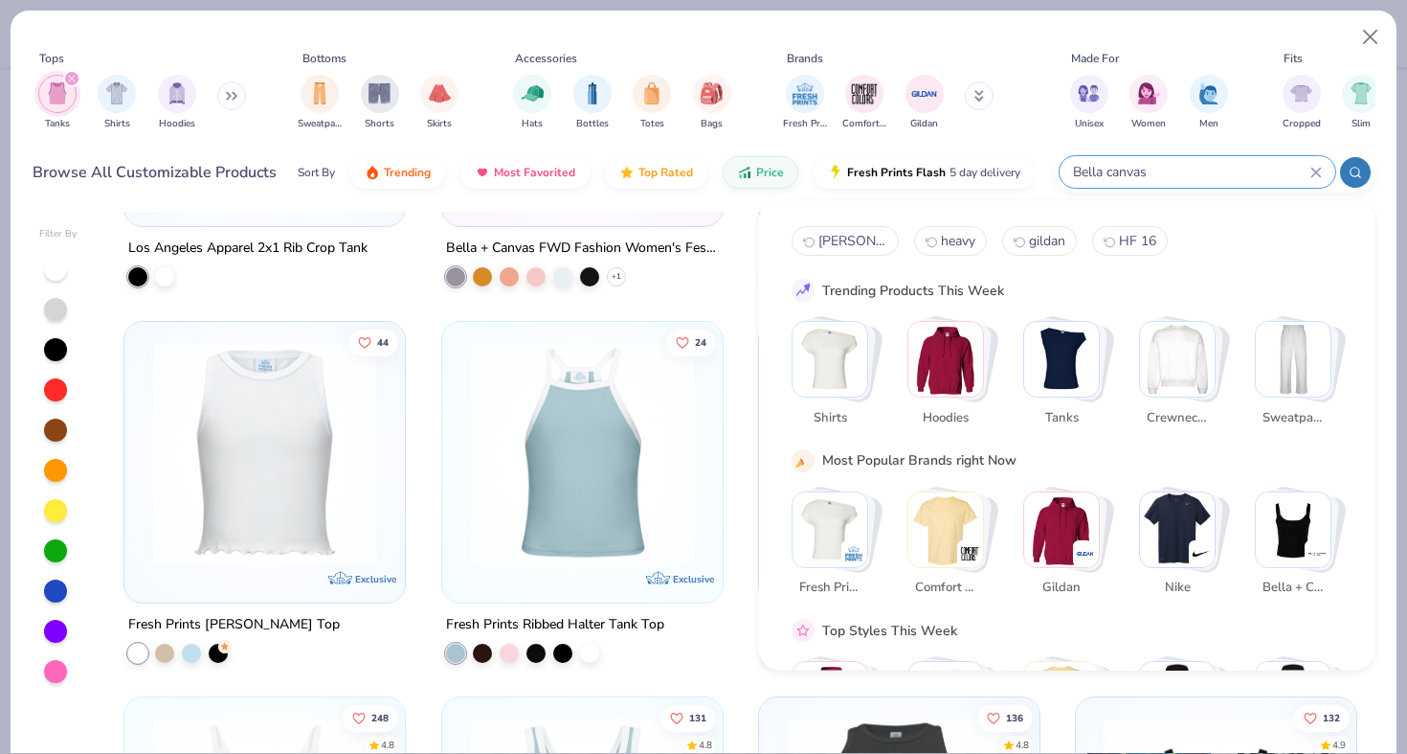
type input "Bella canvas"
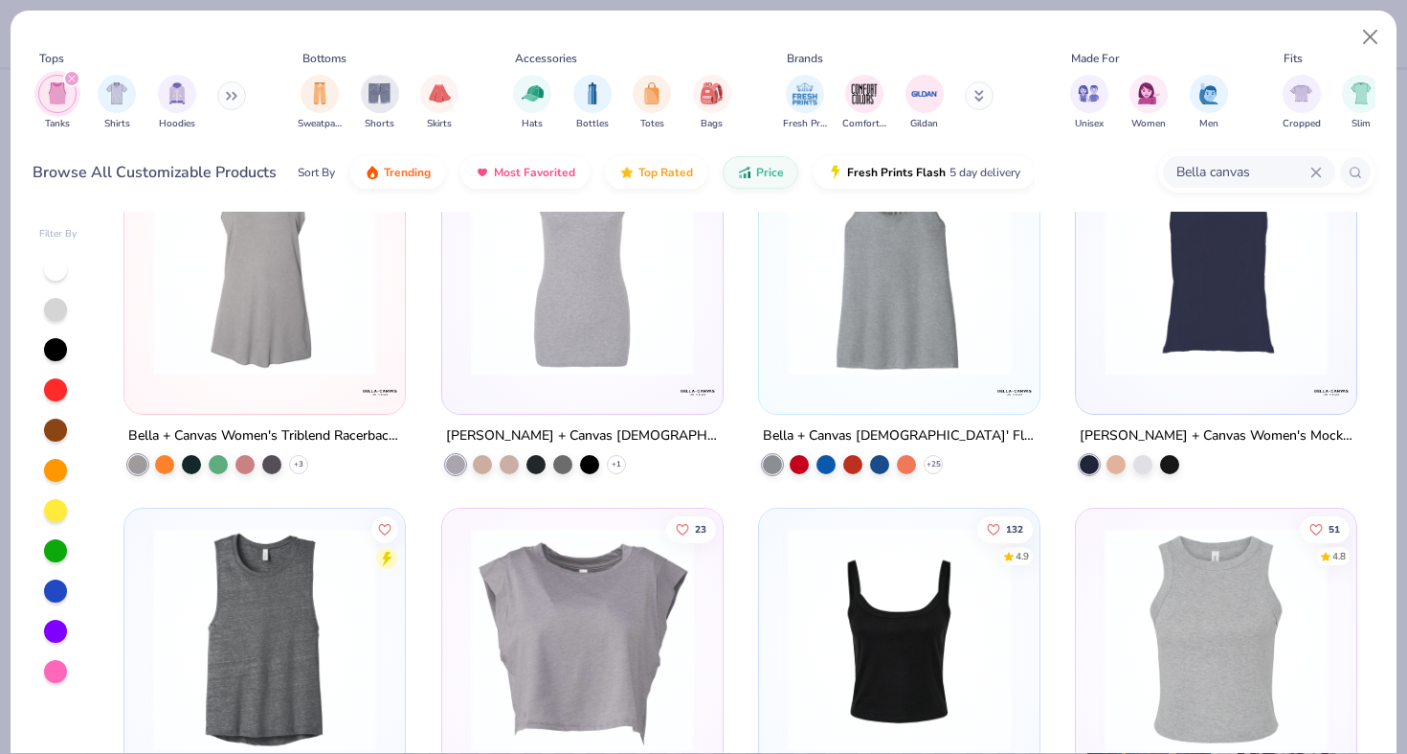
scroll to position [969, 0]
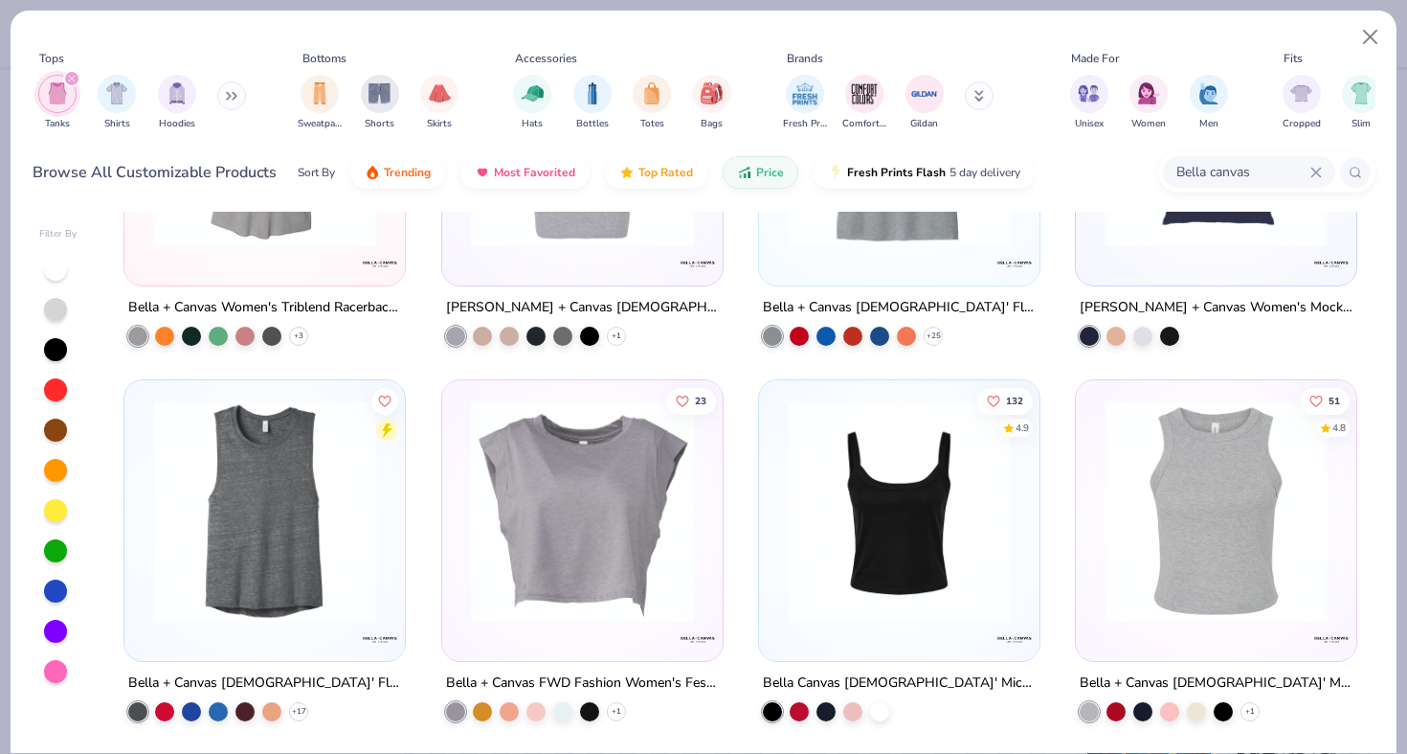
click at [846, 497] on img at bounding box center [899, 510] width 242 height 223
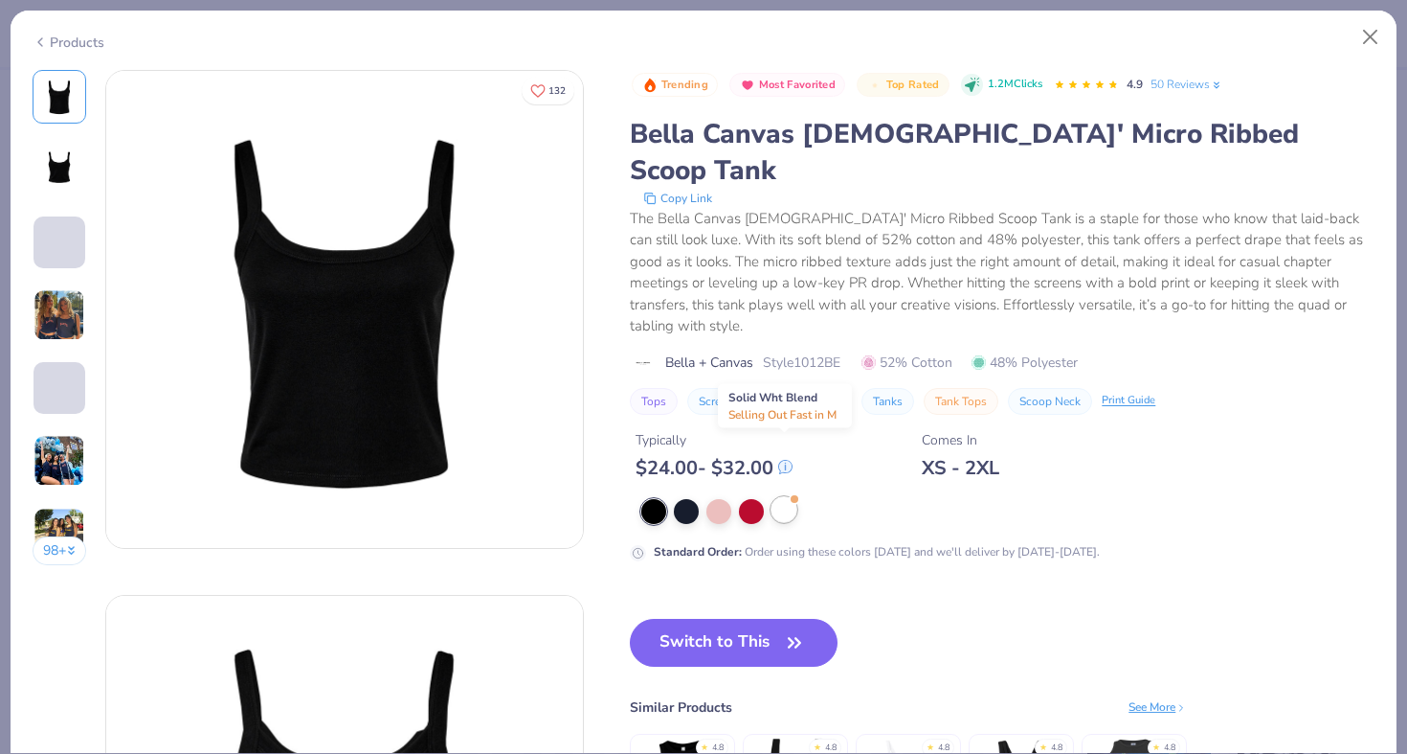
click at [797, 497] on div at bounding box center [784, 509] width 25 height 25
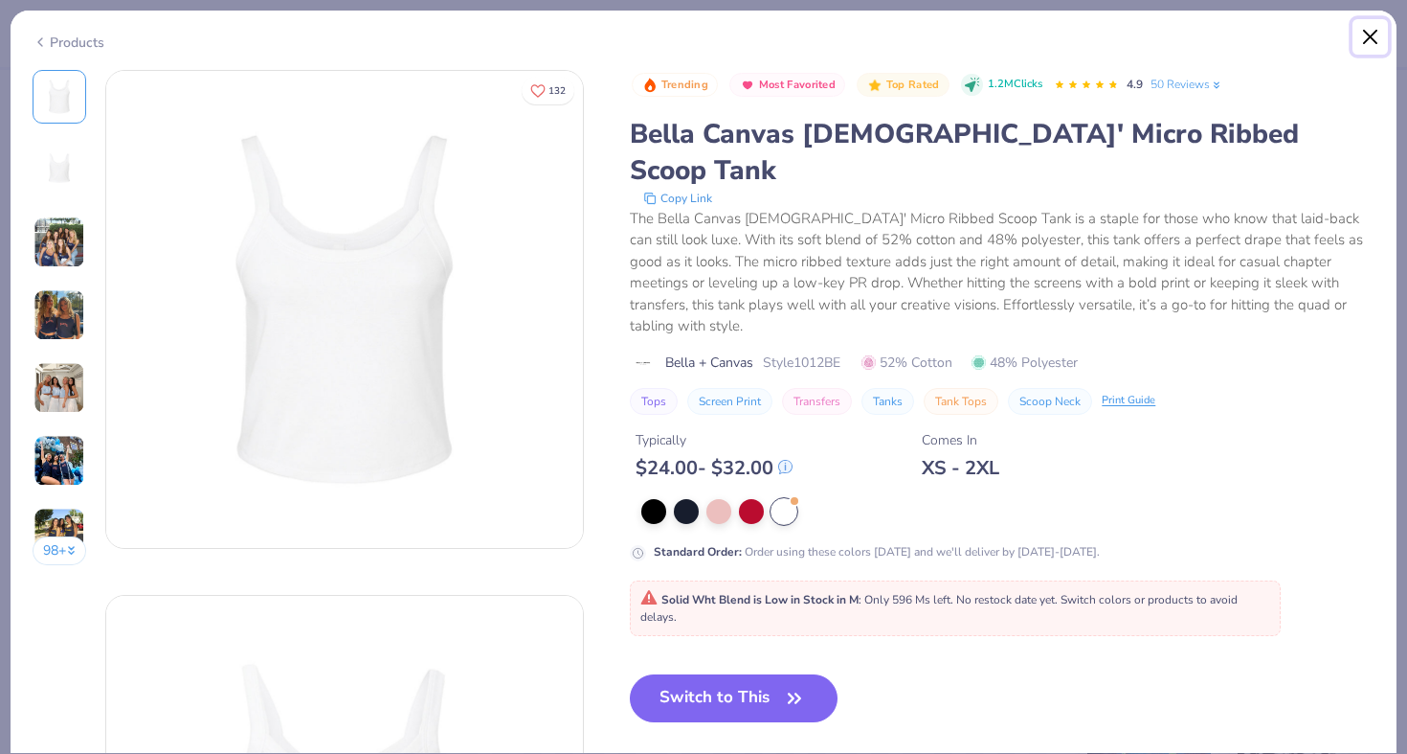
click at [1367, 26] on button "Close" at bounding box center [1371, 37] width 36 height 36
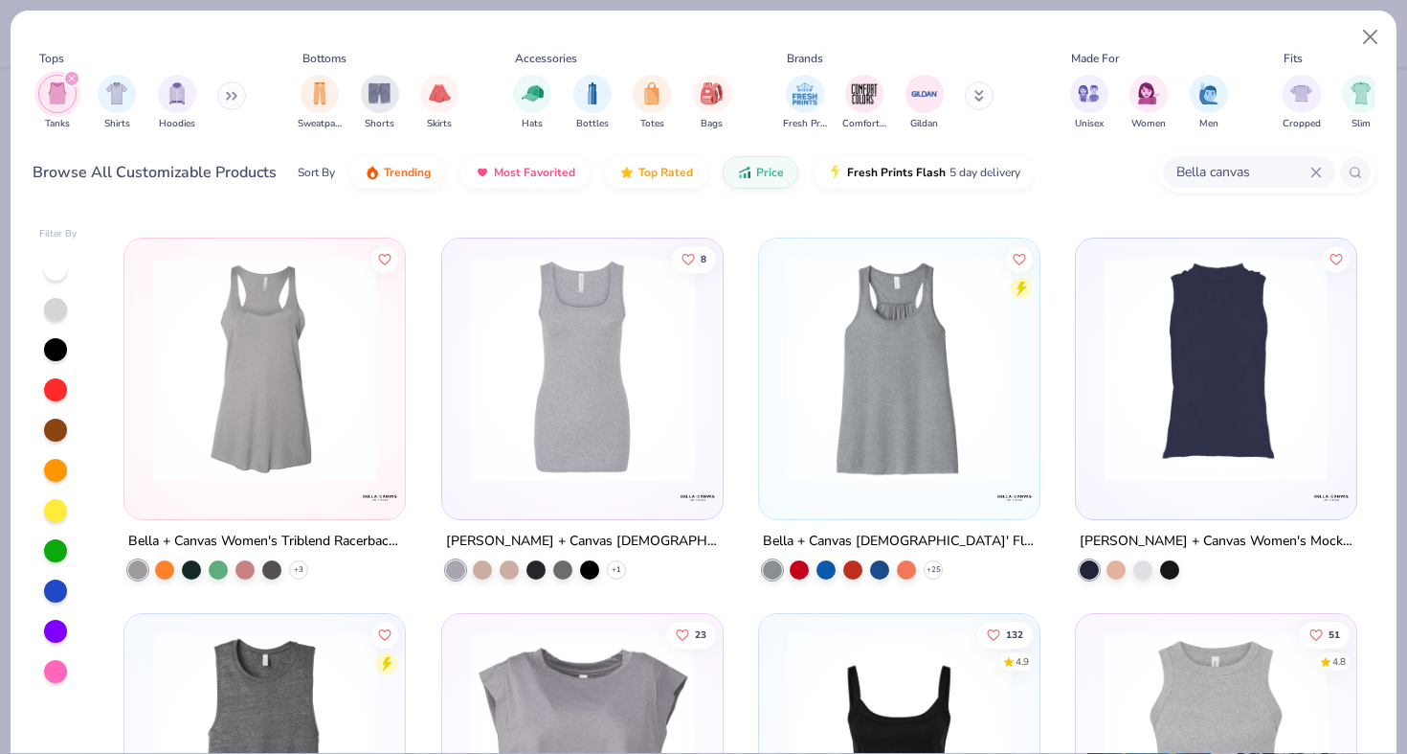
scroll to position [969, 0]
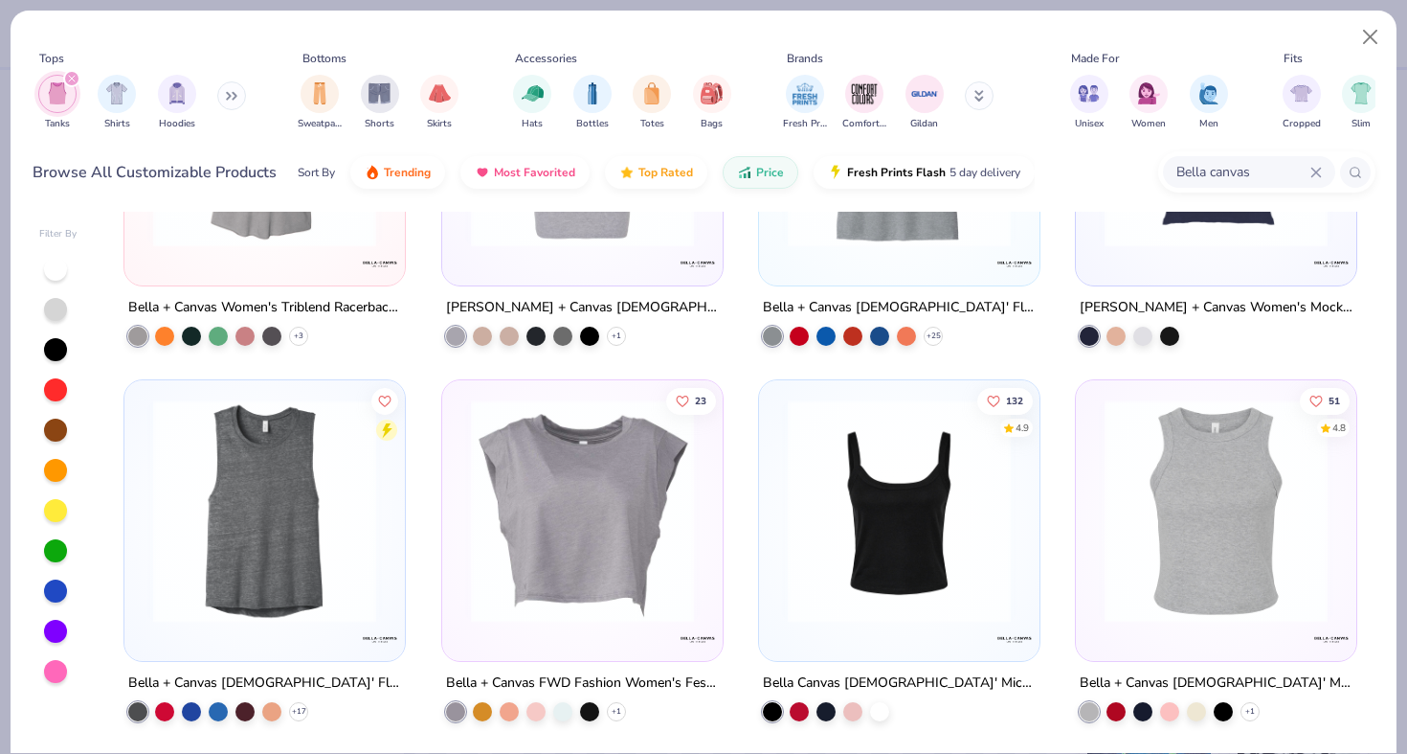
click at [890, 513] on img at bounding box center [899, 510] width 242 height 223
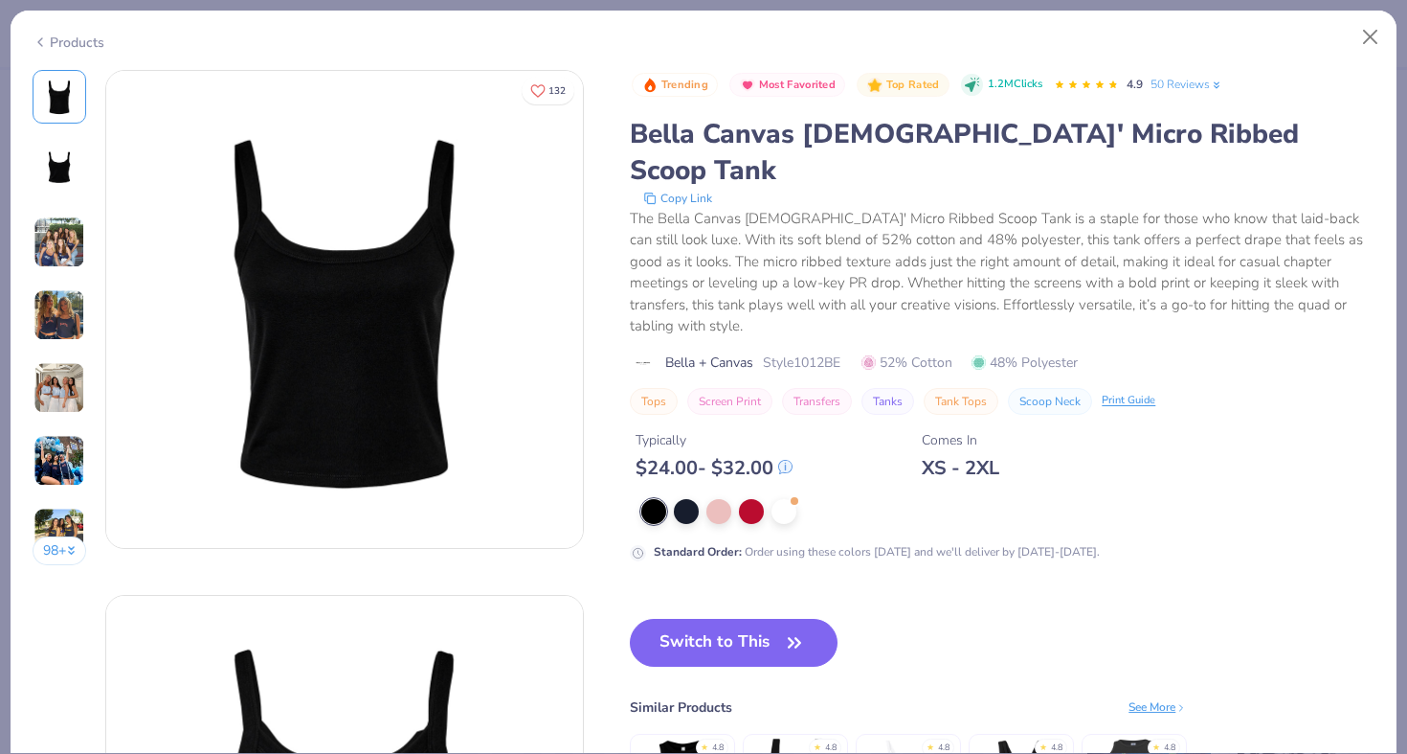
click at [75, 236] on img at bounding box center [60, 242] width 52 height 52
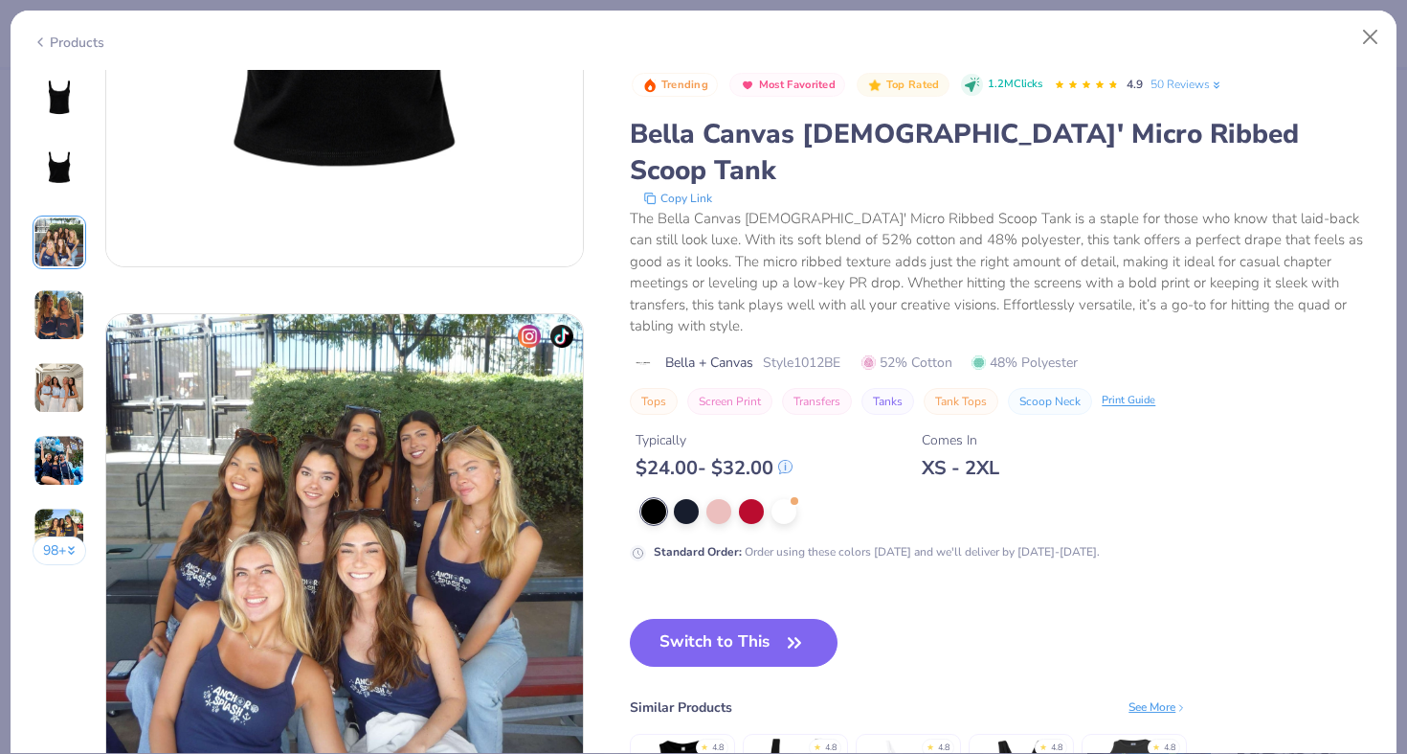
click at [63, 319] on img at bounding box center [60, 315] width 52 height 52
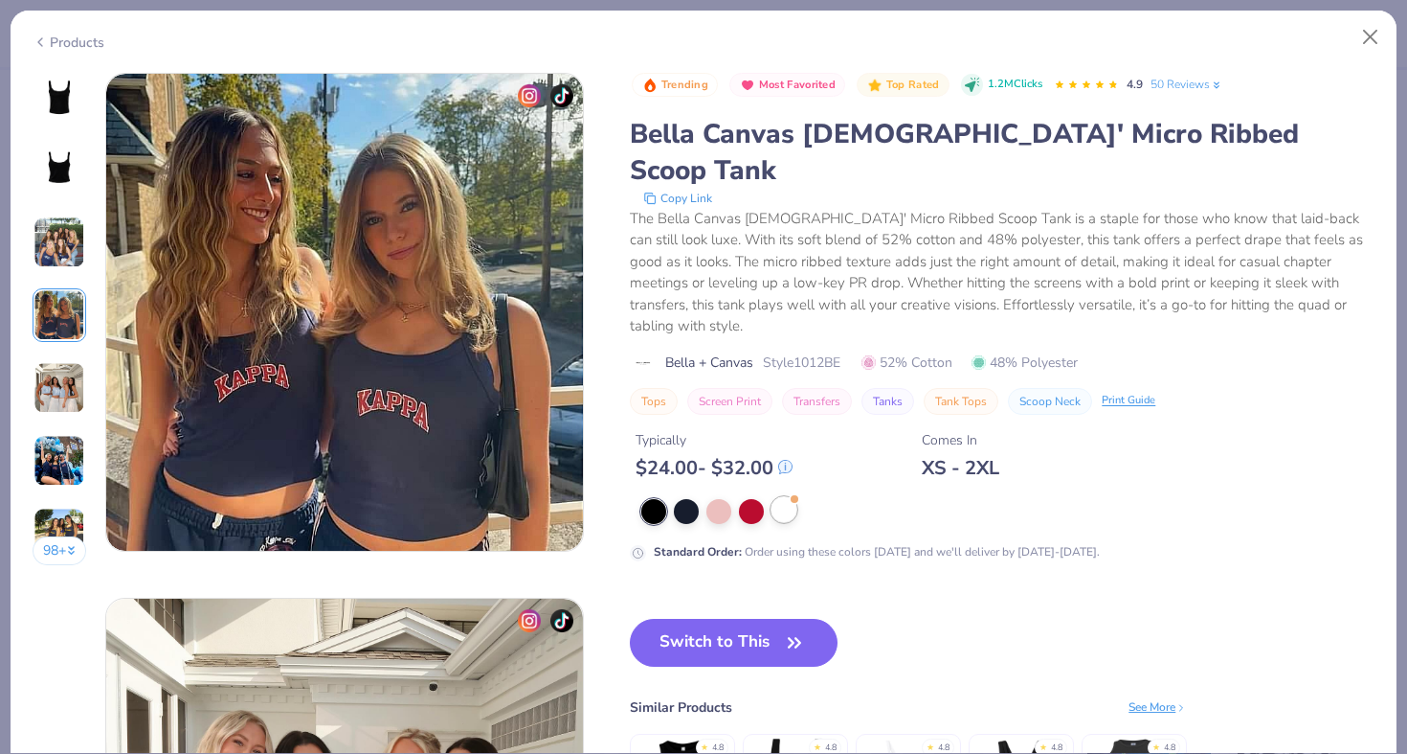
scroll to position [1574, 0]
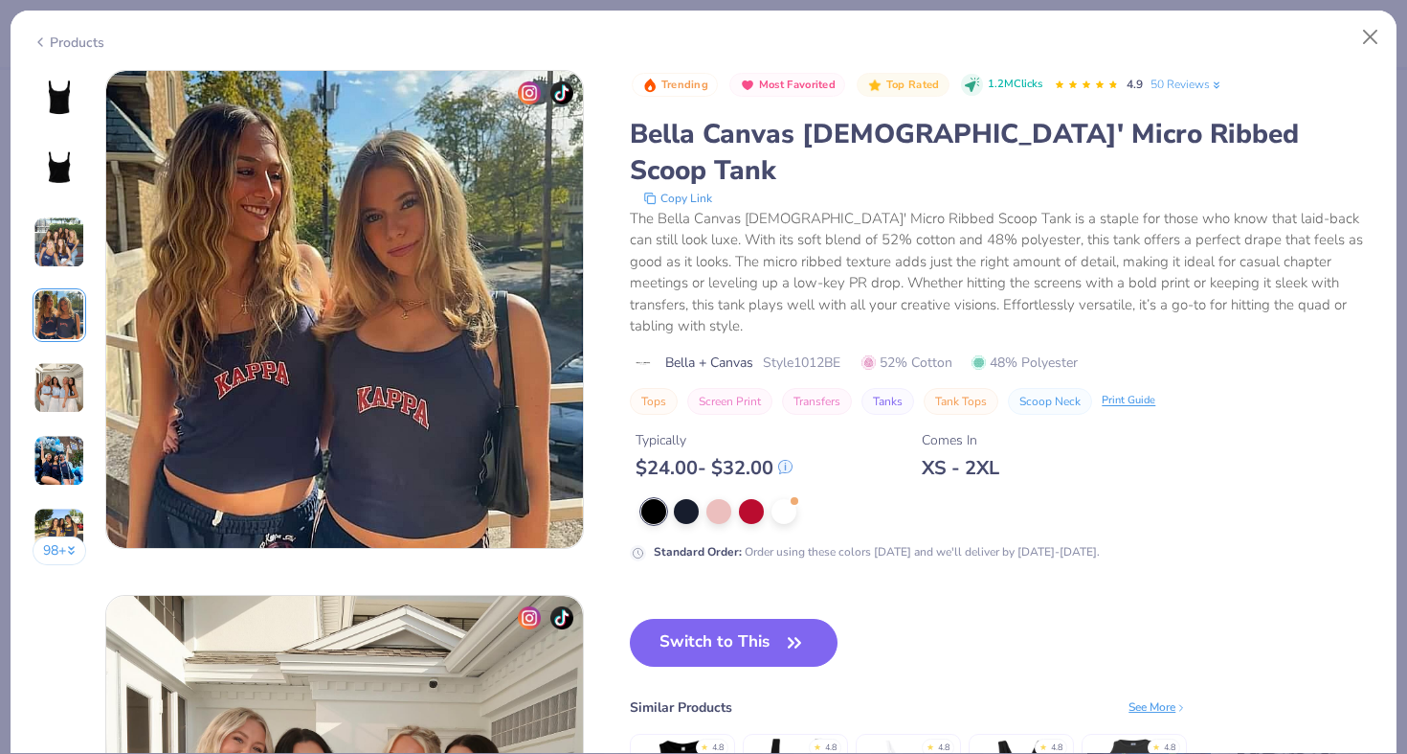
click at [799, 499] on div at bounding box center [1007, 511] width 733 height 25
click at [786, 497] on div at bounding box center [784, 509] width 25 height 25
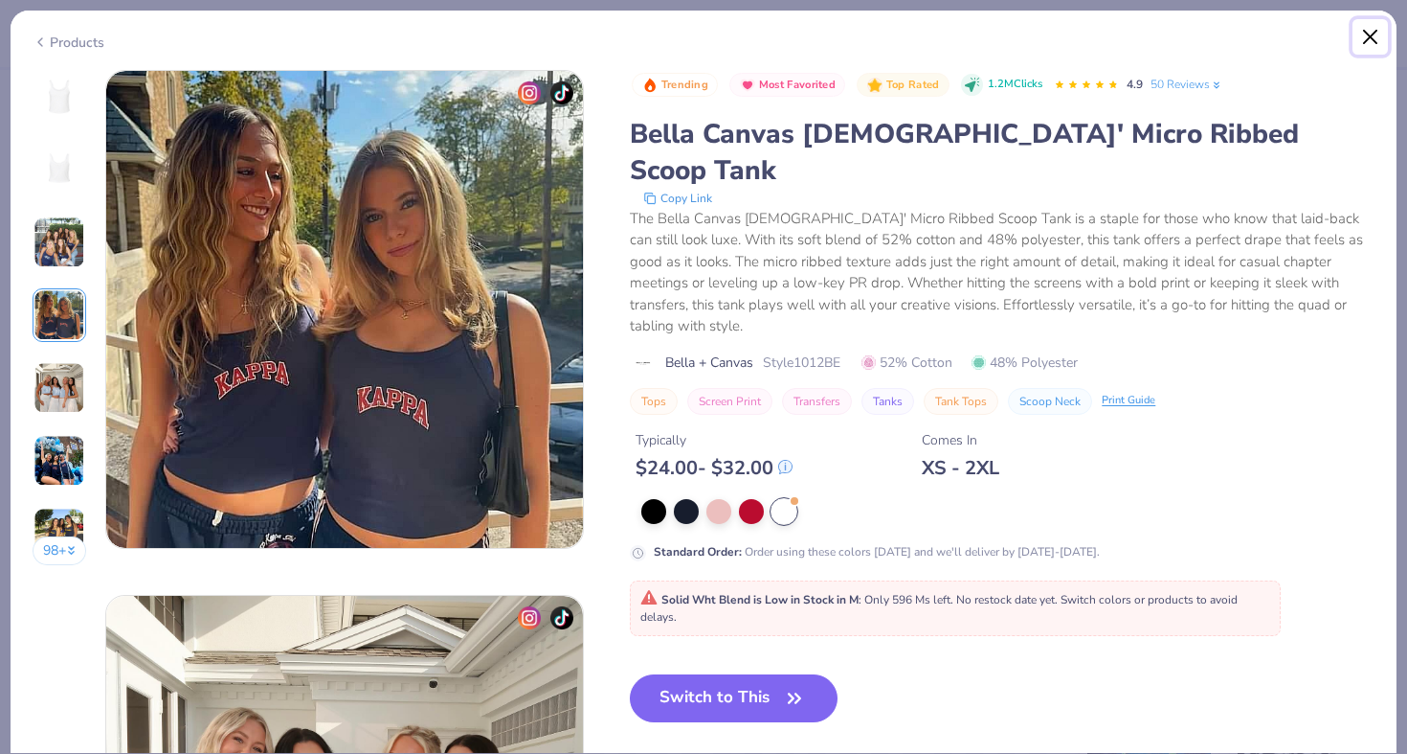
click at [1381, 37] on button "Close" at bounding box center [1371, 37] width 36 height 36
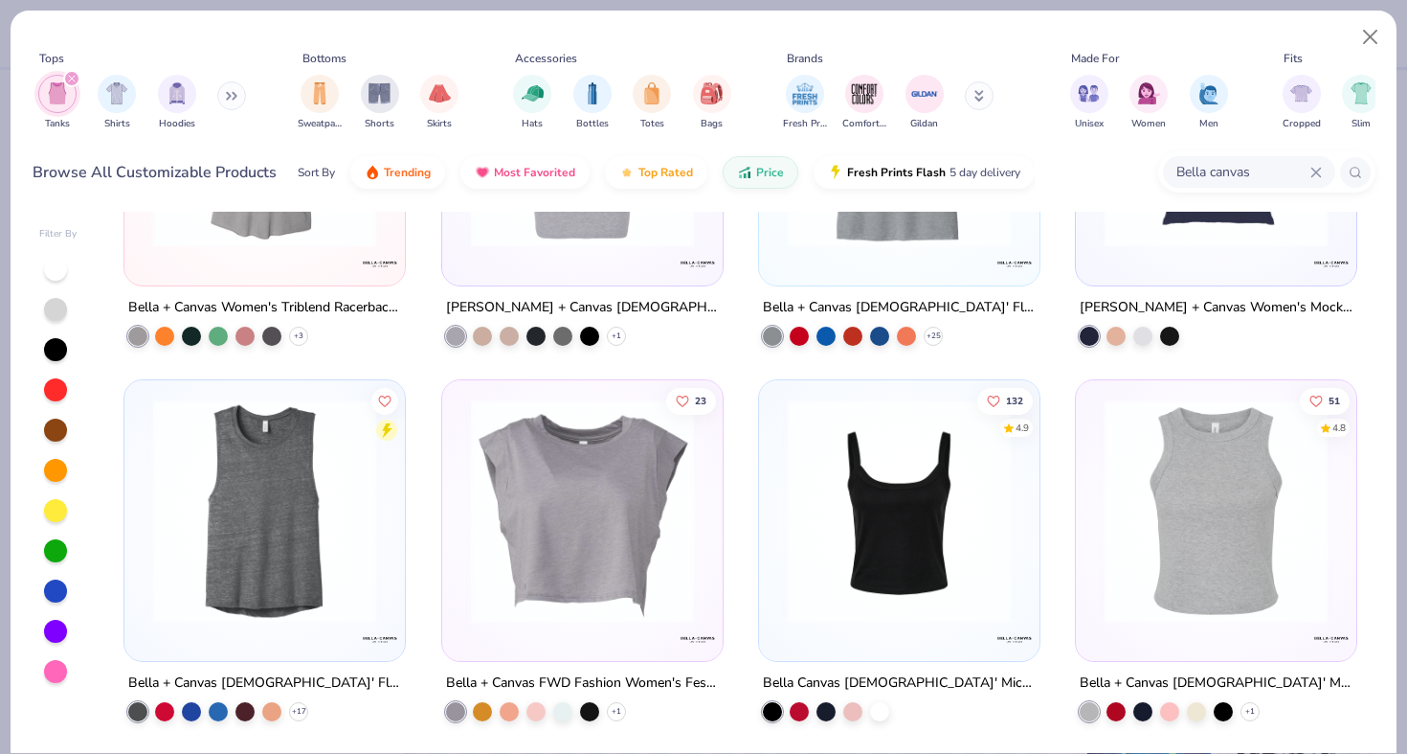
click at [952, 506] on img at bounding box center [899, 510] width 242 height 223
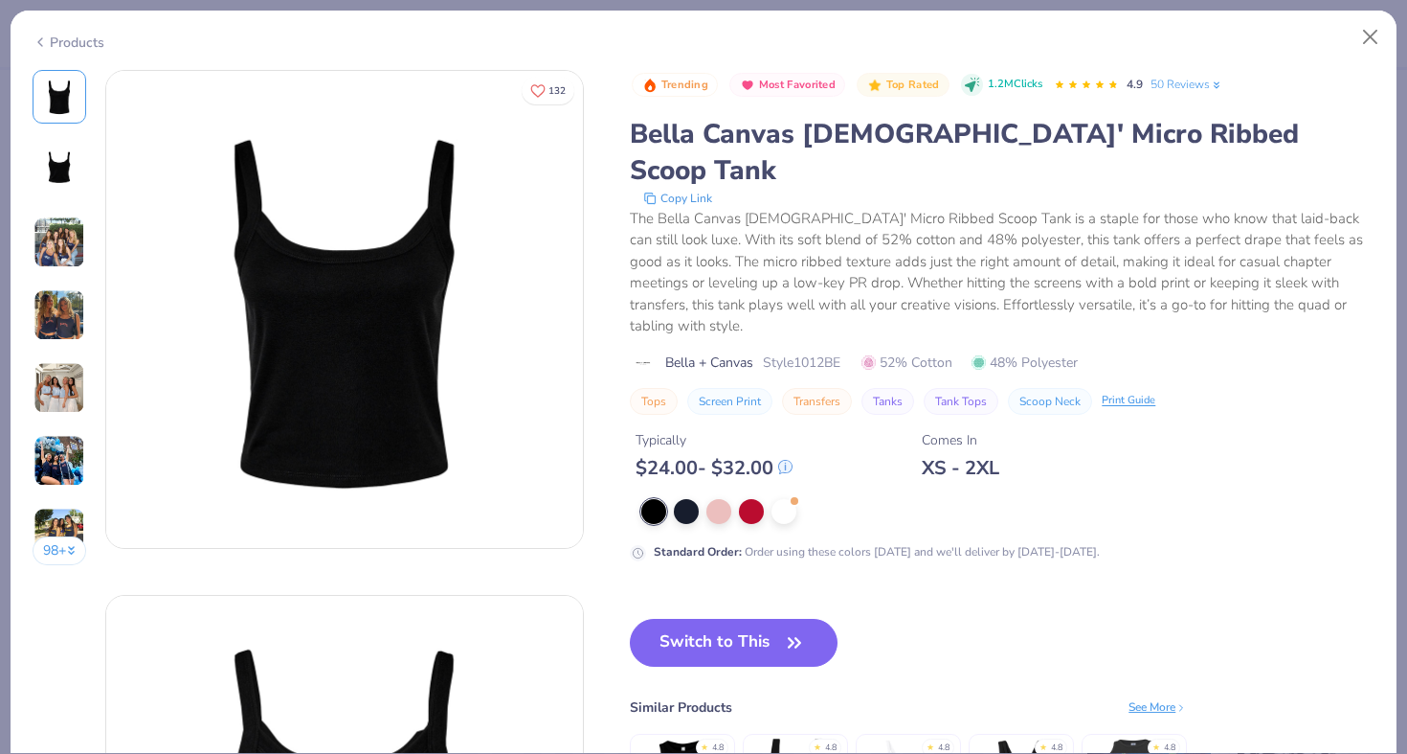
click at [1343, 35] on div "Products" at bounding box center [704, 36] width 1386 height 50
click at [1370, 11] on div "Products" at bounding box center [704, 36] width 1386 height 50
click at [1370, 36] on button "Close" at bounding box center [1371, 37] width 36 height 36
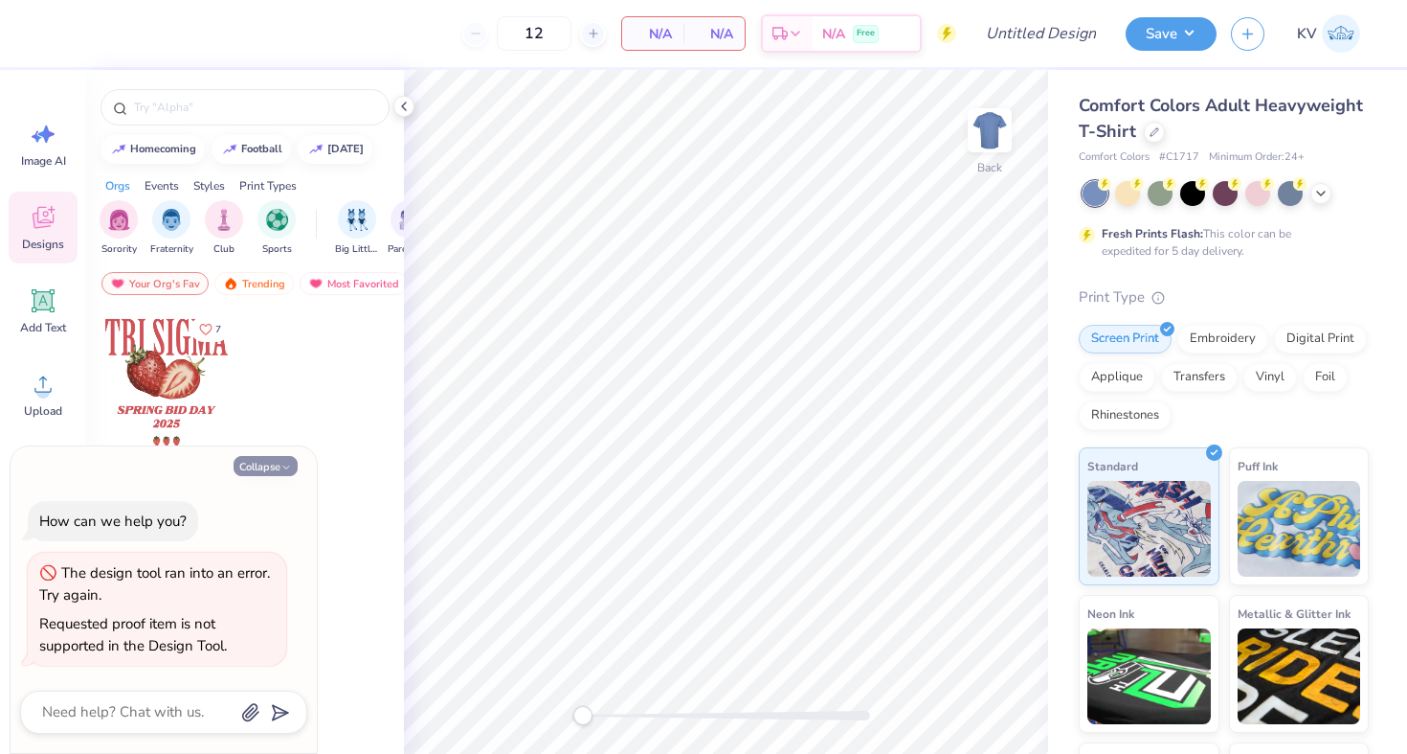
click at [267, 462] on button "Collapse" at bounding box center [266, 466] width 64 height 20
type textarea "x"
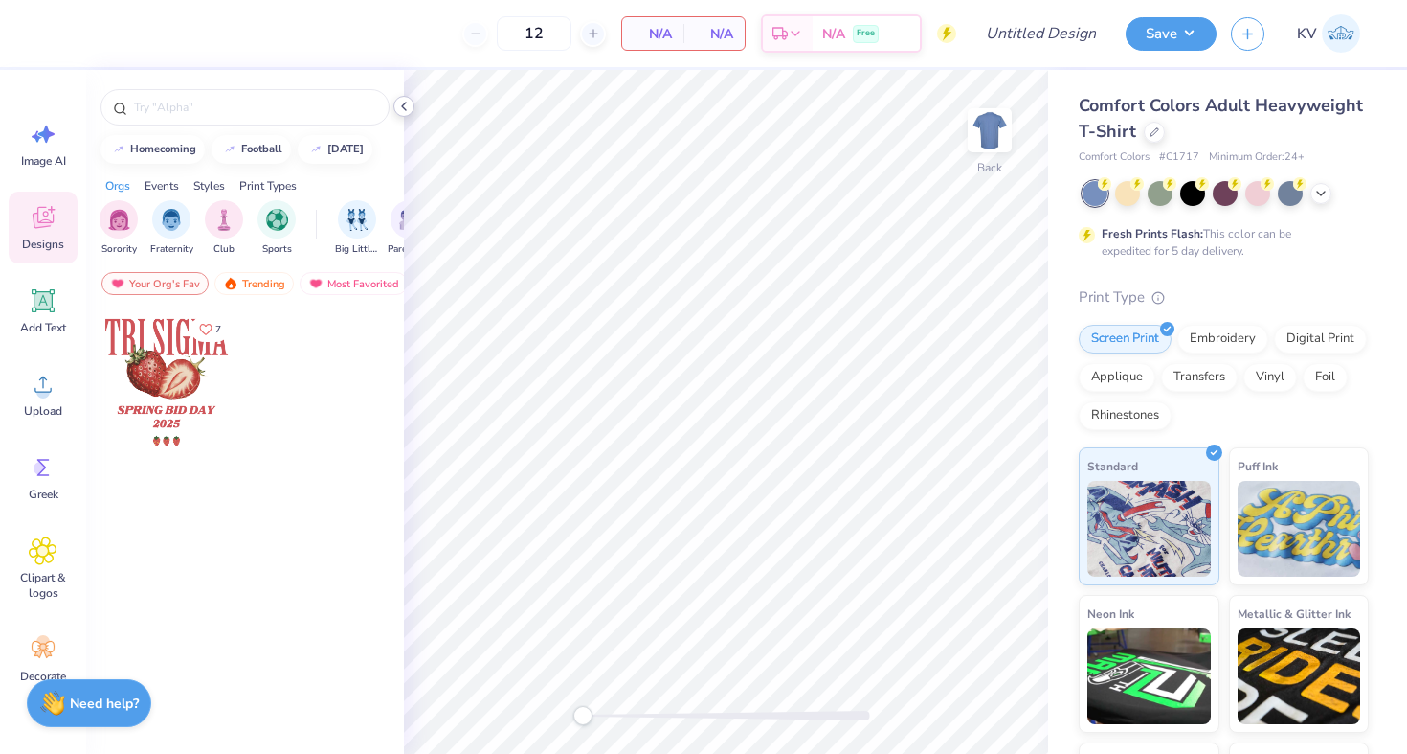
click at [407, 107] on icon at bounding box center [403, 106] width 15 height 15
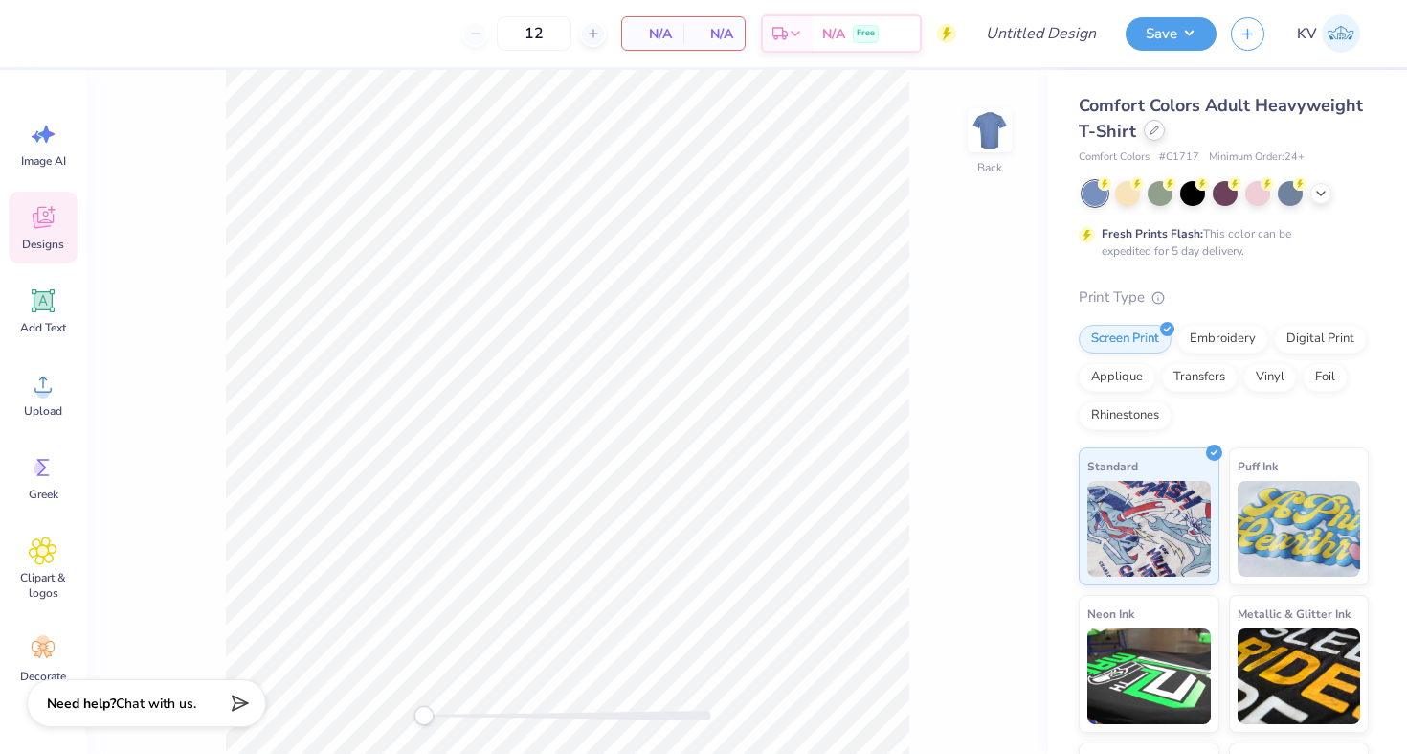
click at [1152, 133] on icon at bounding box center [1155, 130] width 10 height 10
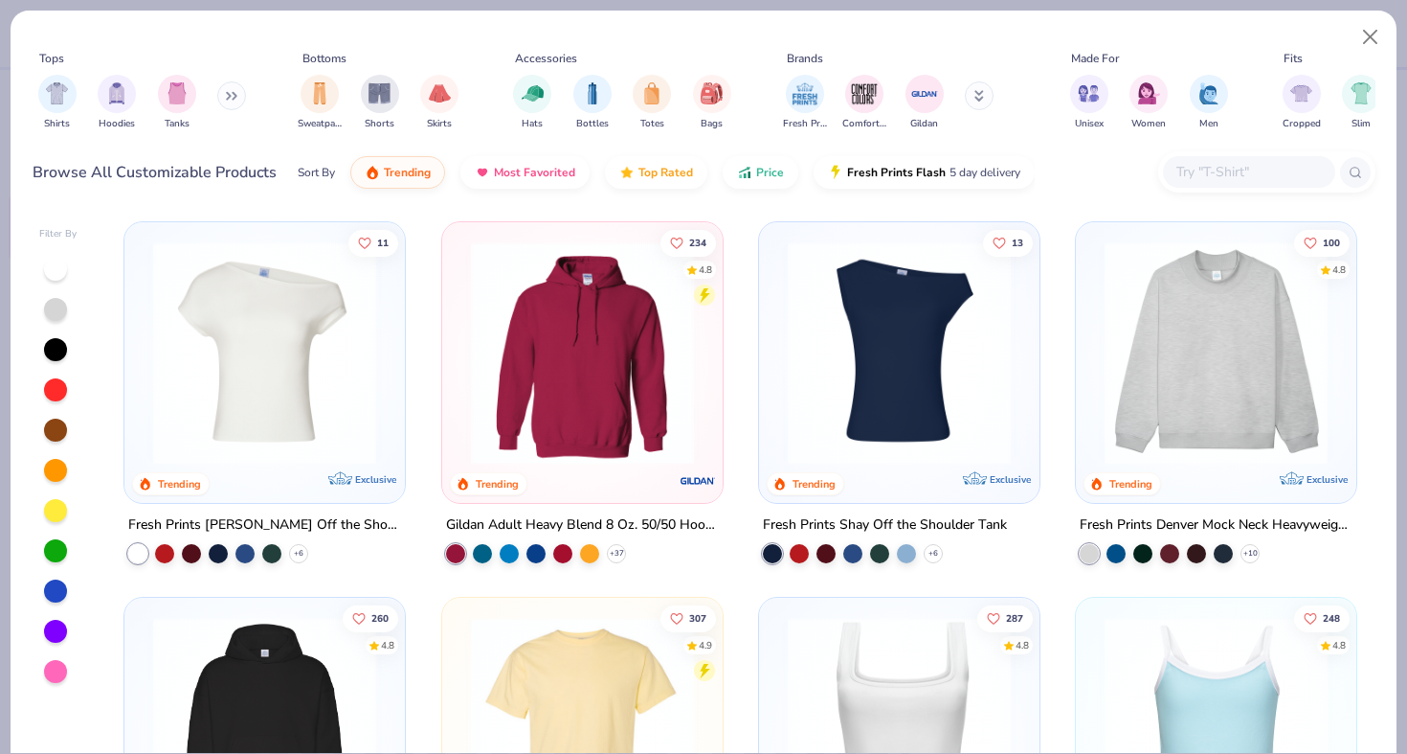
click at [230, 96] on icon at bounding box center [228, 96] width 3 height 7
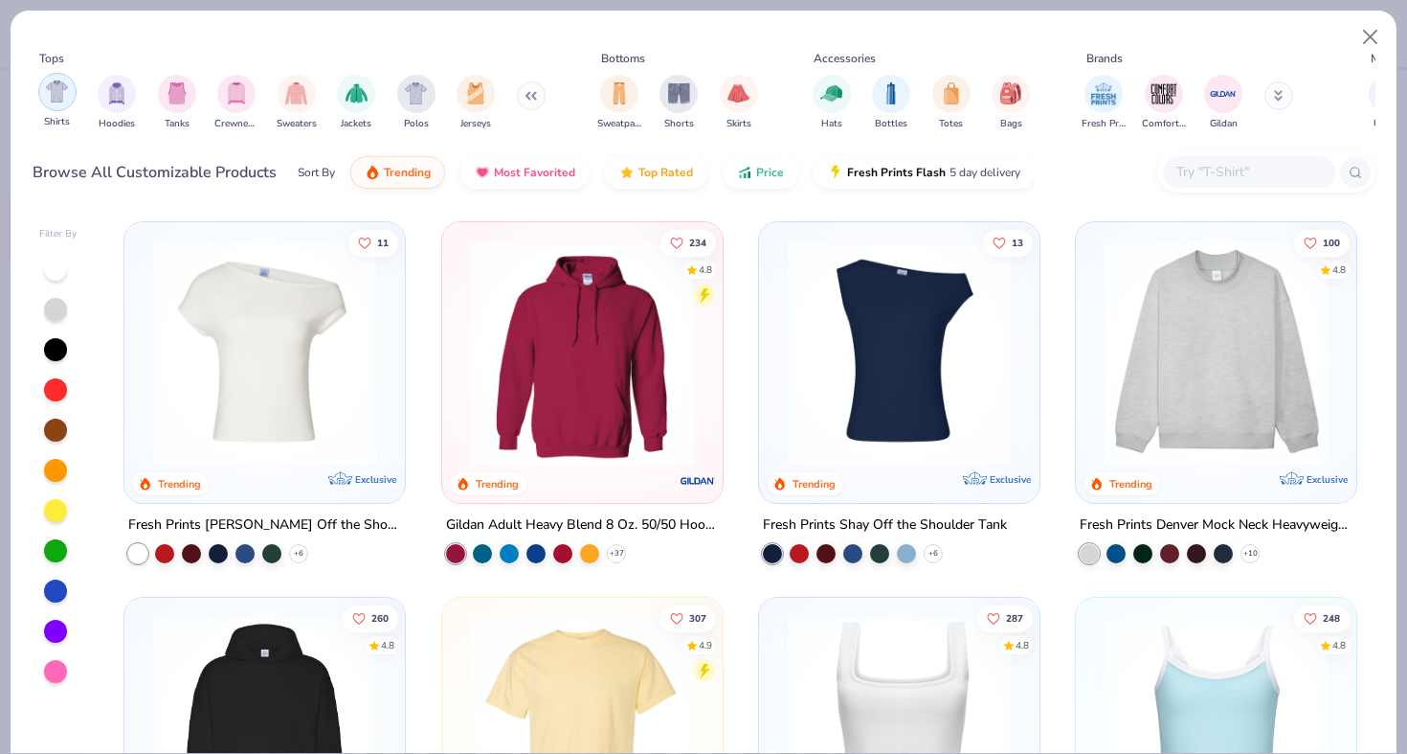
click at [56, 100] on img "filter for Shirts" at bounding box center [57, 91] width 22 height 22
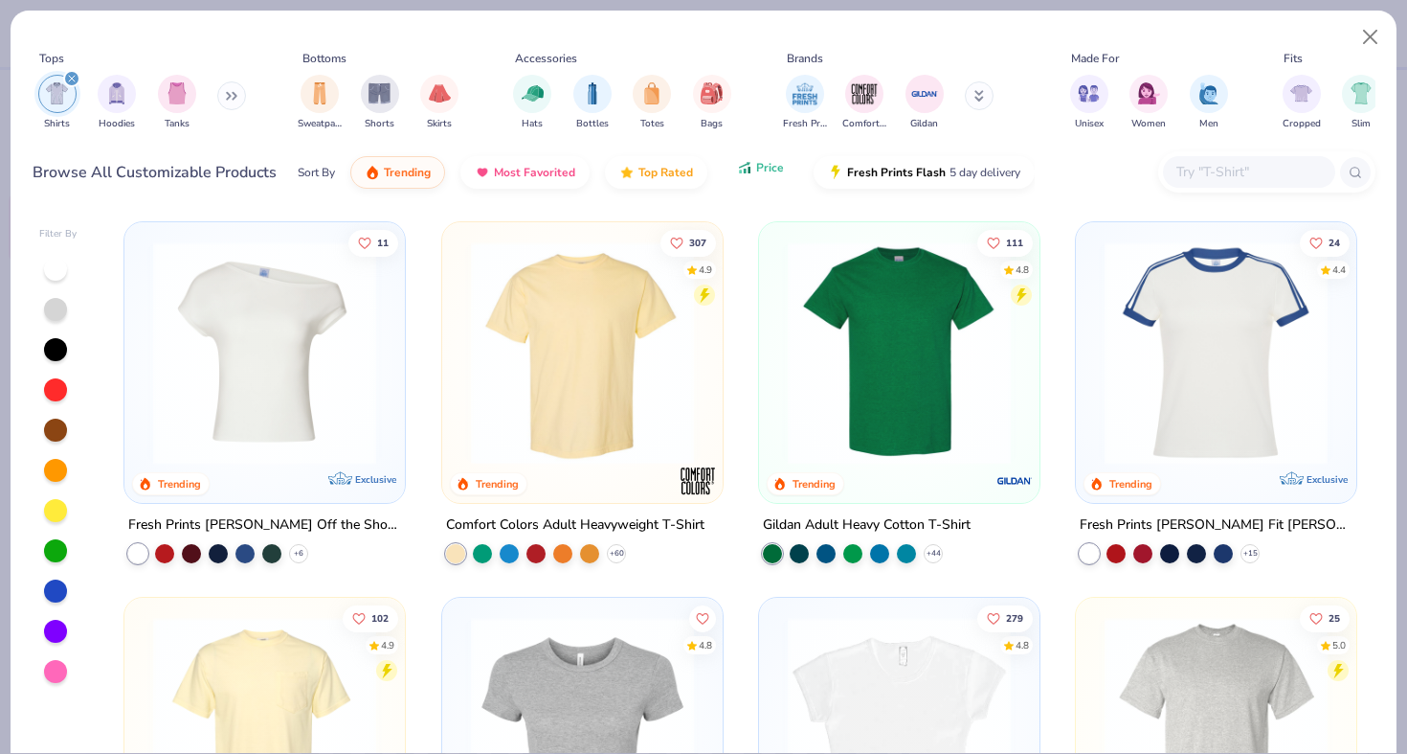
click at [752, 163] on button "Price" at bounding box center [761, 167] width 76 height 33
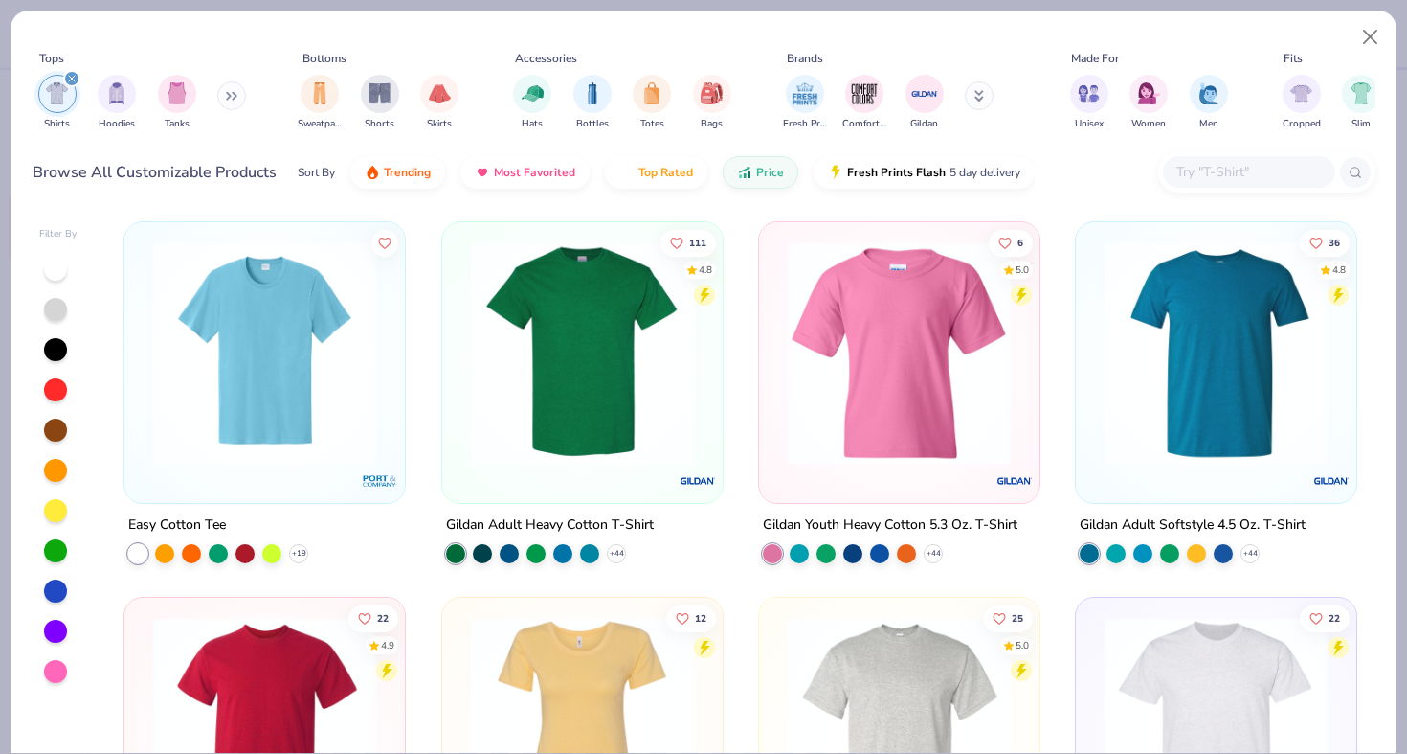
click at [533, 375] on img at bounding box center [582, 352] width 242 height 223
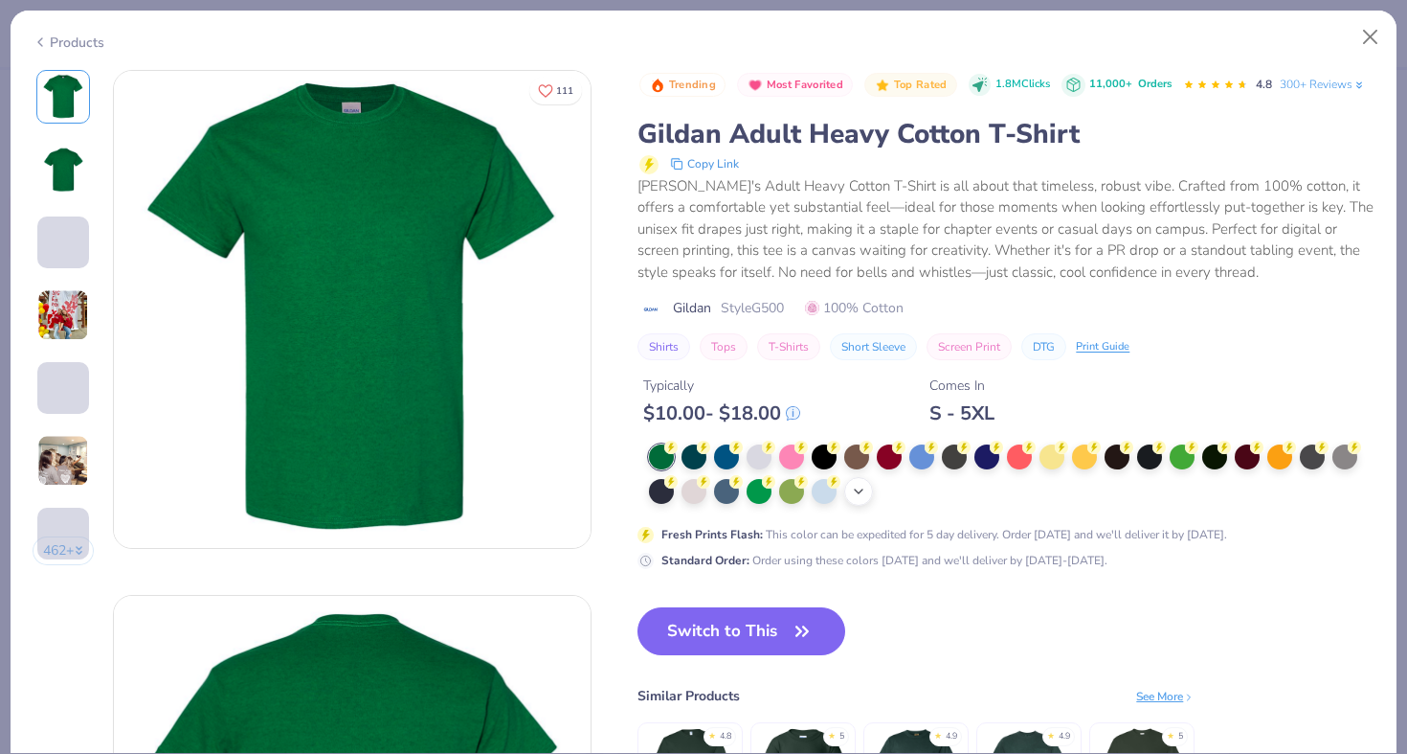
click at [873, 488] on div "+ 22" at bounding box center [858, 491] width 29 height 29
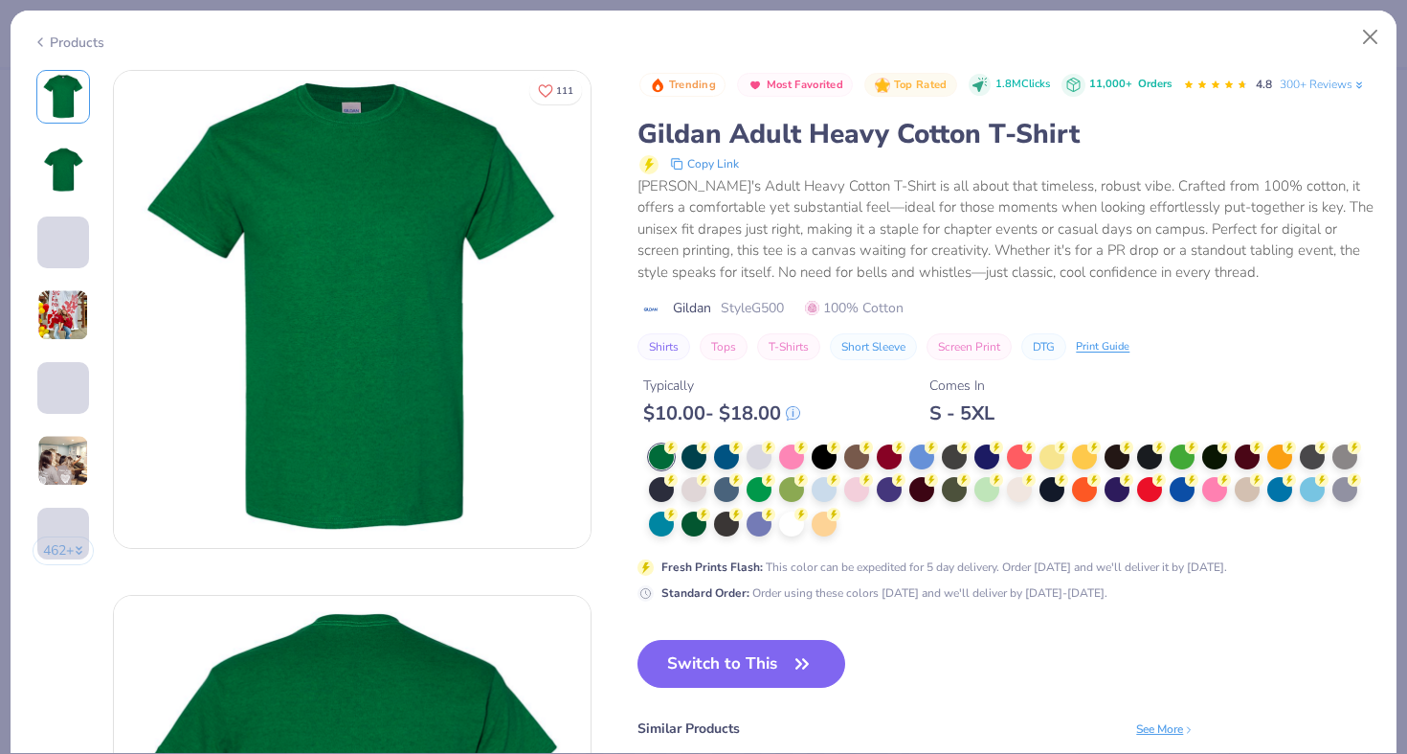
click at [861, 526] on div at bounding box center [1012, 491] width 726 height 94
click at [859, 529] on div at bounding box center [1012, 491] width 726 height 94
click at [788, 519] on div at bounding box center [791, 521] width 25 height 25
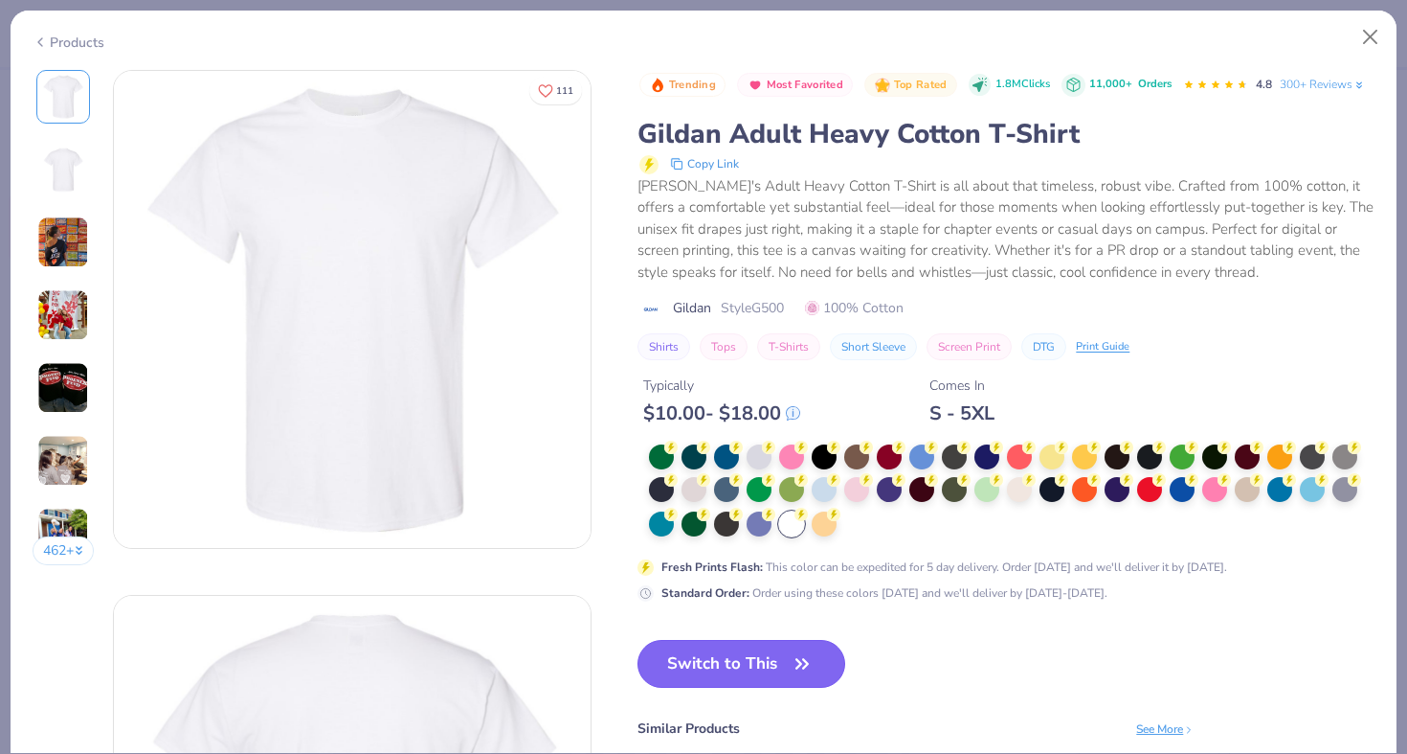
click at [737, 668] on button "Switch to This" at bounding box center [742, 664] width 208 height 48
click at [737, 678] on button "Switch to This" at bounding box center [742, 664] width 208 height 48
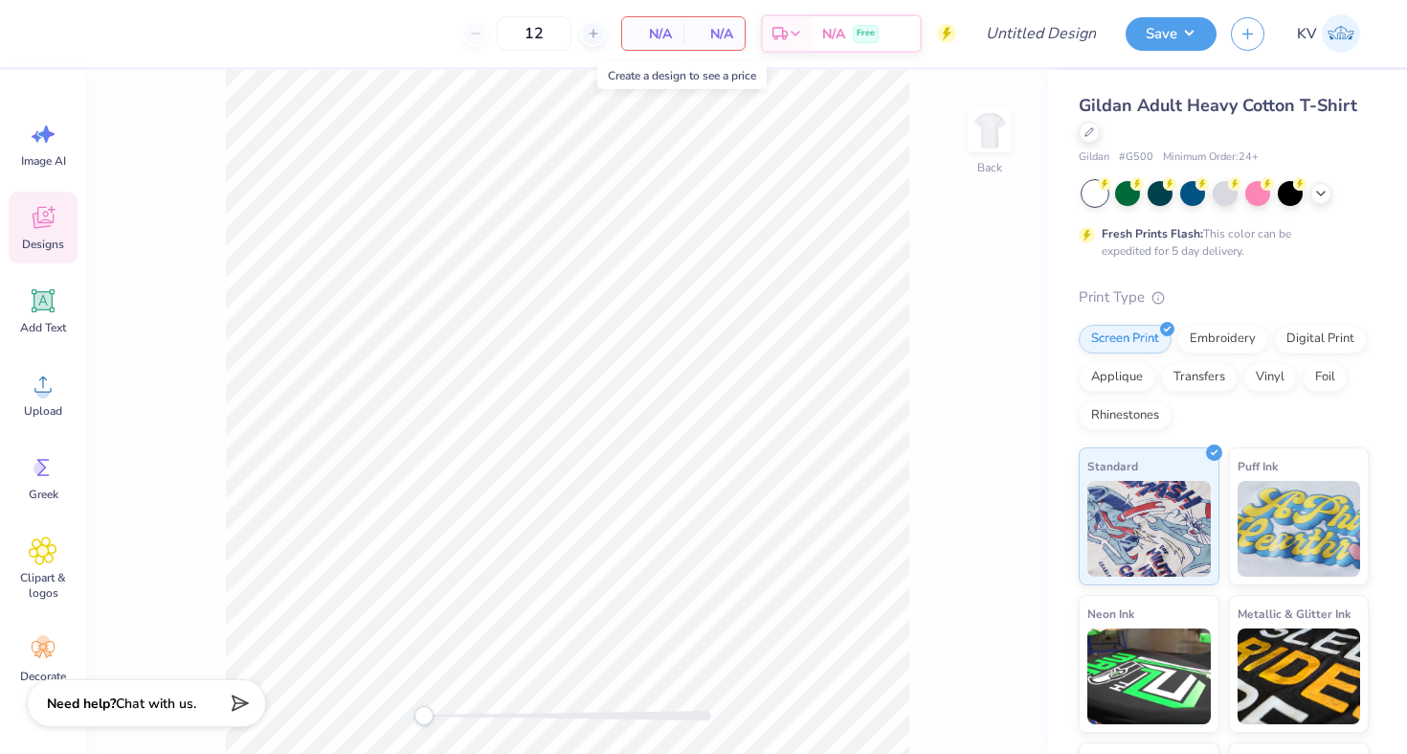
click at [673, 33] on div "N/A Per Item" at bounding box center [652, 33] width 61 height 33
click at [553, 43] on input "12" at bounding box center [534, 33] width 75 height 34
type input "104"
click at [994, 145] on img at bounding box center [990, 130] width 77 height 77
click at [34, 390] on icon at bounding box center [43, 384] width 29 height 29
